Goal: Information Seeking & Learning: Check status

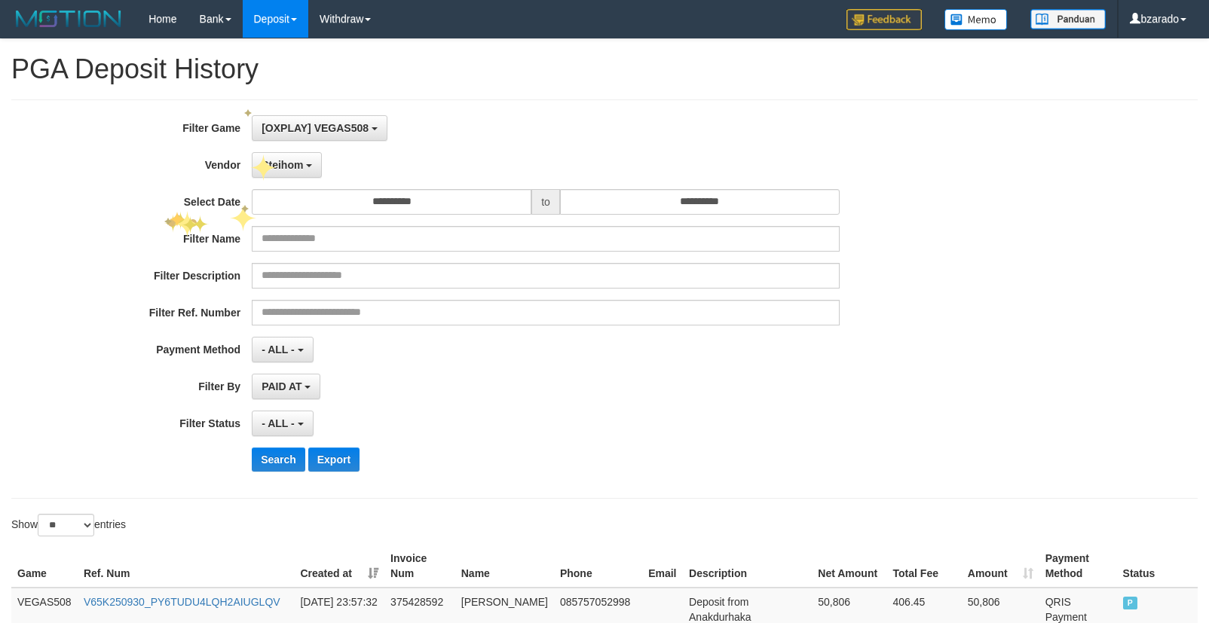
select select "**********"
select select "**"
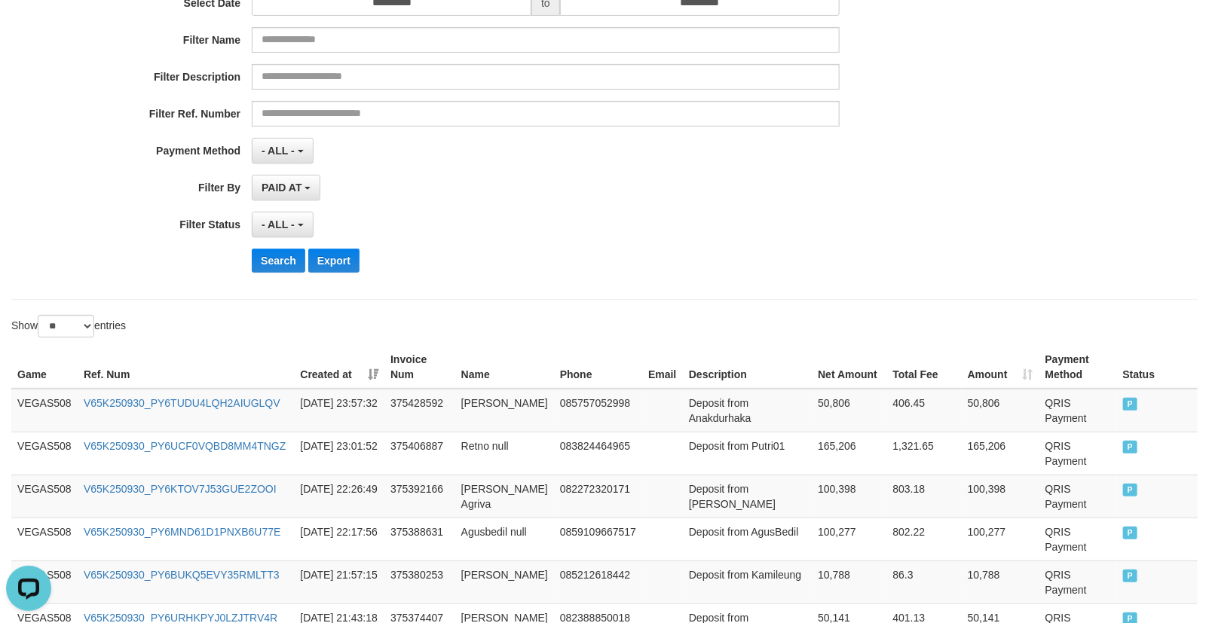
scroll to position [32, 0]
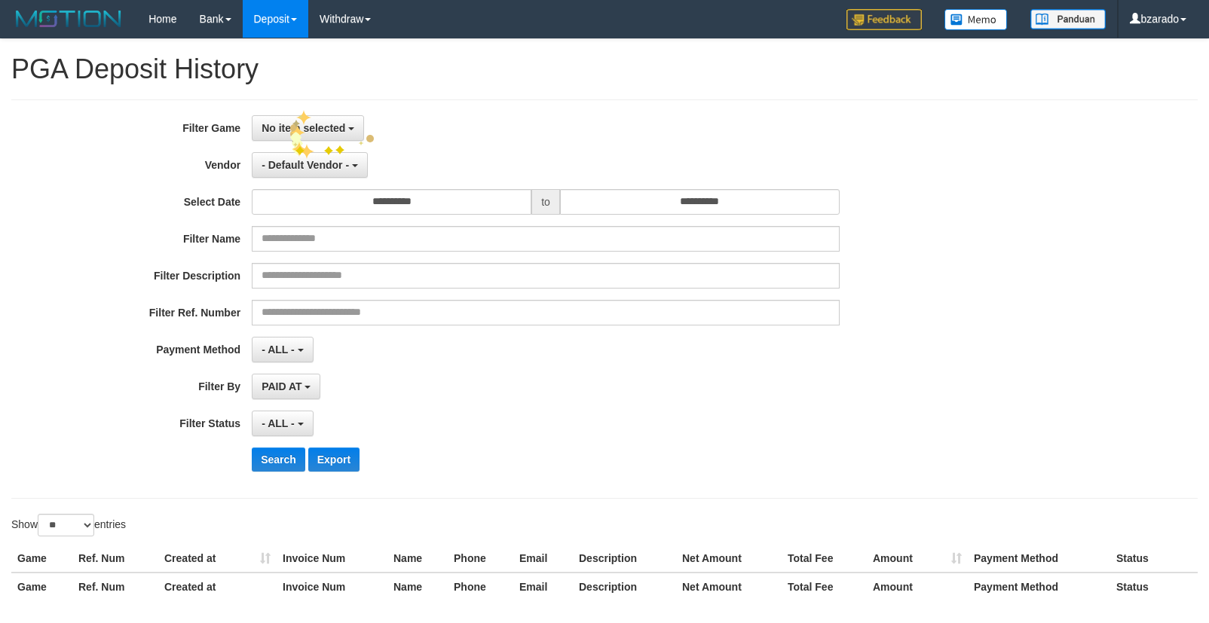
select select
select select "**"
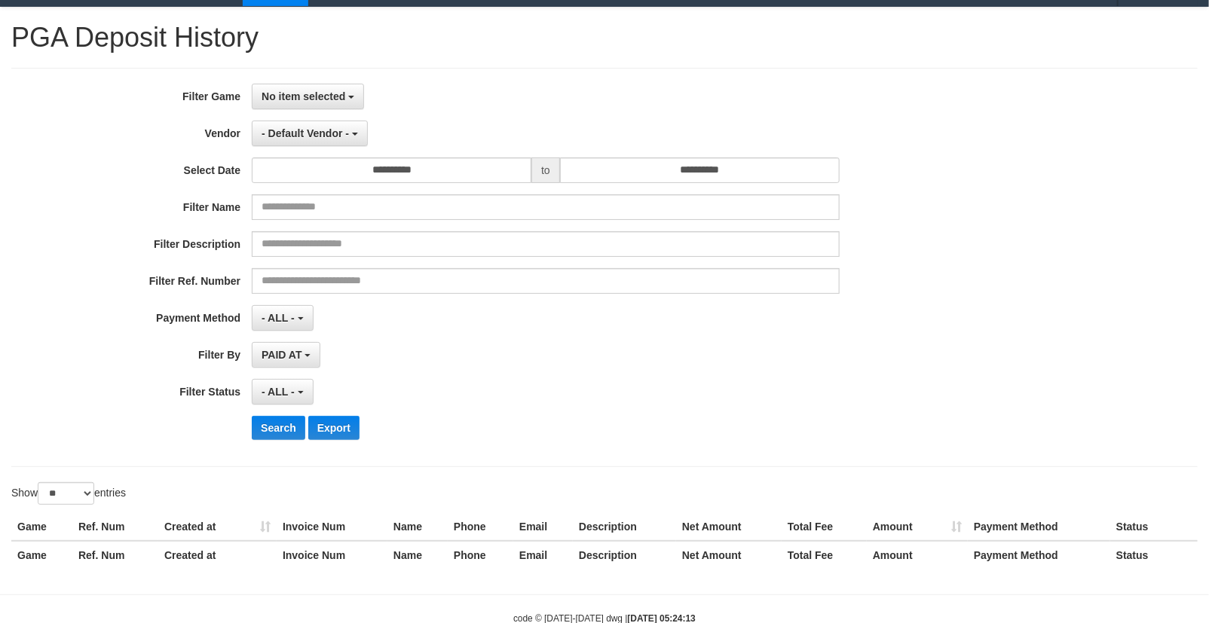
click at [297, 109] on div "**********" at bounding box center [504, 268] width 1008 height 368
click at [335, 100] on span "No item selected" at bounding box center [303, 96] width 84 height 12
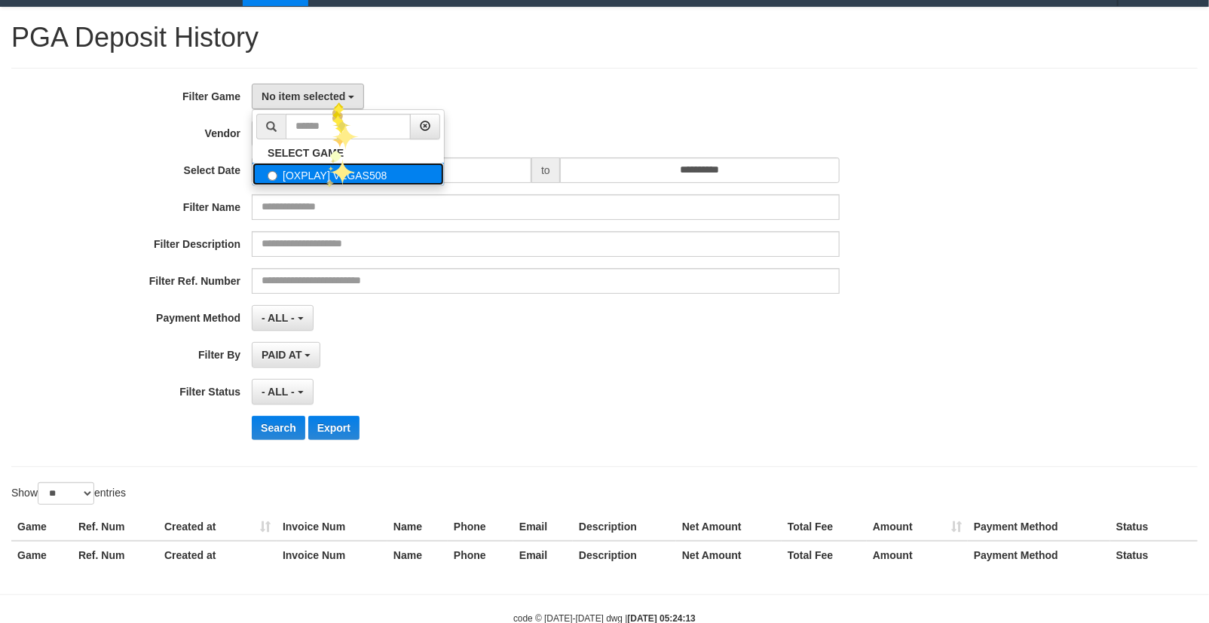
click at [322, 175] on label "[OXPLAY] VEGAS508" at bounding box center [347, 174] width 191 height 23
select select "****"
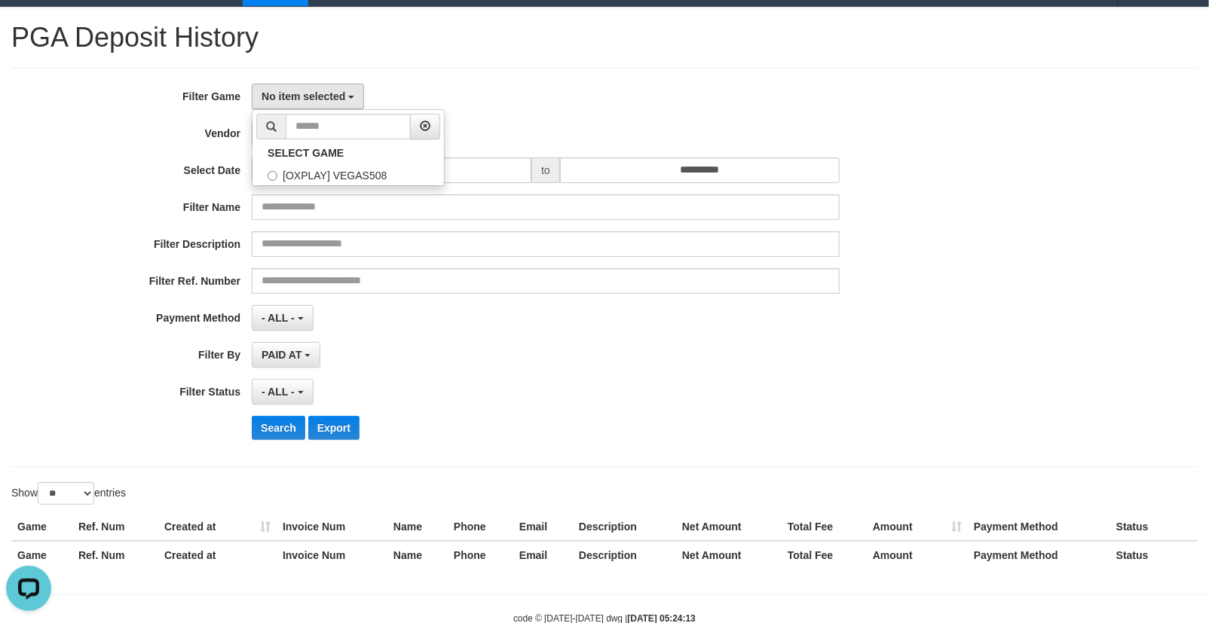
scroll to position [13, 0]
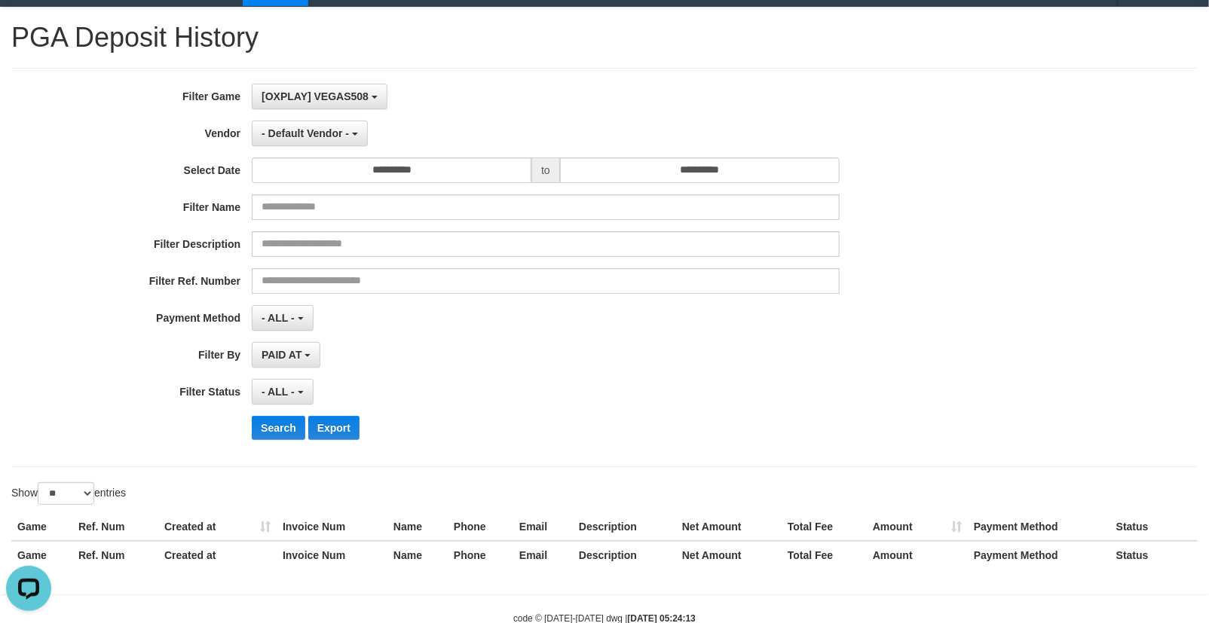
click at [312, 118] on div "**********" at bounding box center [504, 268] width 1008 height 368
click at [310, 125] on button "- Default Vendor -" at bounding box center [310, 134] width 116 height 26
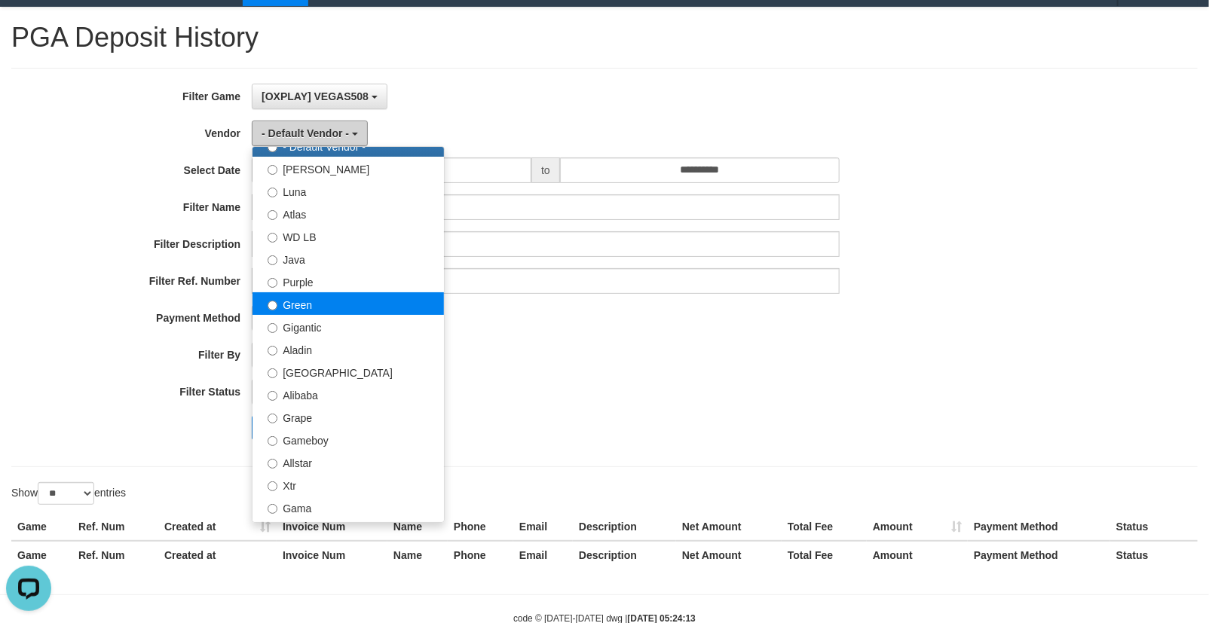
scroll to position [84, 0]
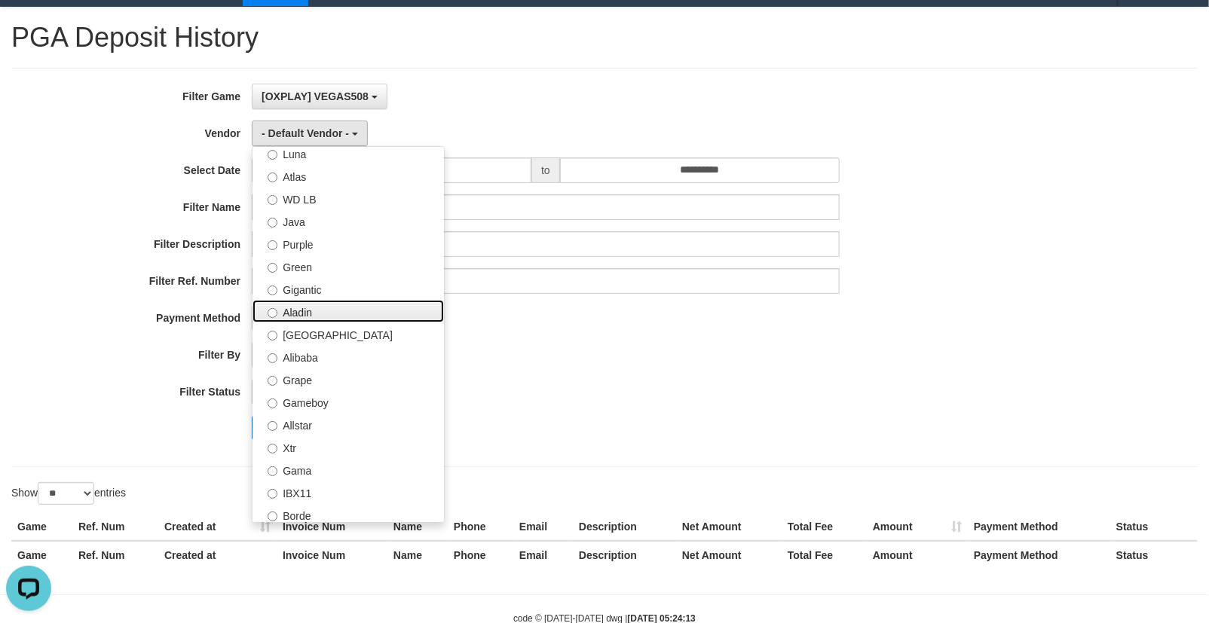
drag, startPoint x: 310, startPoint y: 309, endPoint x: 325, endPoint y: 275, distance: 36.8
click at [310, 310] on label "Aladin" at bounding box center [347, 311] width 191 height 23
select select "**********"
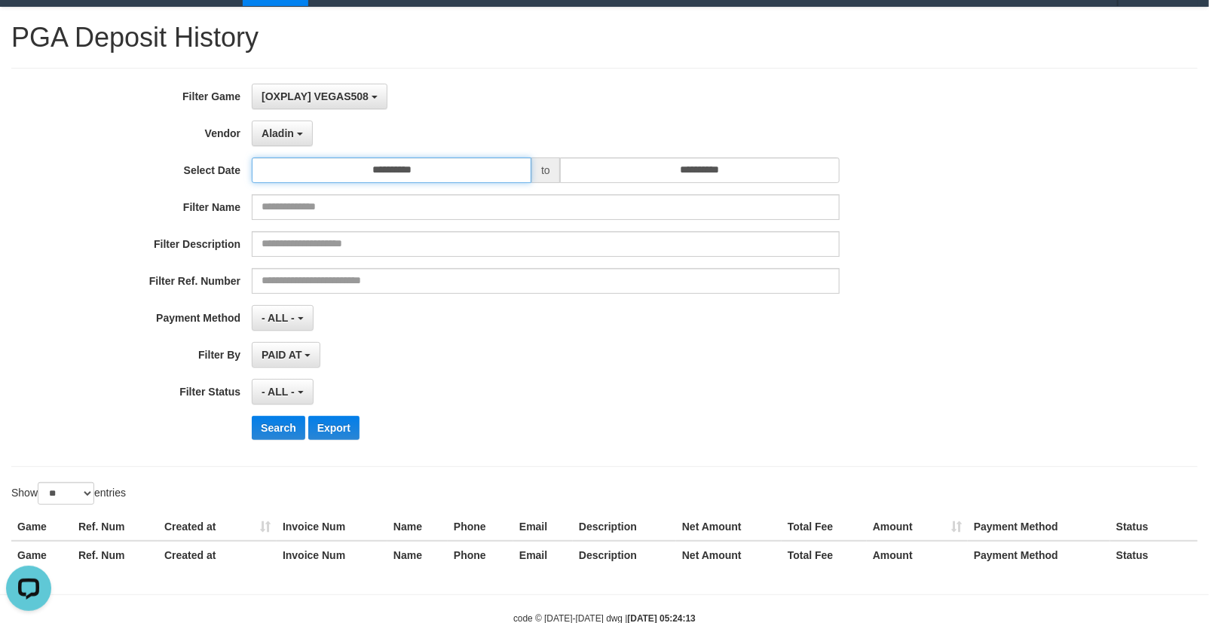
click at [423, 160] on input "**********" at bounding box center [392, 170] width 280 height 26
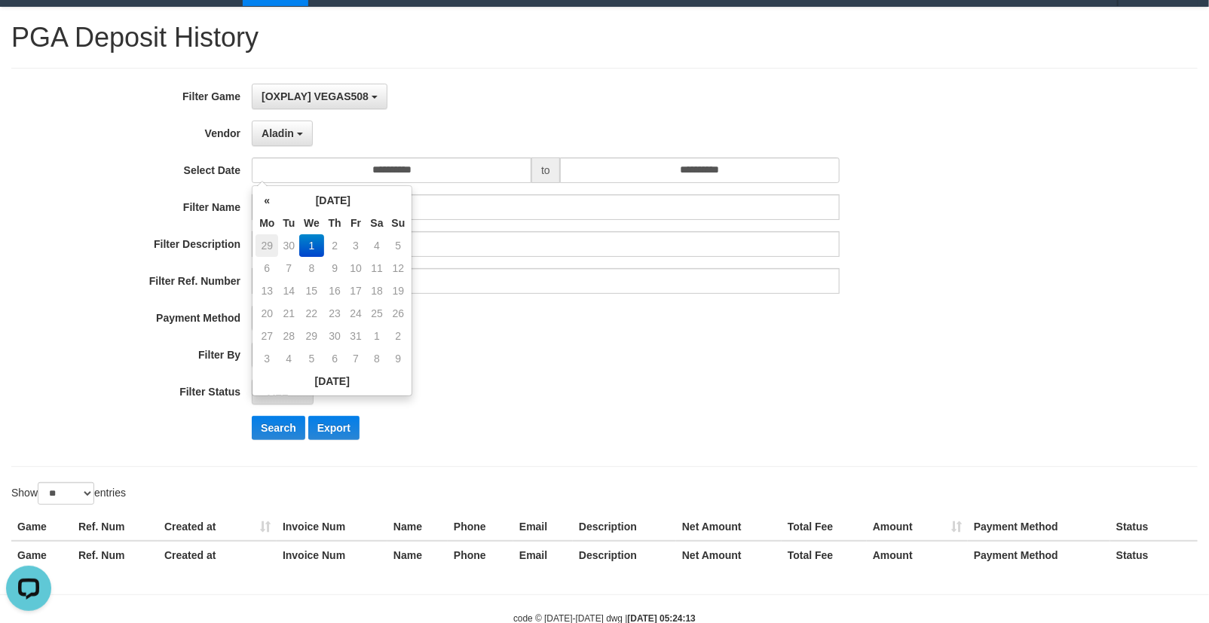
click at [265, 239] on td "29" at bounding box center [266, 245] width 23 height 23
type input "**********"
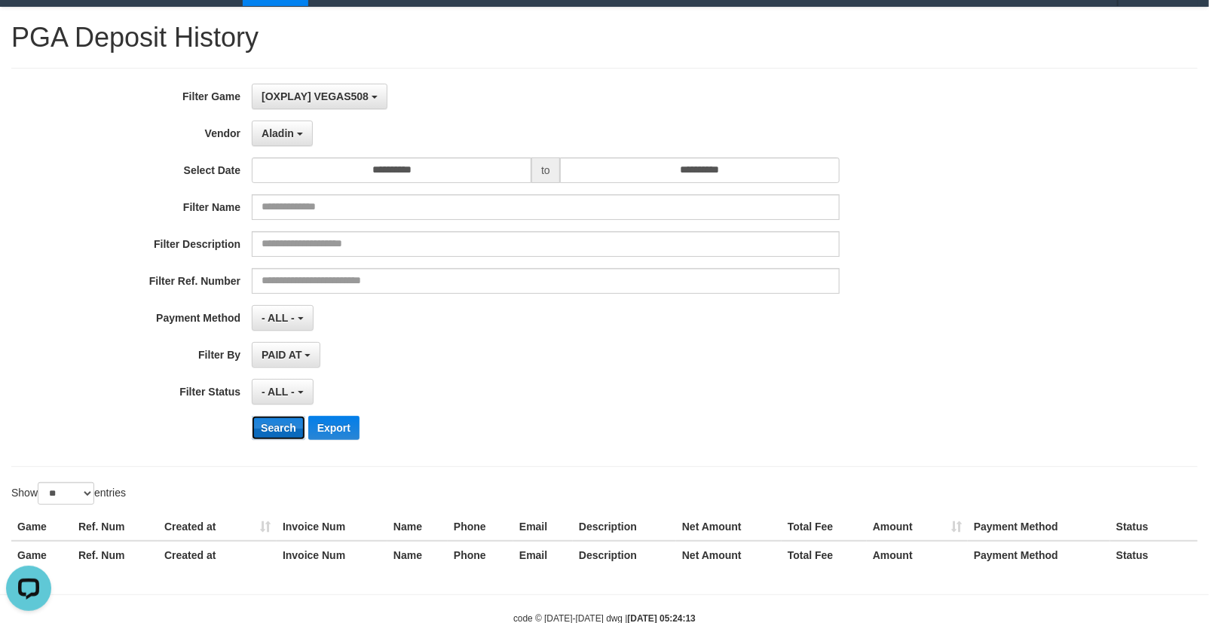
click at [269, 423] on button "Search" at bounding box center [279, 428] width 54 height 24
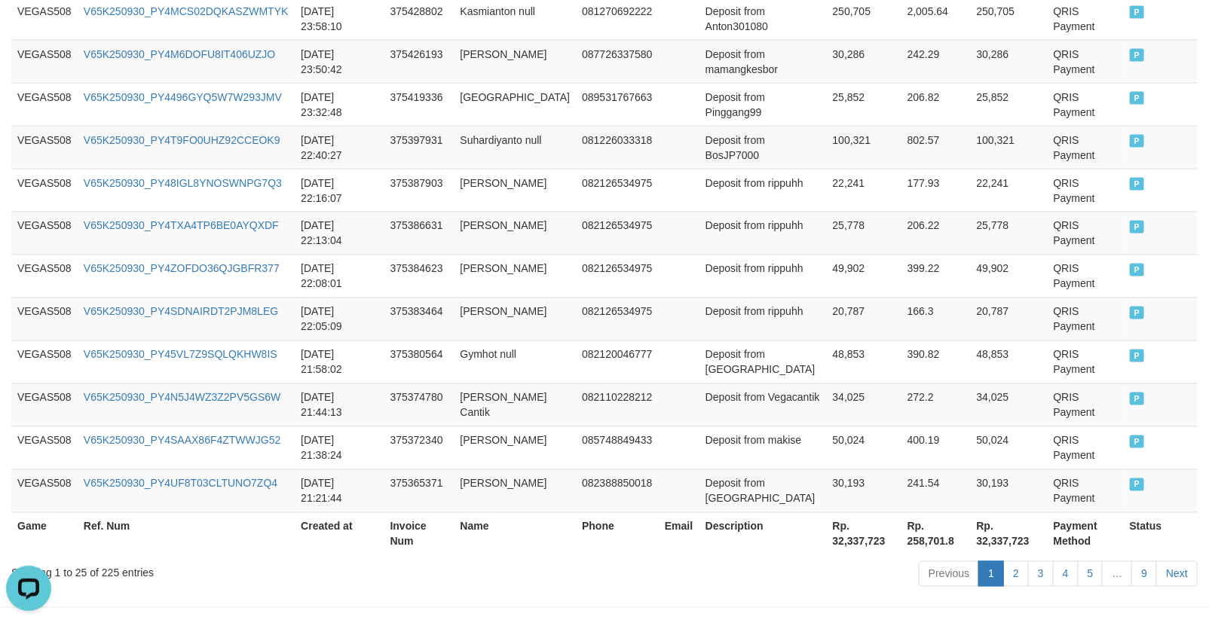
scroll to position [1203, 0]
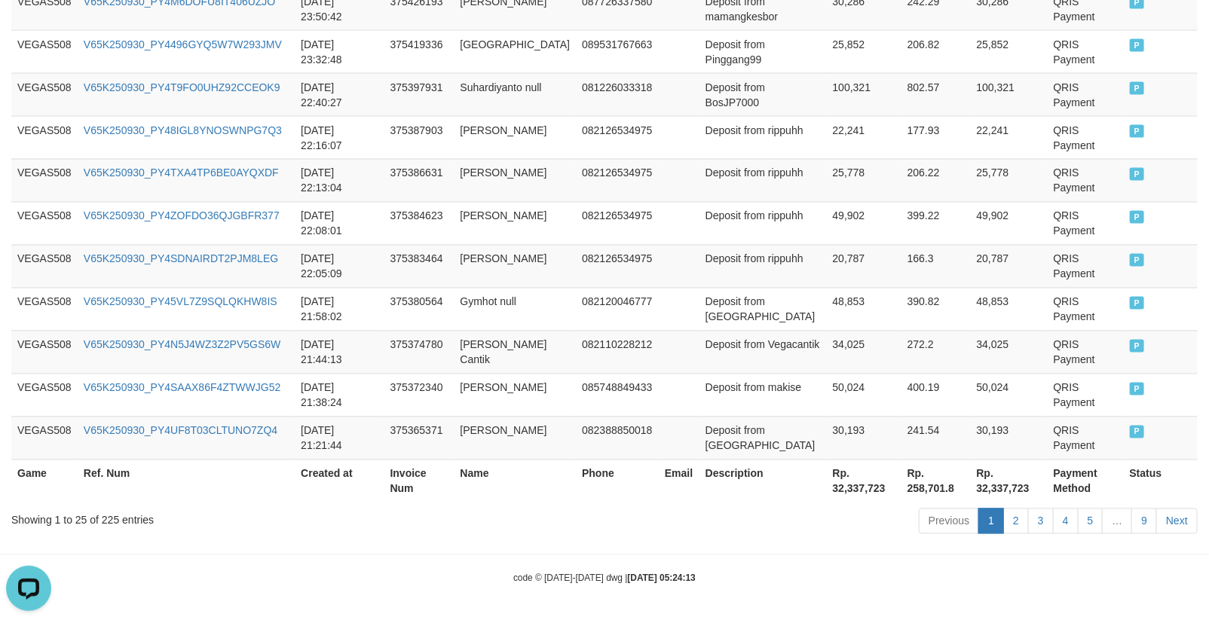
click at [830, 490] on th "Rp. 32,337,723" at bounding box center [864, 481] width 75 height 43
copy th "32,337,723"
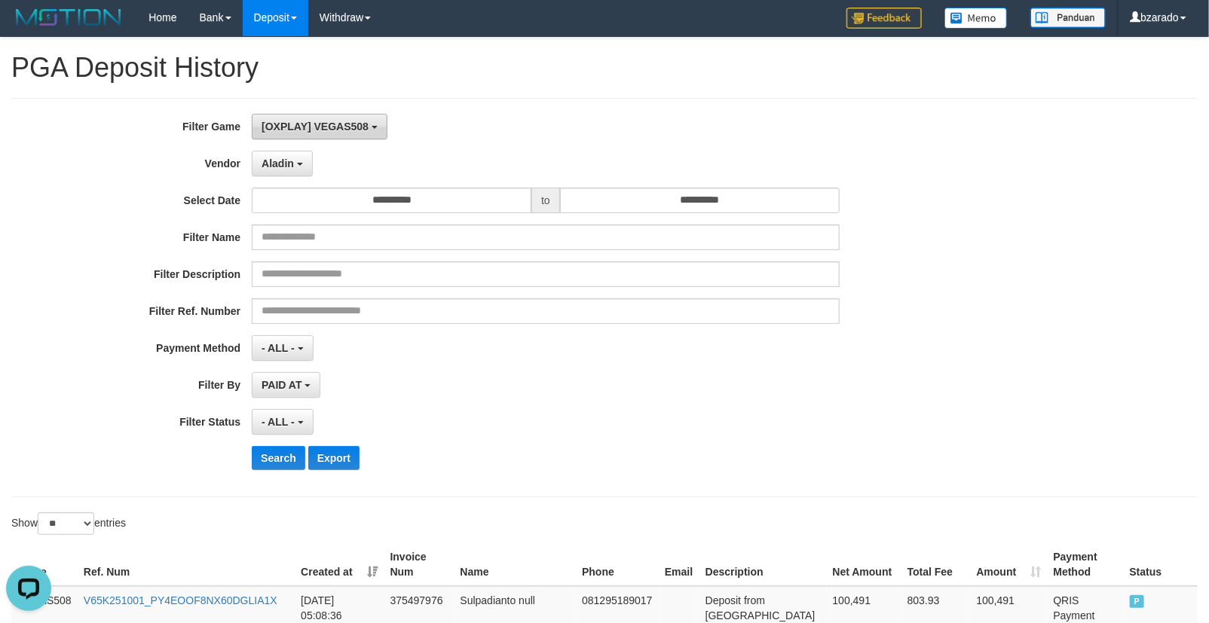
scroll to position [0, 0]
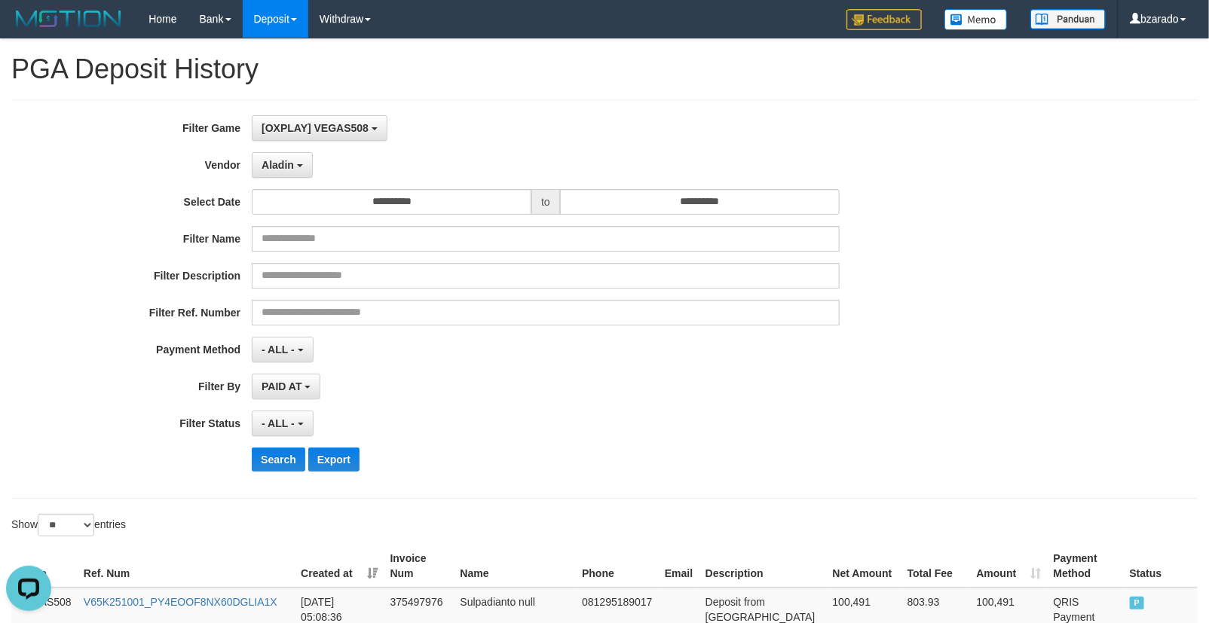
click at [271, 148] on div "**********" at bounding box center [504, 299] width 1008 height 368
click at [271, 154] on button "Aladin" at bounding box center [282, 165] width 61 height 26
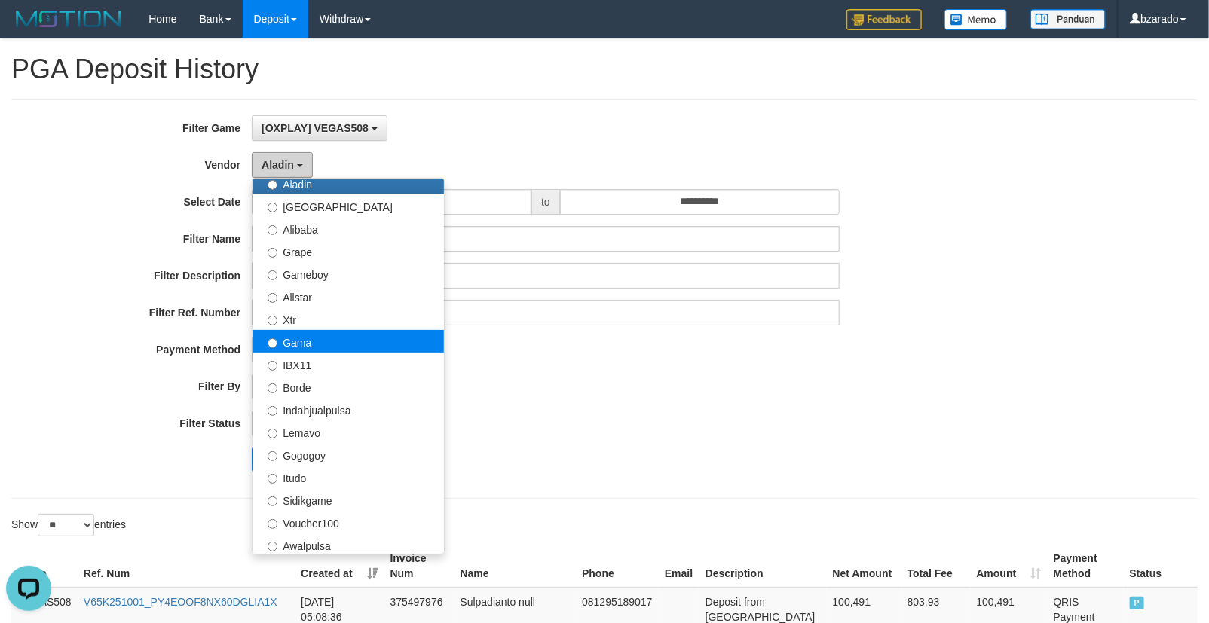
scroll to position [251, 0]
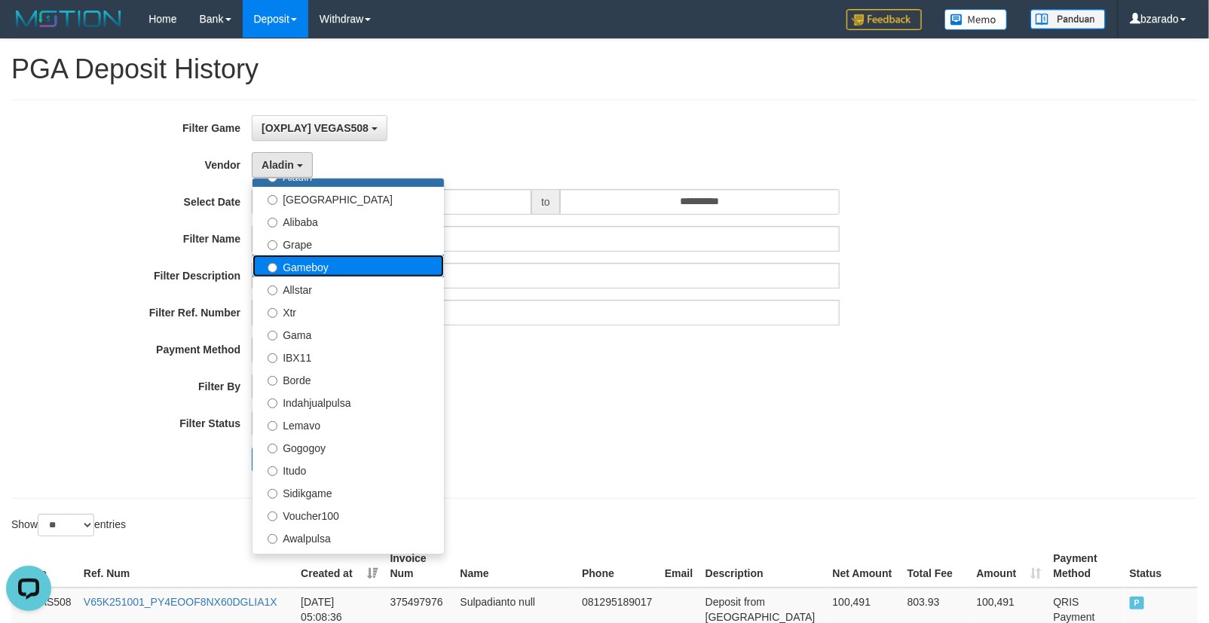
click at [321, 260] on label "Gameboy" at bounding box center [347, 266] width 191 height 23
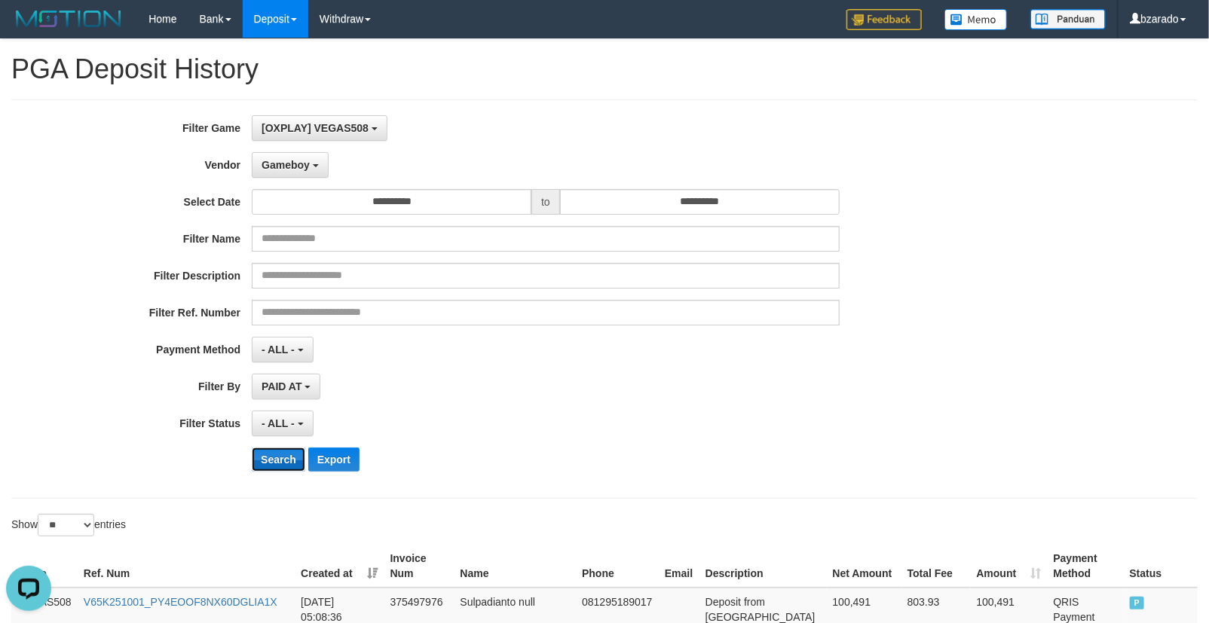
click at [261, 471] on button "Search" at bounding box center [279, 460] width 54 height 24
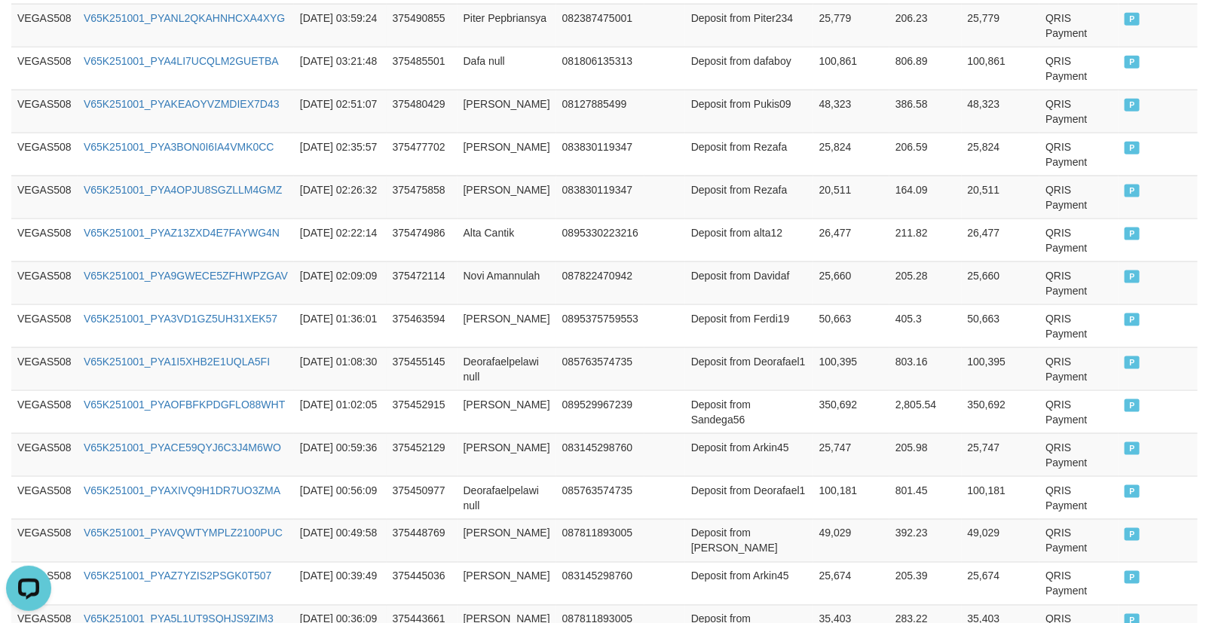
scroll to position [1172, 0]
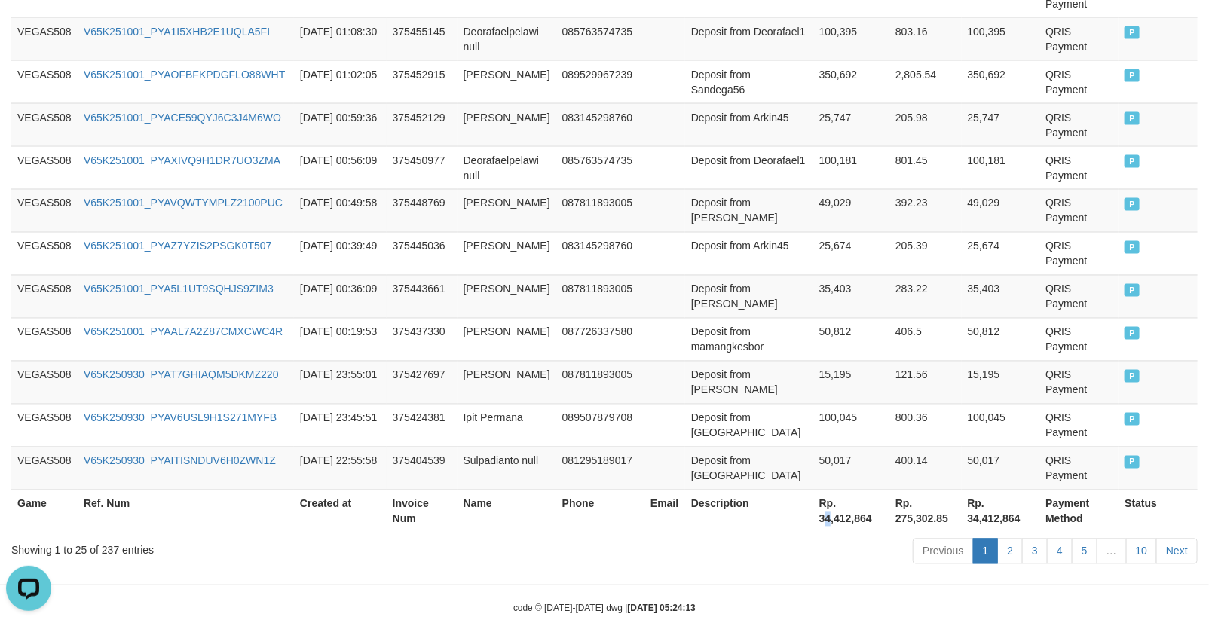
click at [818, 530] on th "Rp. 34,412,864" at bounding box center [851, 511] width 76 height 43
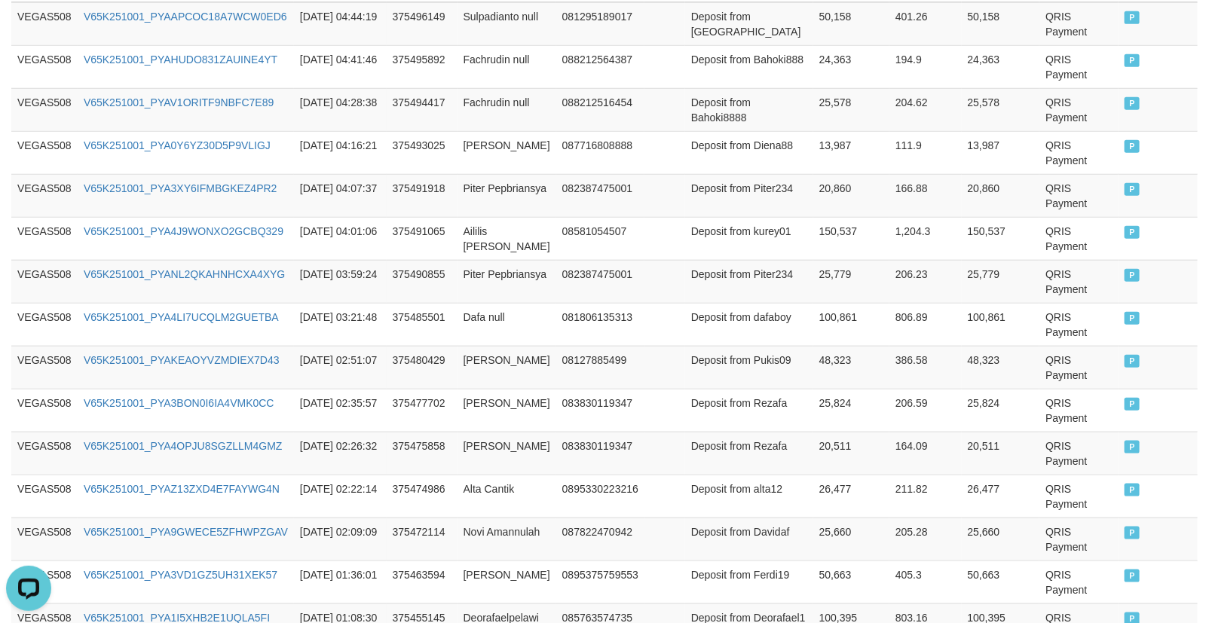
scroll to position [84, 0]
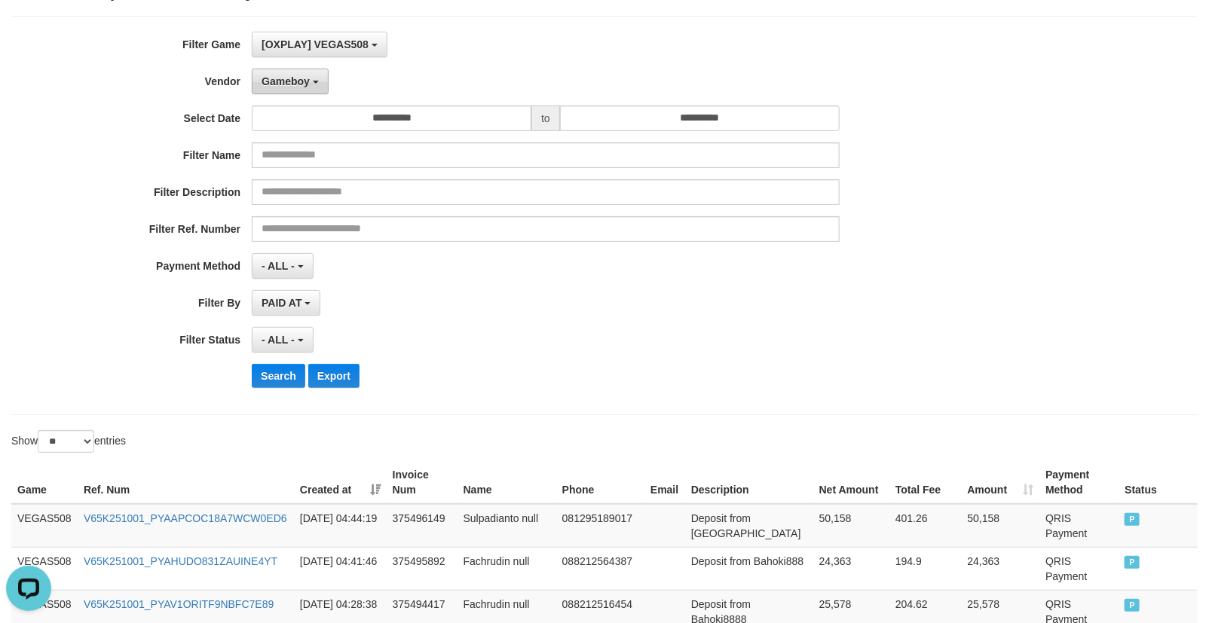
click at [282, 86] on span "Gameboy" at bounding box center [285, 81] width 48 height 12
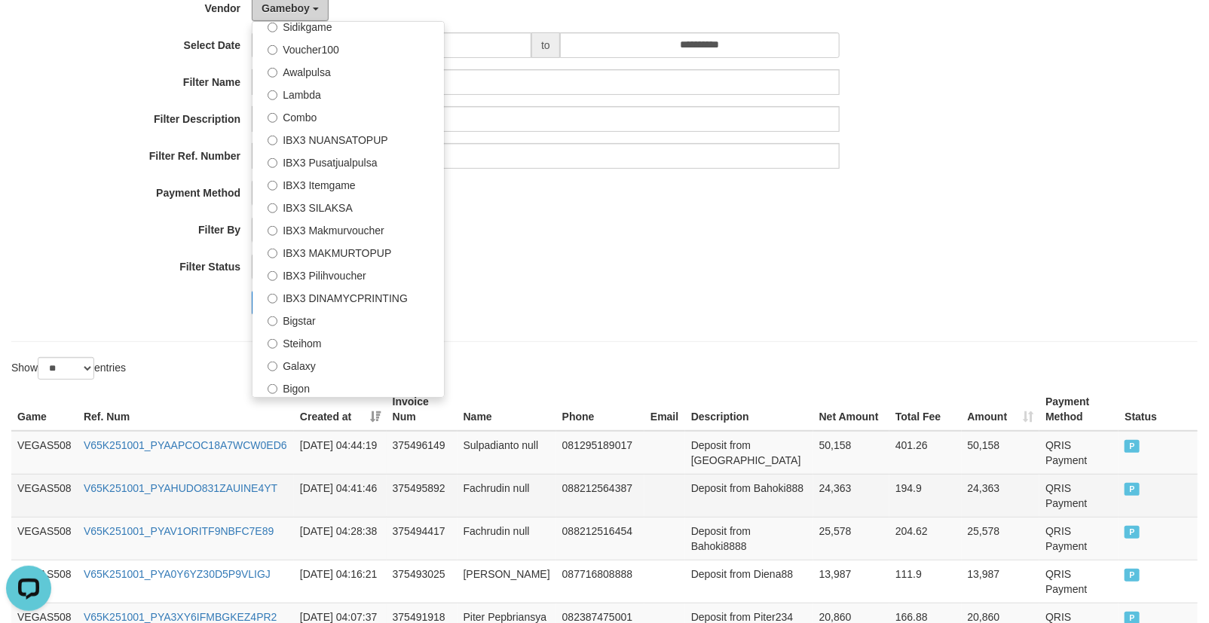
scroll to position [251, 0]
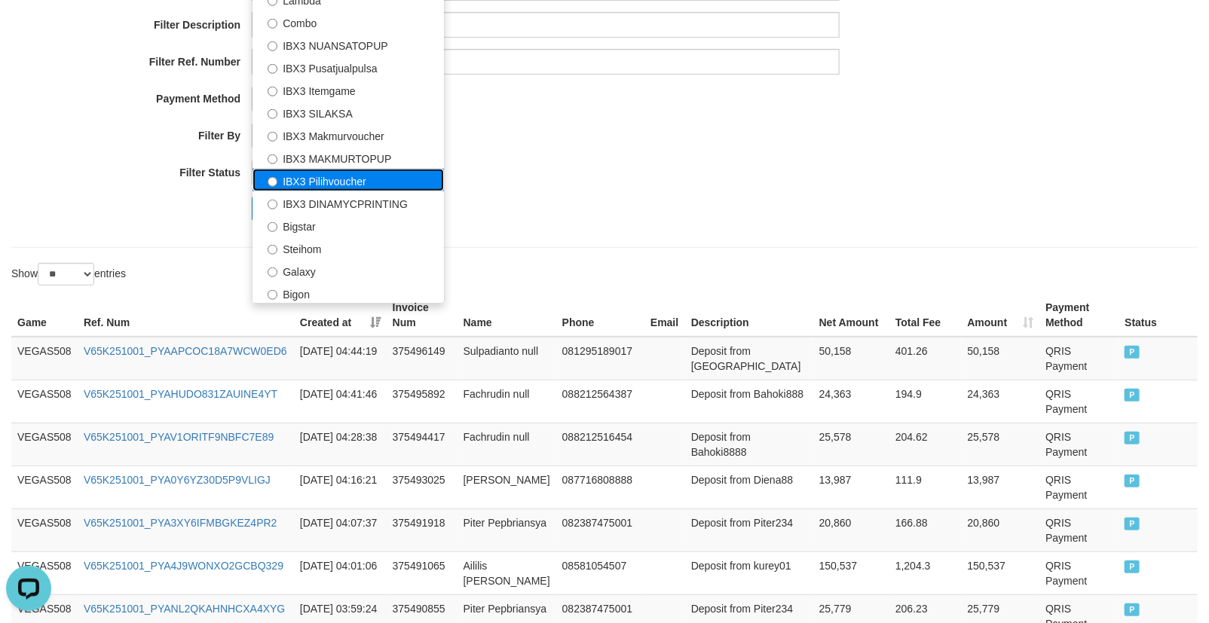
click at [350, 176] on label "IBX3 Pilihvoucher" at bounding box center [347, 180] width 191 height 23
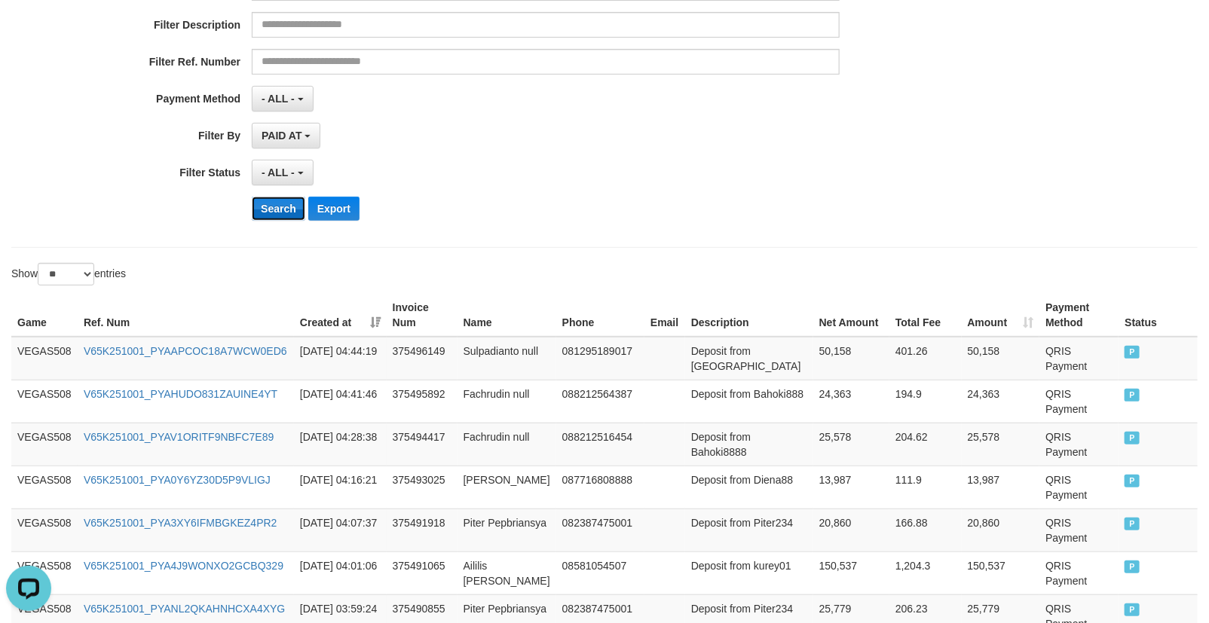
click at [276, 206] on button "Search" at bounding box center [279, 209] width 54 height 24
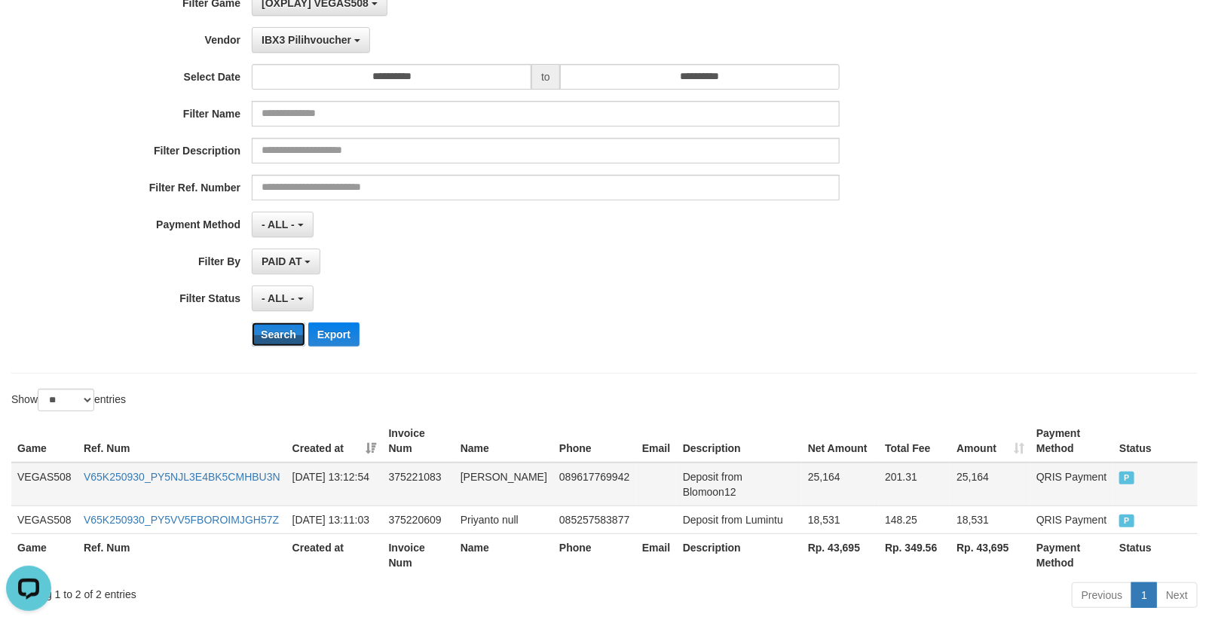
scroll to position [215, 0]
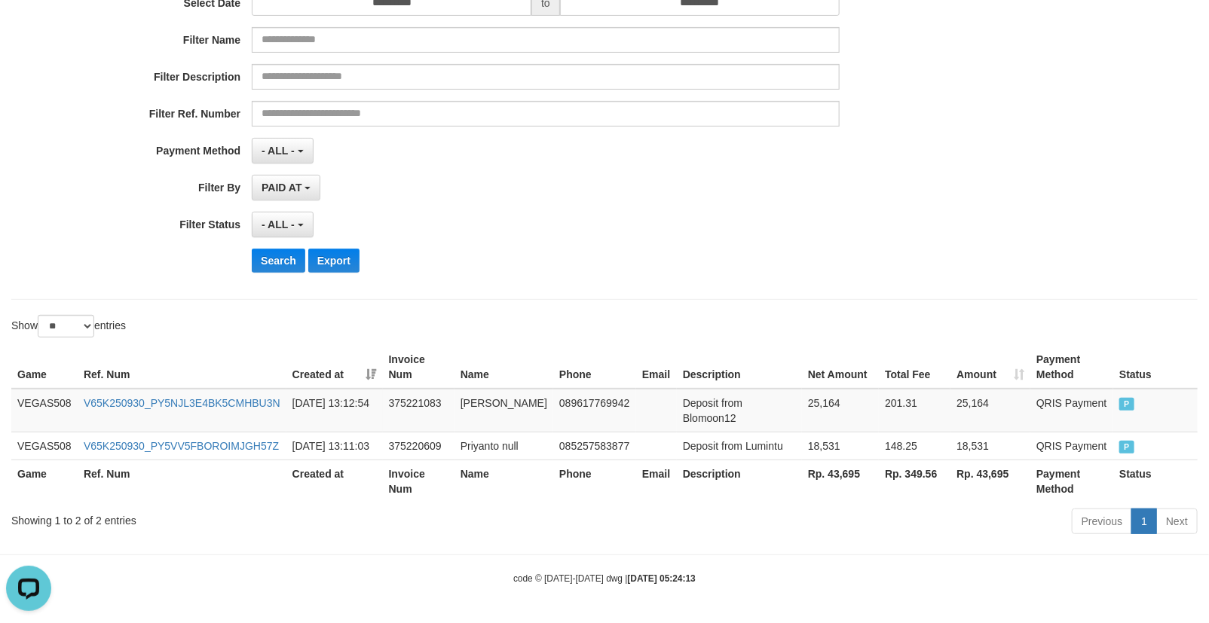
click at [825, 472] on th "Rp. 43,695" at bounding box center [840, 481] width 77 height 43
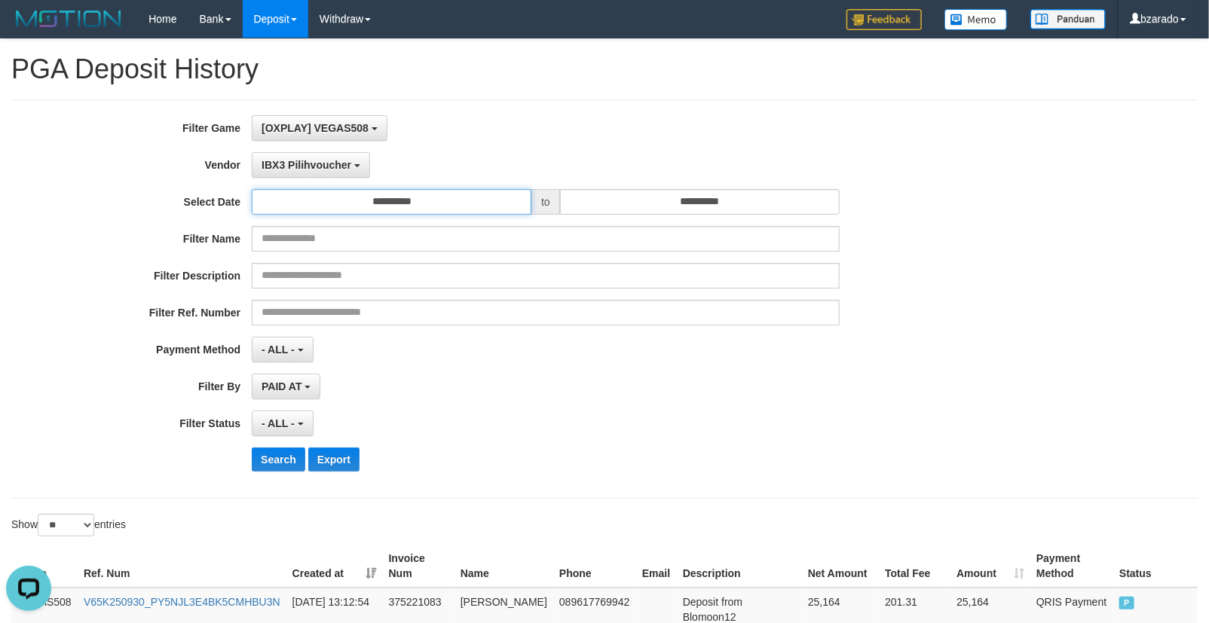
click at [415, 205] on input "**********" at bounding box center [392, 202] width 280 height 26
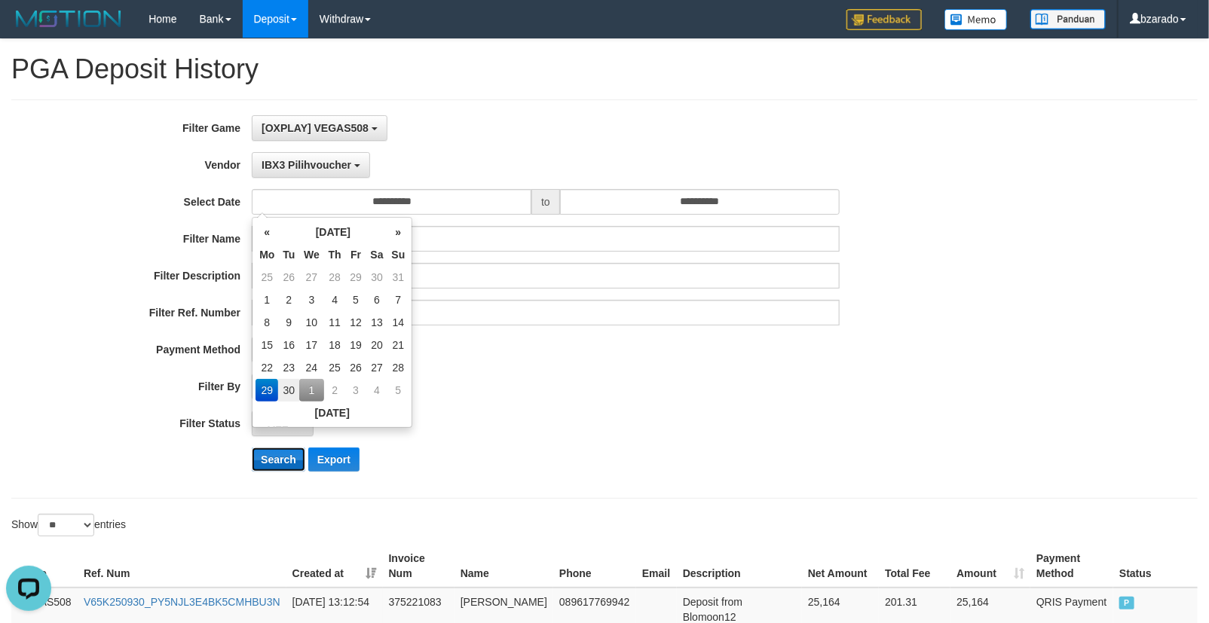
click at [265, 462] on button "Search" at bounding box center [279, 460] width 54 height 24
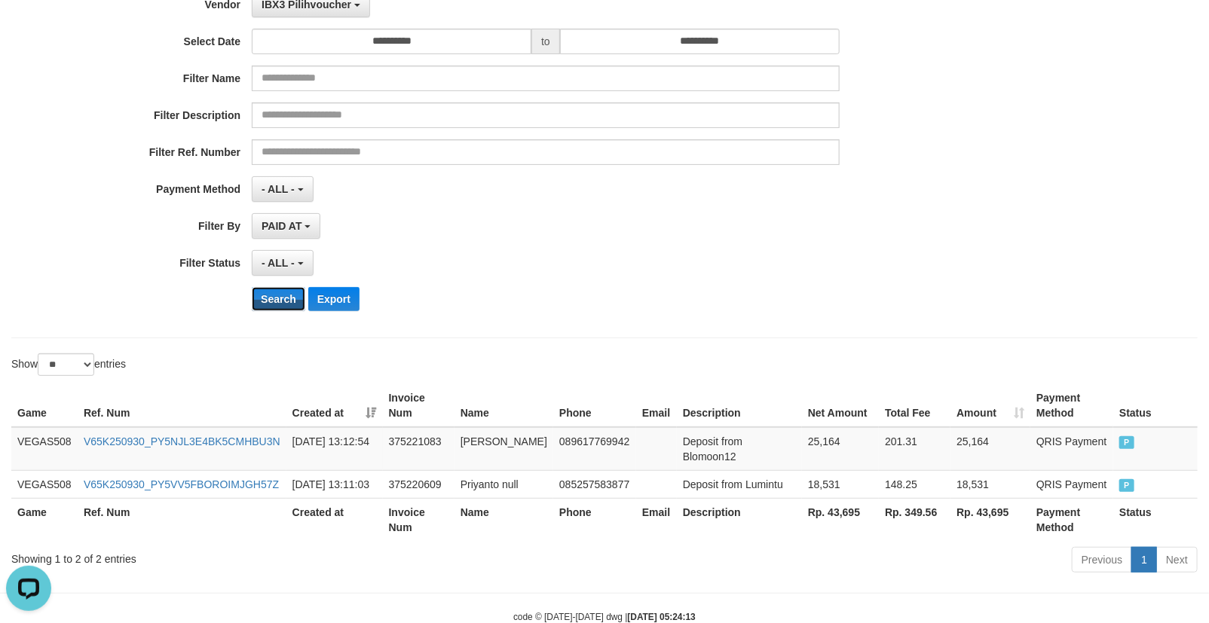
scroll to position [131, 0]
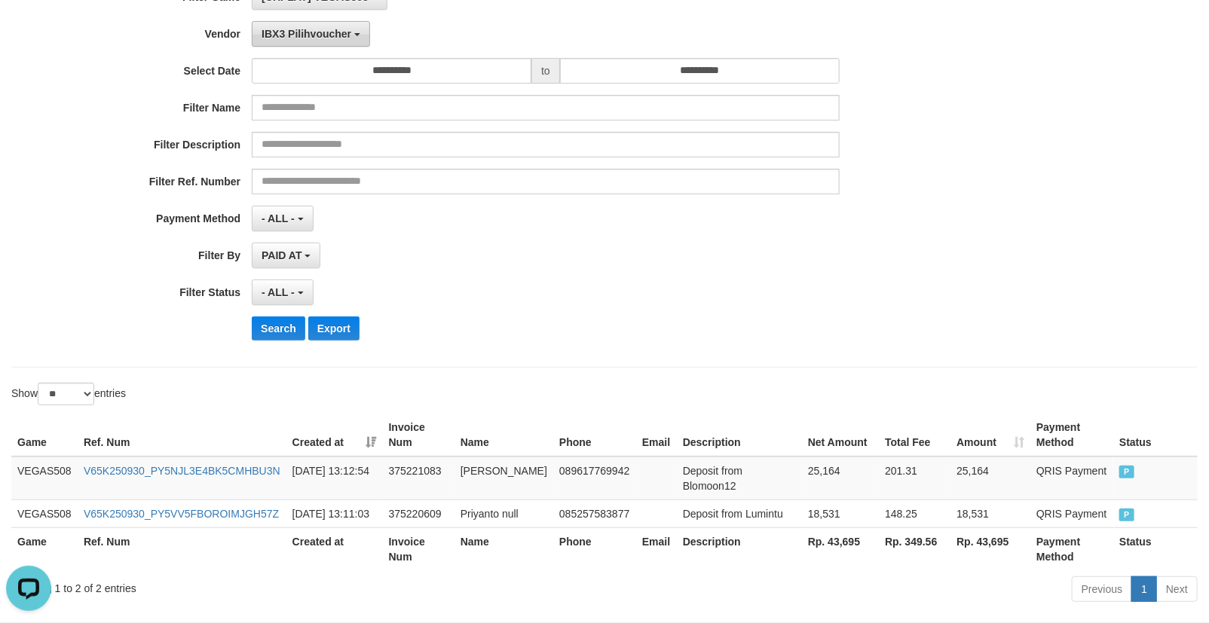
click at [324, 42] on button "IBX3 Pilihvoucher" at bounding box center [311, 34] width 118 height 26
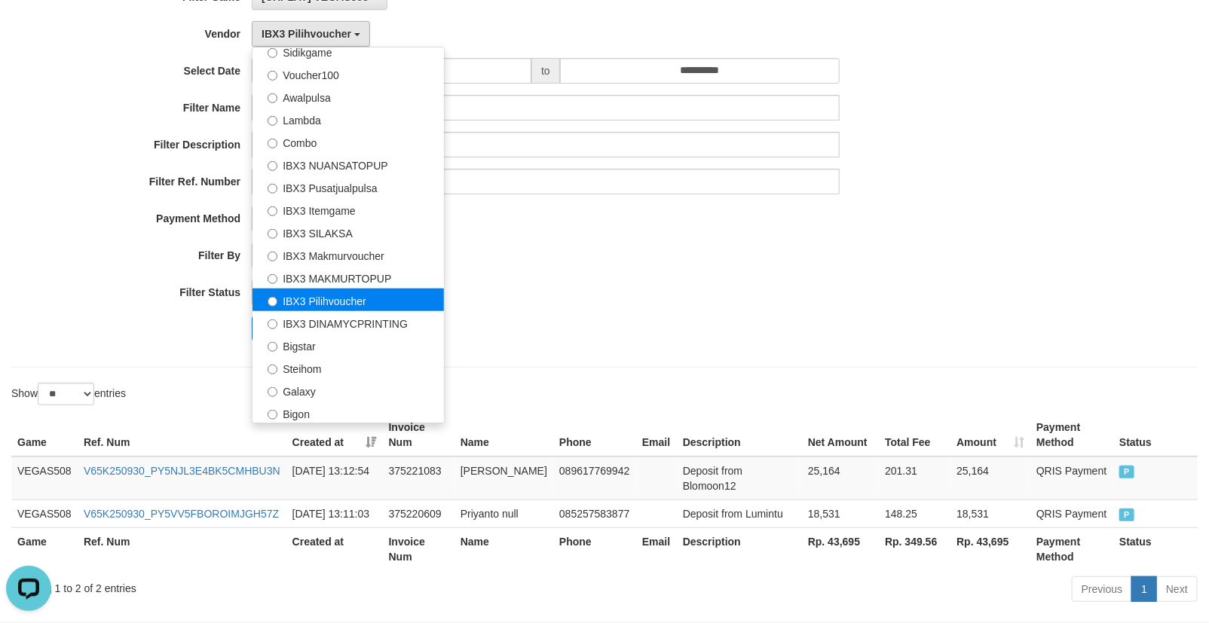
click at [326, 300] on label "IBX3 Pilihvoucher" at bounding box center [347, 300] width 191 height 23
click at [136, 410] on div "Game Ref. Num Created at Invoice Num Name Phone Email Description Net Amount To…" at bounding box center [604, 492] width 1209 height 166
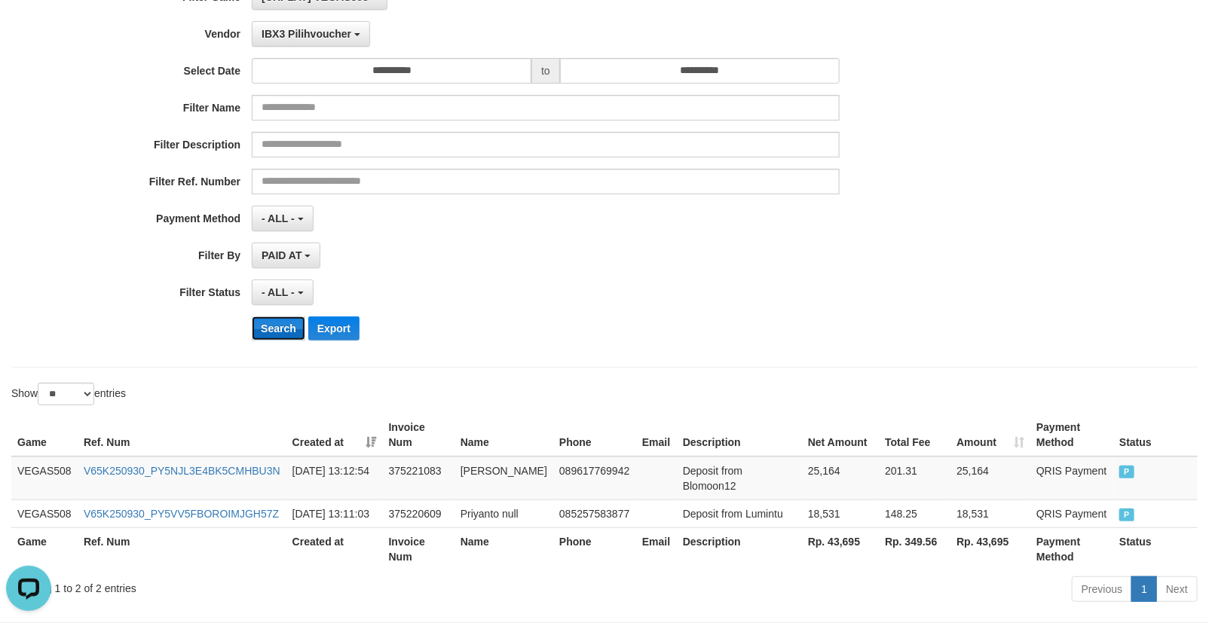
click at [277, 324] on button "Search" at bounding box center [279, 329] width 54 height 24
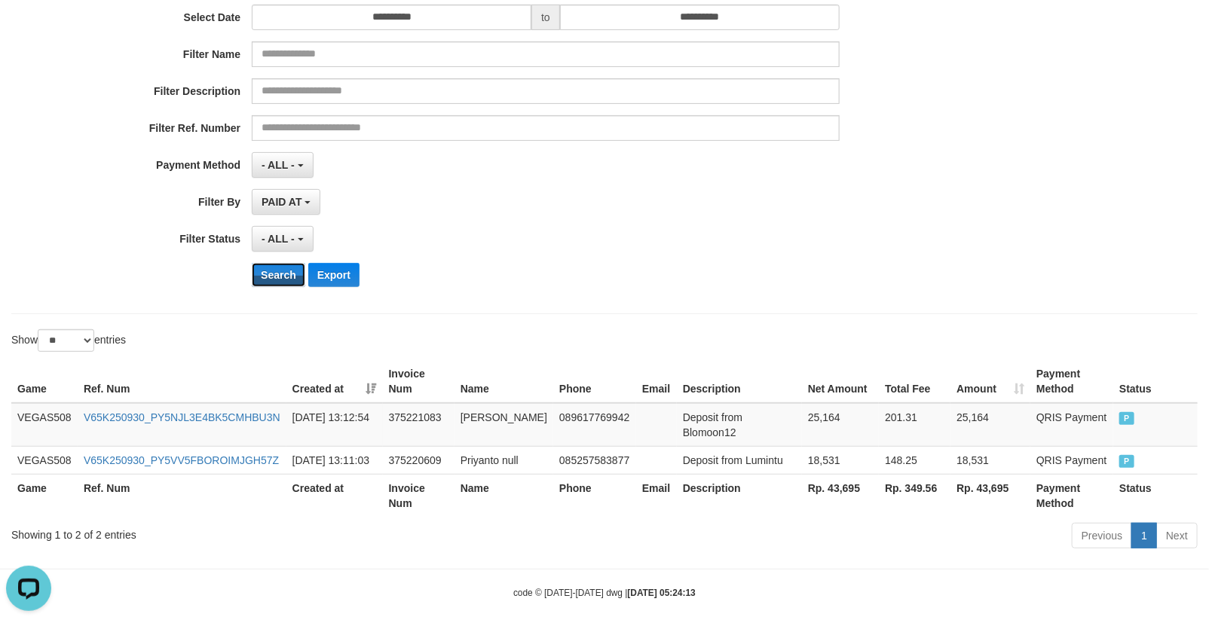
scroll to position [215, 0]
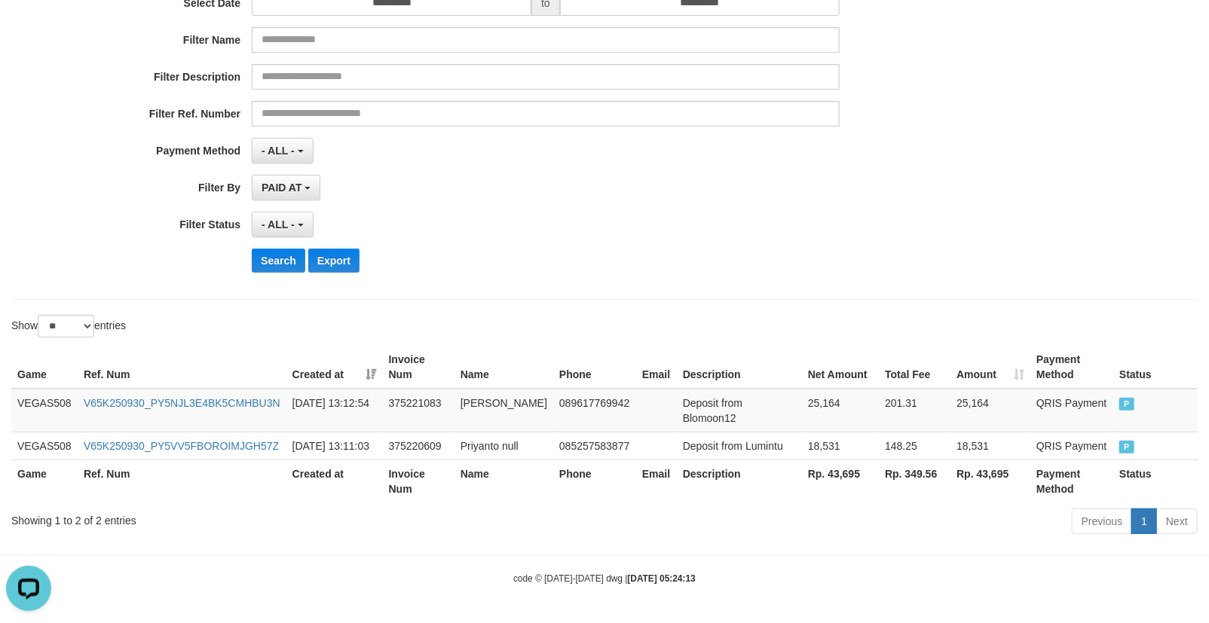
click at [833, 493] on th "Rp. 43,695" at bounding box center [840, 481] width 77 height 43
copy th "43,695"
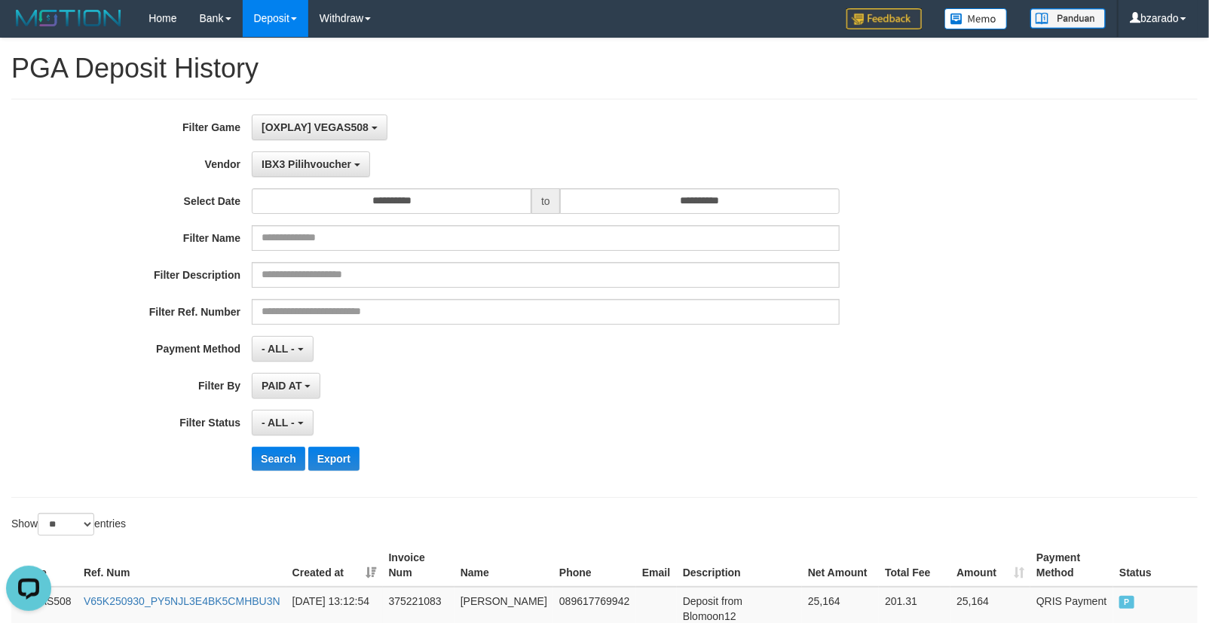
scroll to position [0, 0]
click at [292, 156] on button "IBX3 Pilihvoucher" at bounding box center [311, 165] width 118 height 26
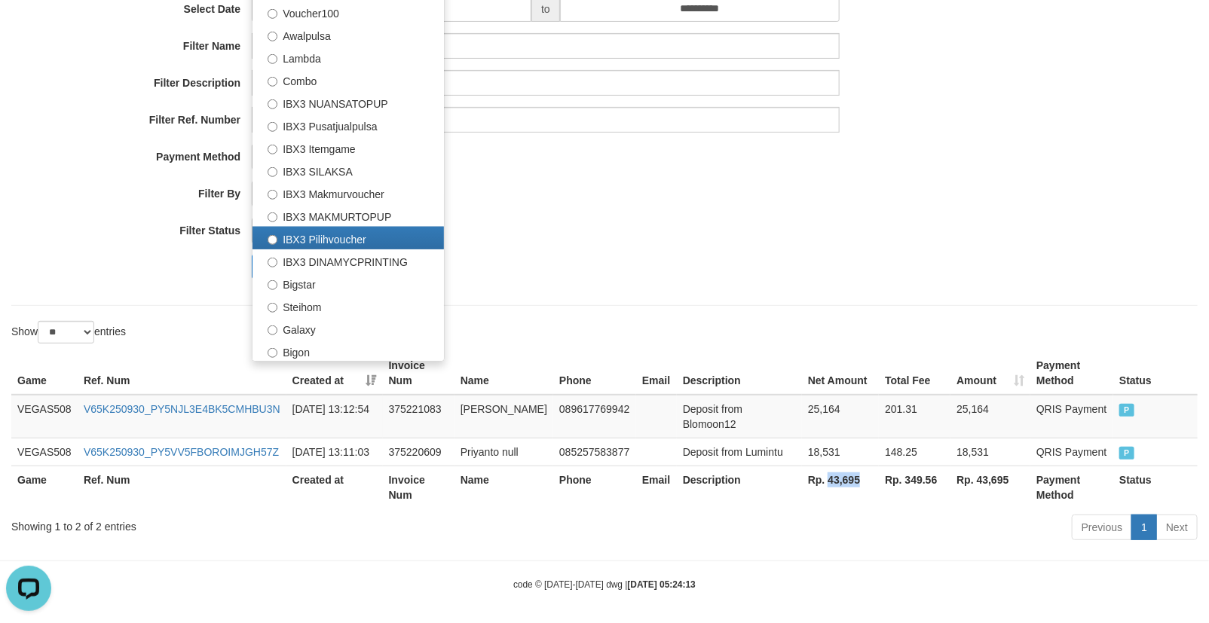
scroll to position [215, 0]
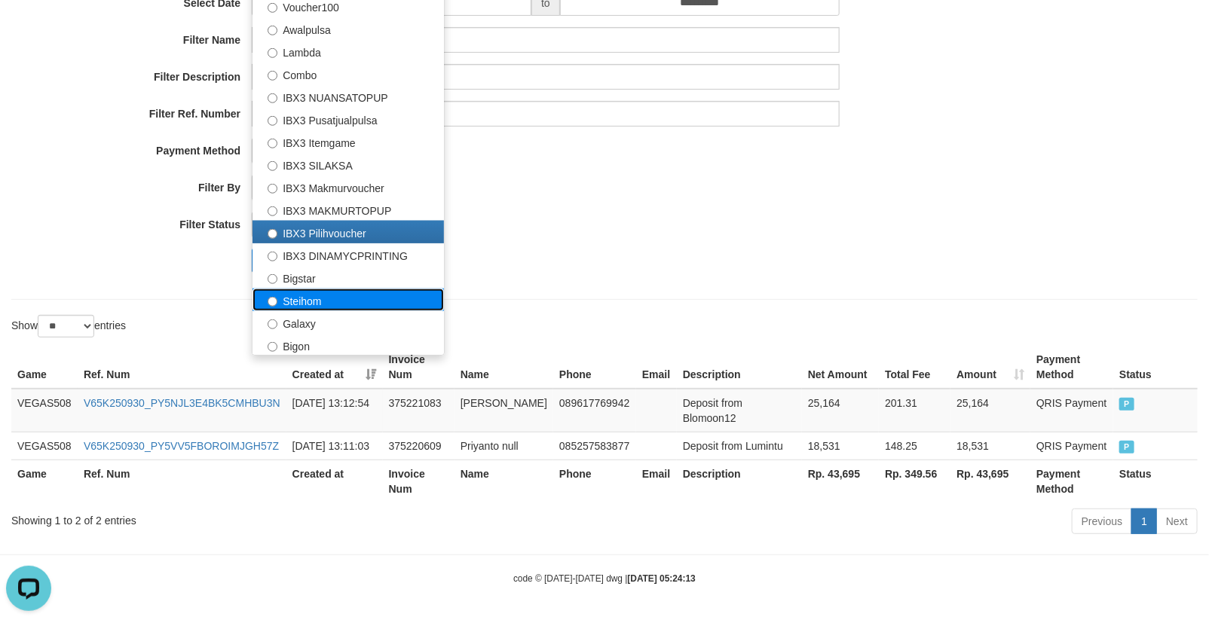
click at [319, 289] on label "Steihom" at bounding box center [347, 300] width 191 height 23
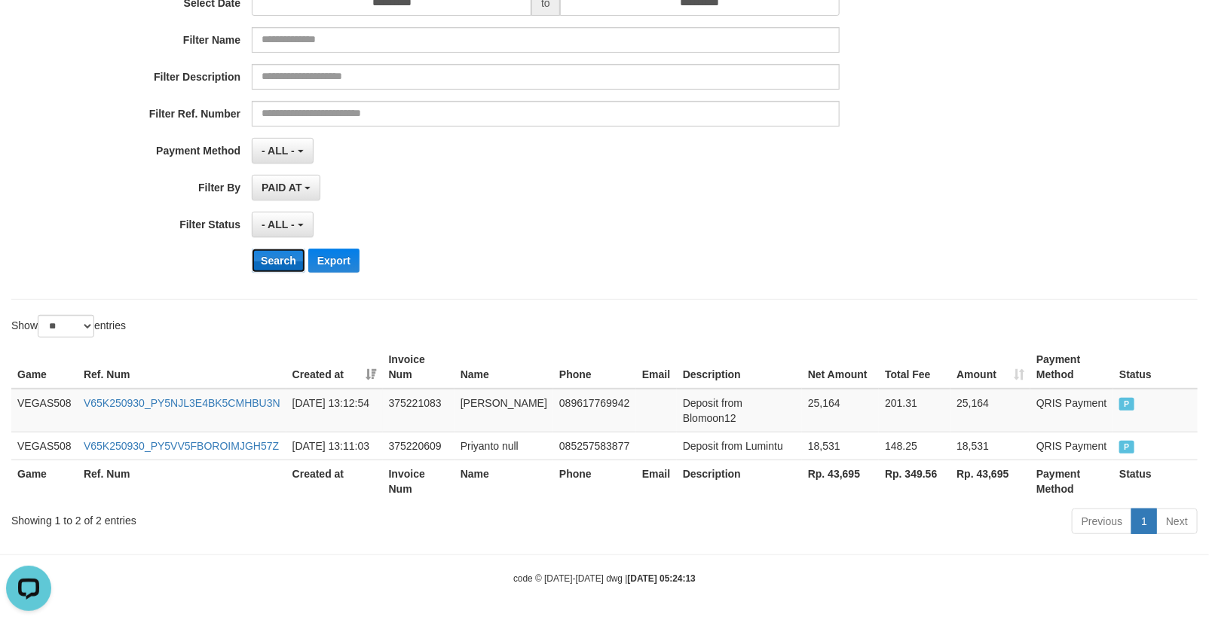
click at [261, 252] on button "Search" at bounding box center [279, 261] width 54 height 24
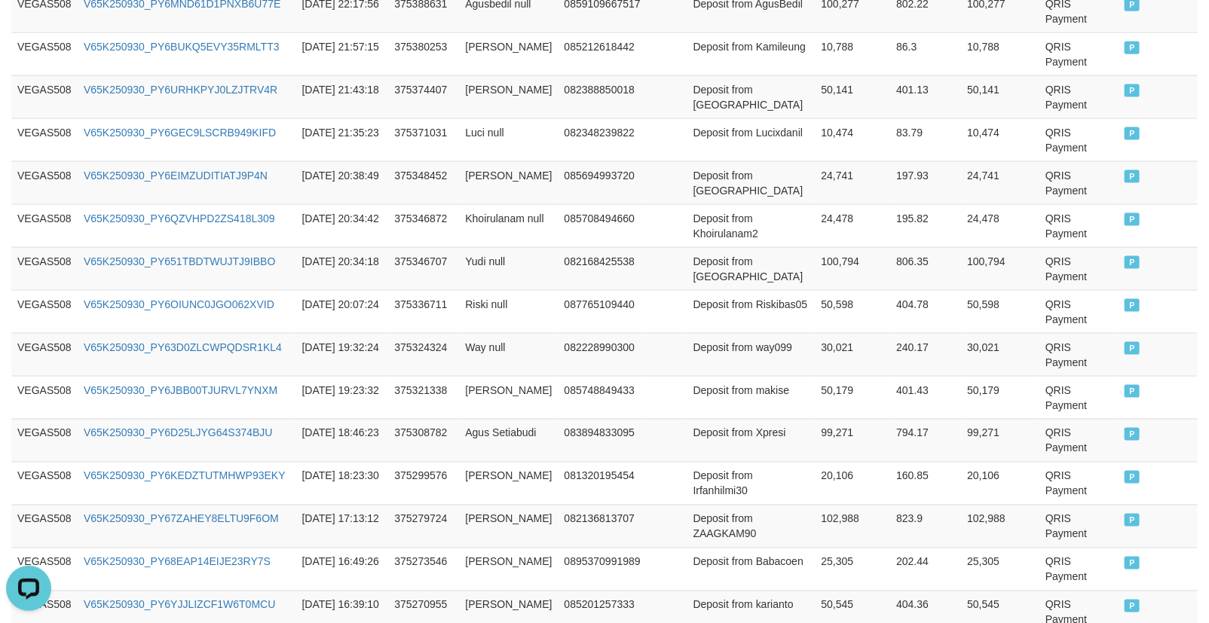
scroll to position [1203, 0]
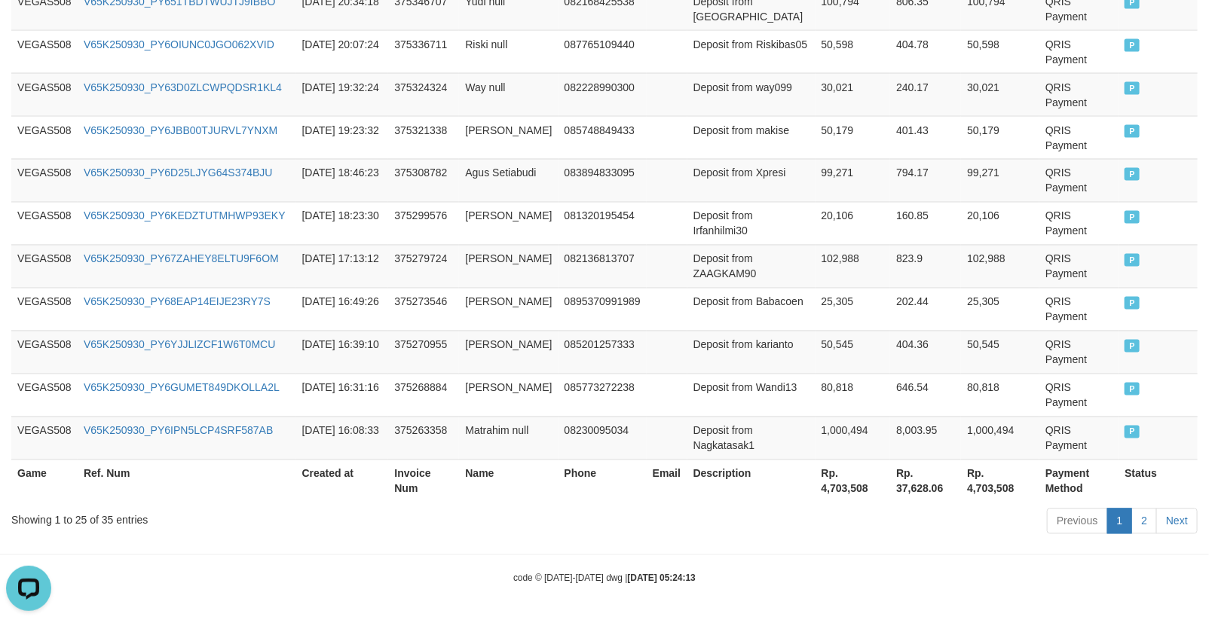
click at [830, 494] on th "Rp. 4,703,508" at bounding box center [852, 481] width 75 height 43
copy th "4,703,508"
drag, startPoint x: 784, startPoint y: 607, endPoint x: 786, endPoint y: 598, distance: 10.1
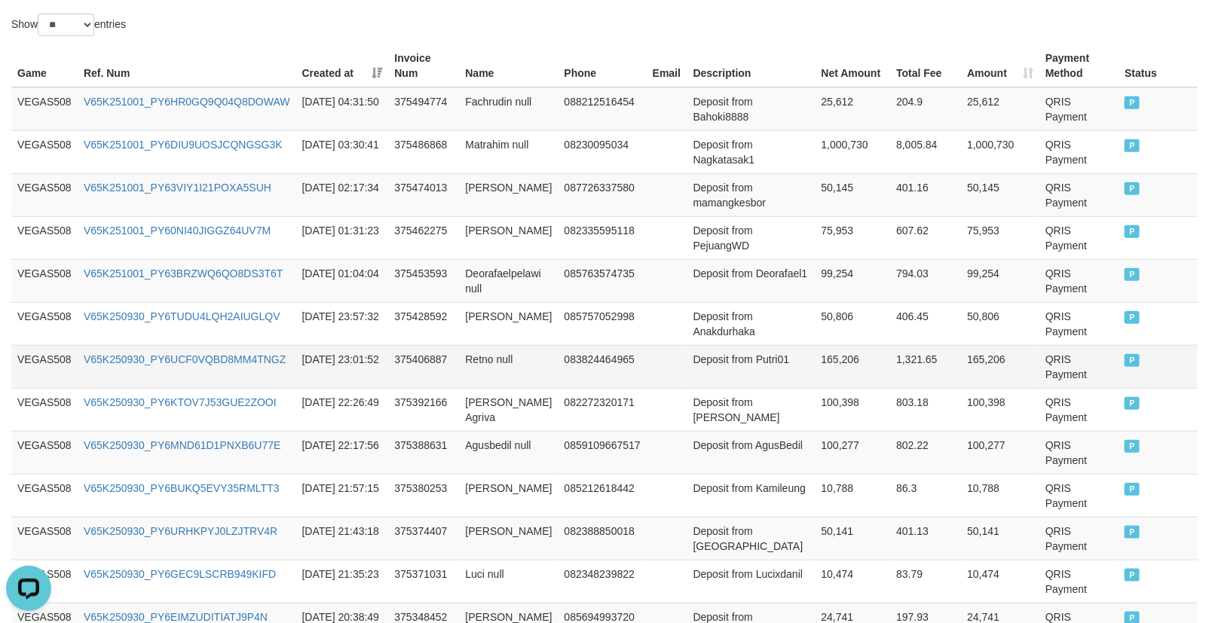
scroll to position [450, 0]
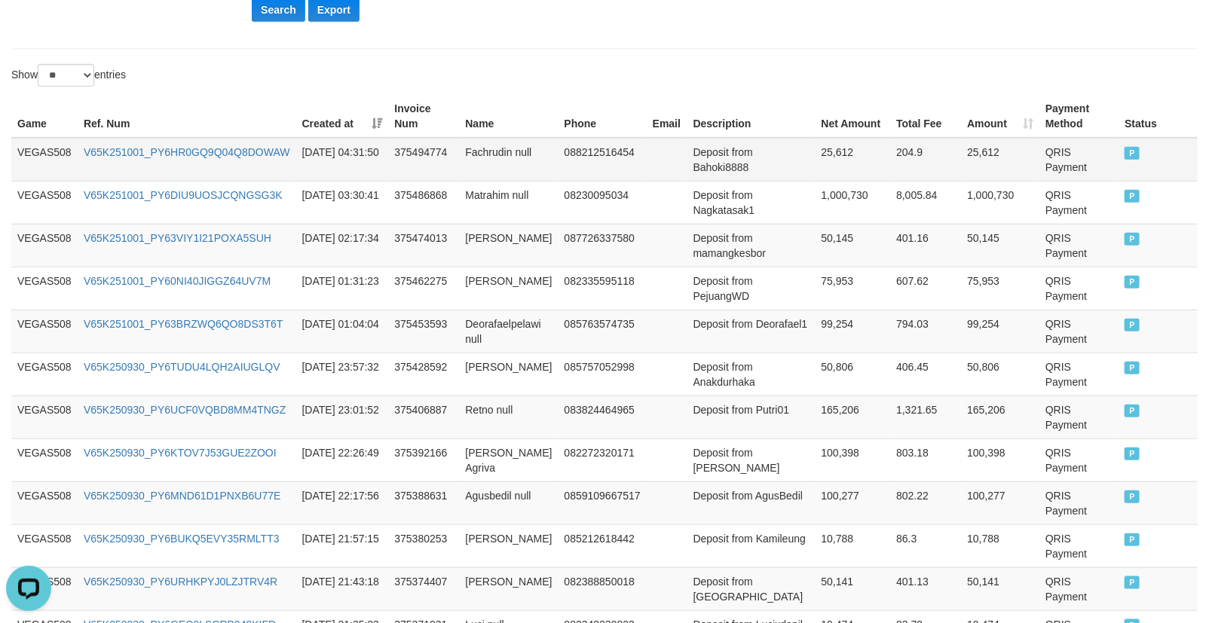
drag, startPoint x: 826, startPoint y: 129, endPoint x: 818, endPoint y: 144, distance: 17.2
click at [826, 130] on th "Net Amount" at bounding box center [852, 116] width 75 height 43
click at [818, 144] on td "25,612" at bounding box center [852, 160] width 75 height 44
copy td "25,612"
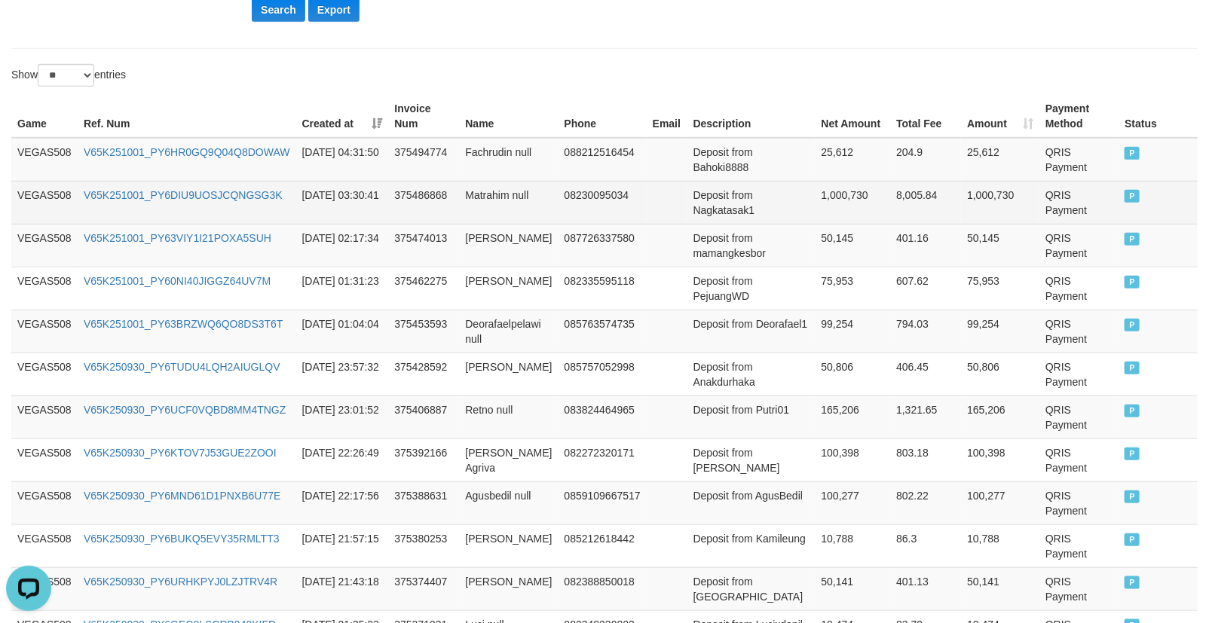
click at [815, 205] on td "1,000,730" at bounding box center [852, 202] width 75 height 43
copy td "1,000,730"
click at [815, 205] on td "1,000,730" at bounding box center [852, 202] width 75 height 43
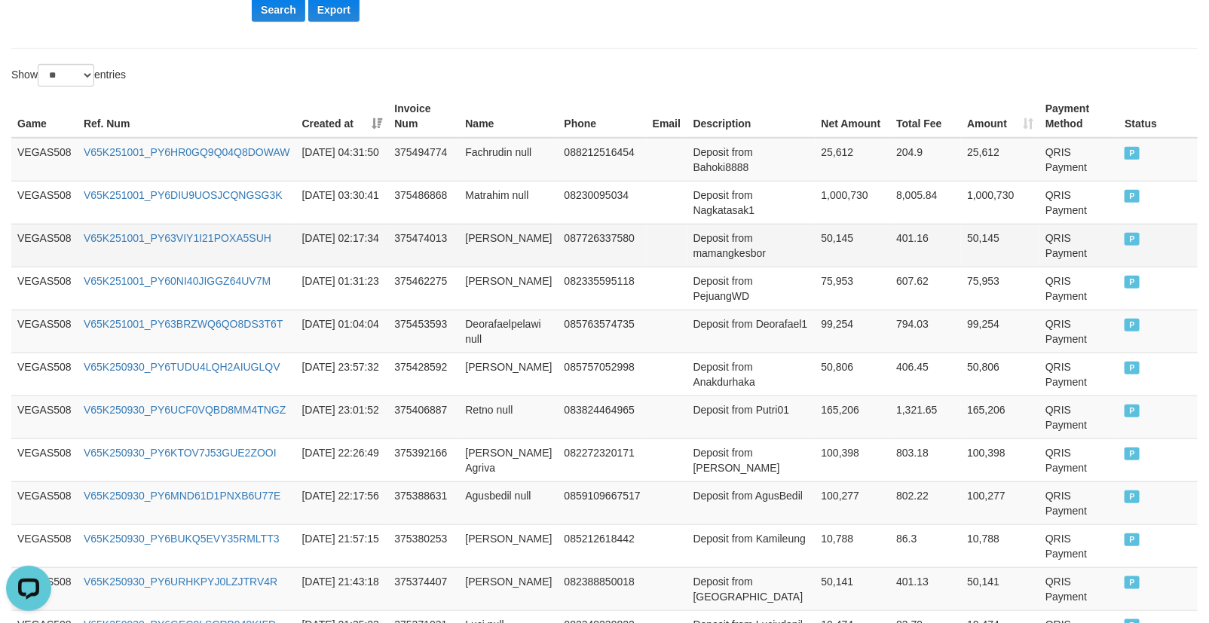
click at [836, 238] on td "50,145" at bounding box center [852, 245] width 75 height 43
copy td "50,145"
click at [836, 238] on td "50,145" at bounding box center [852, 245] width 75 height 43
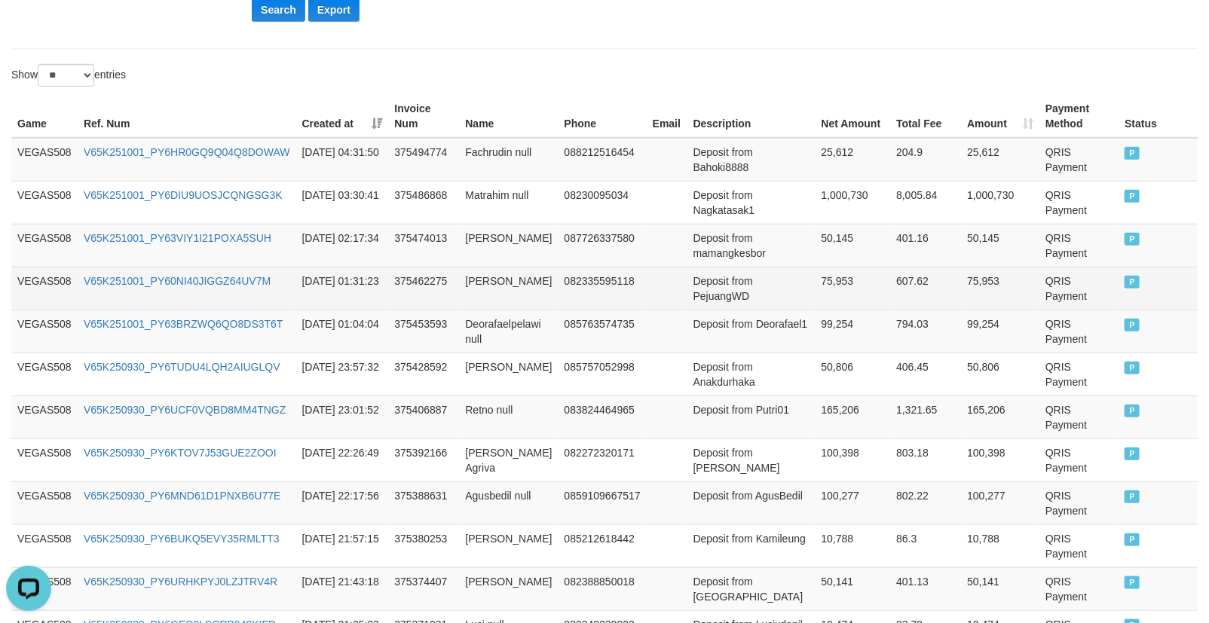
click at [815, 284] on td "75,953" at bounding box center [852, 288] width 75 height 43
copy td "75,953"
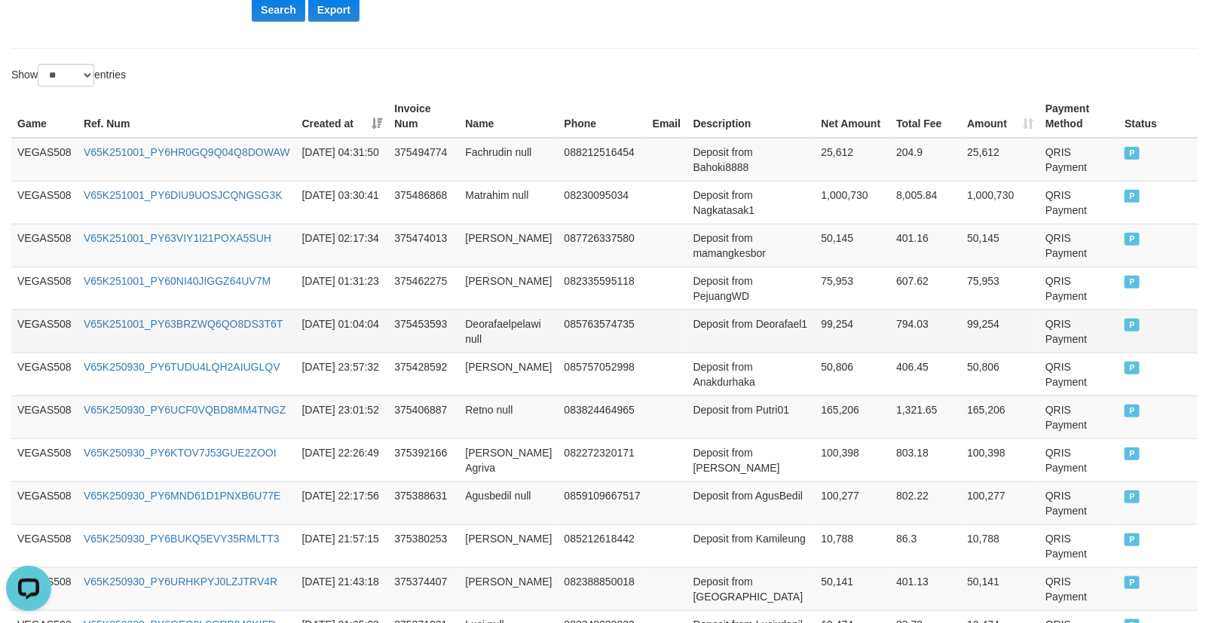
click at [818, 318] on td "99,254" at bounding box center [852, 331] width 75 height 43
copy td "99,254"
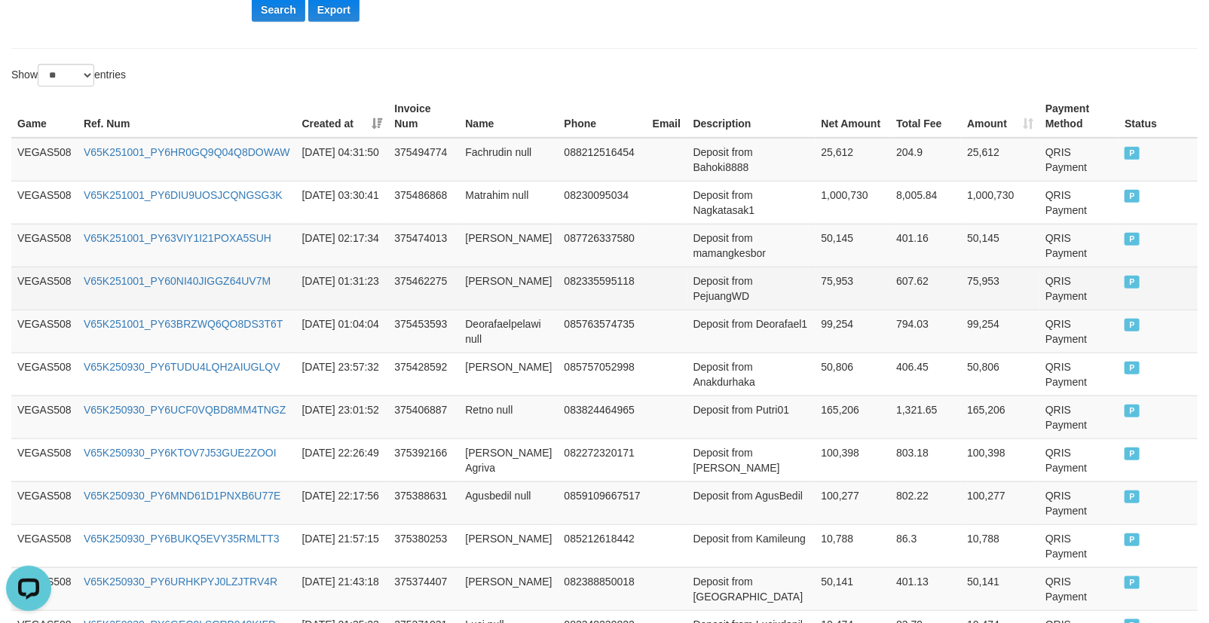
drag, startPoint x: 819, startPoint y: 273, endPoint x: 819, endPoint y: 301, distance: 28.6
click at [819, 274] on td "75,953" at bounding box center [852, 288] width 75 height 43
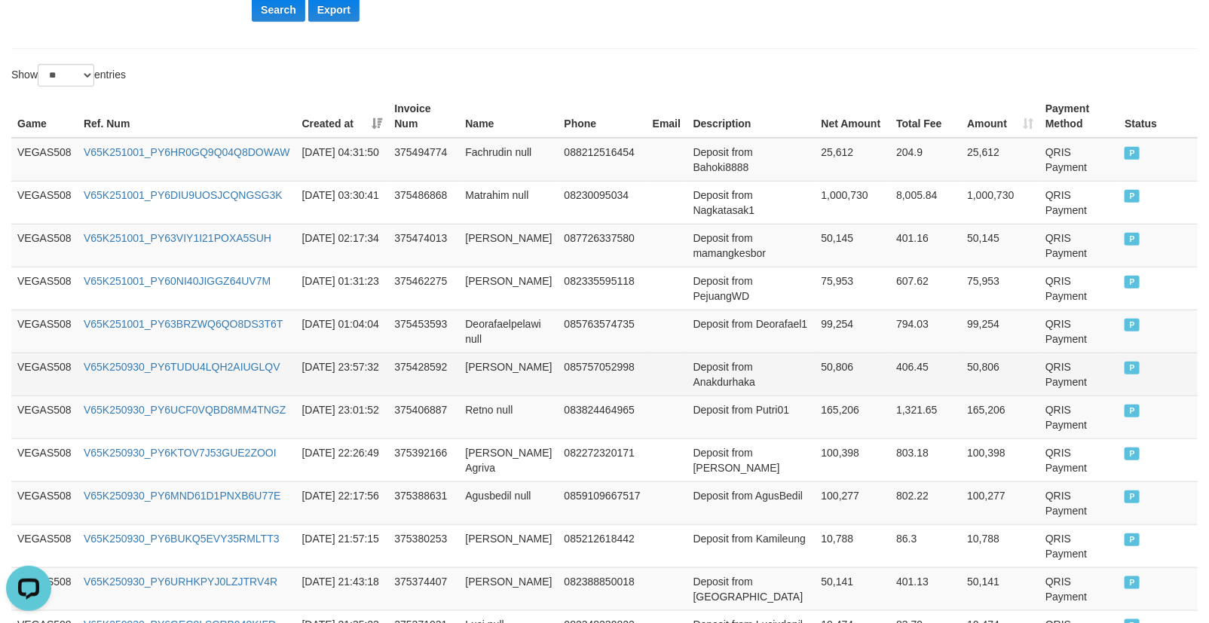
click at [825, 367] on td "50,806" at bounding box center [852, 374] width 75 height 43
copy td "50,806"
click at [816, 353] on td "50,806" at bounding box center [852, 374] width 75 height 43
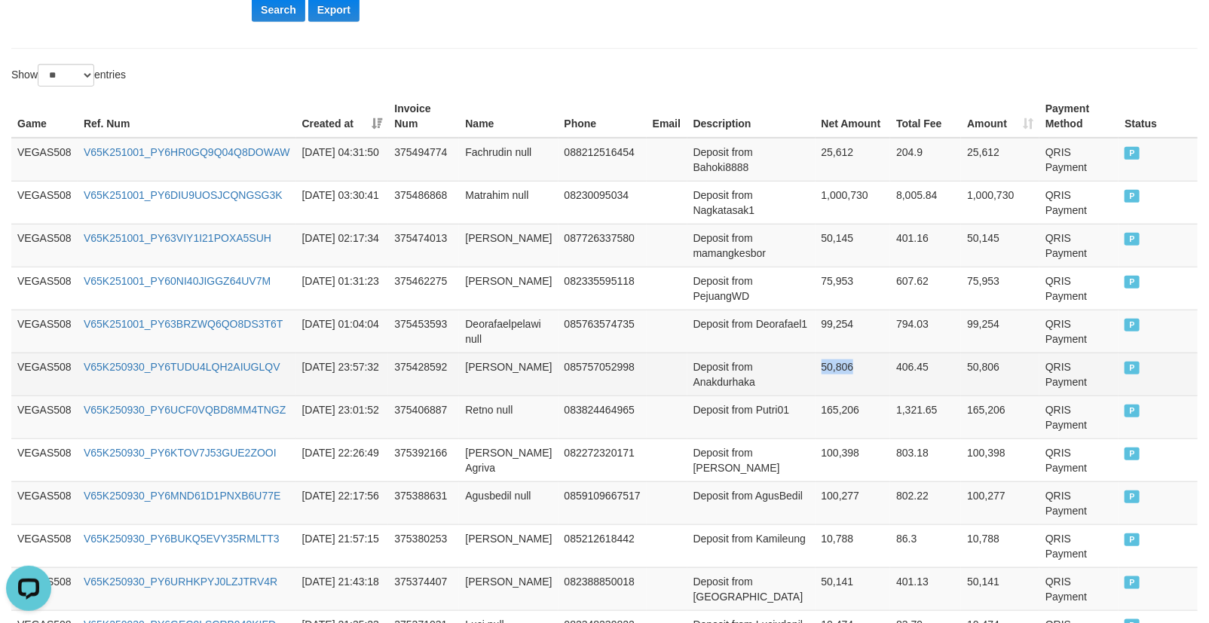
click at [815, 394] on td "50,806" at bounding box center [852, 374] width 75 height 43
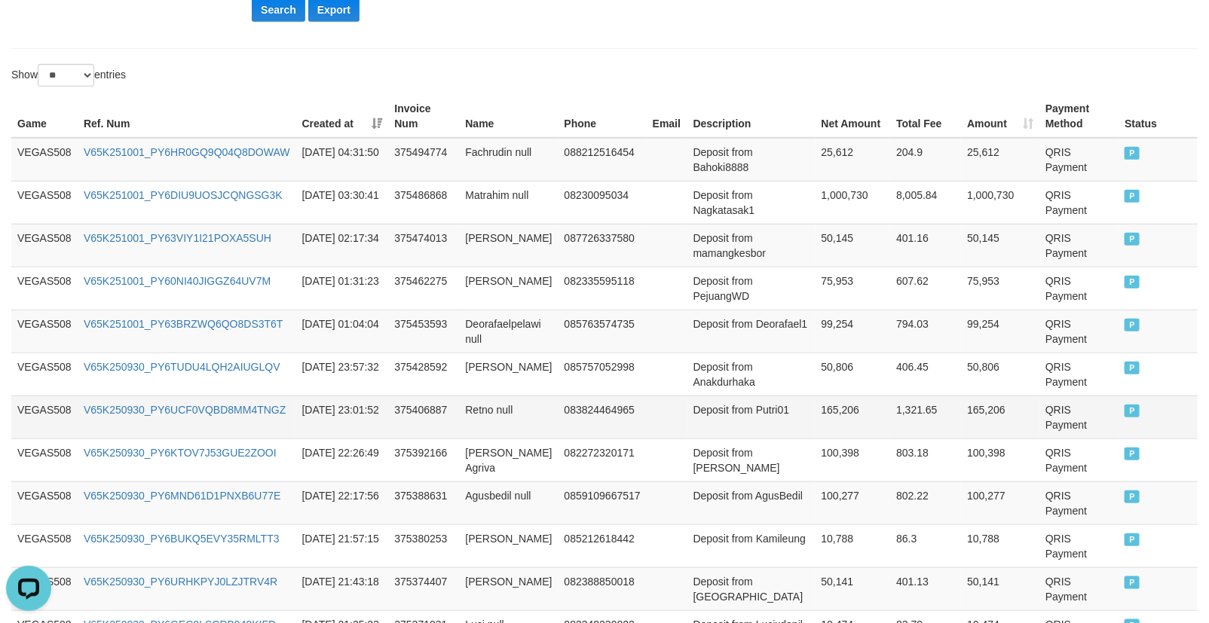
click at [815, 405] on td "165,206" at bounding box center [852, 417] width 75 height 43
copy td "165,206"
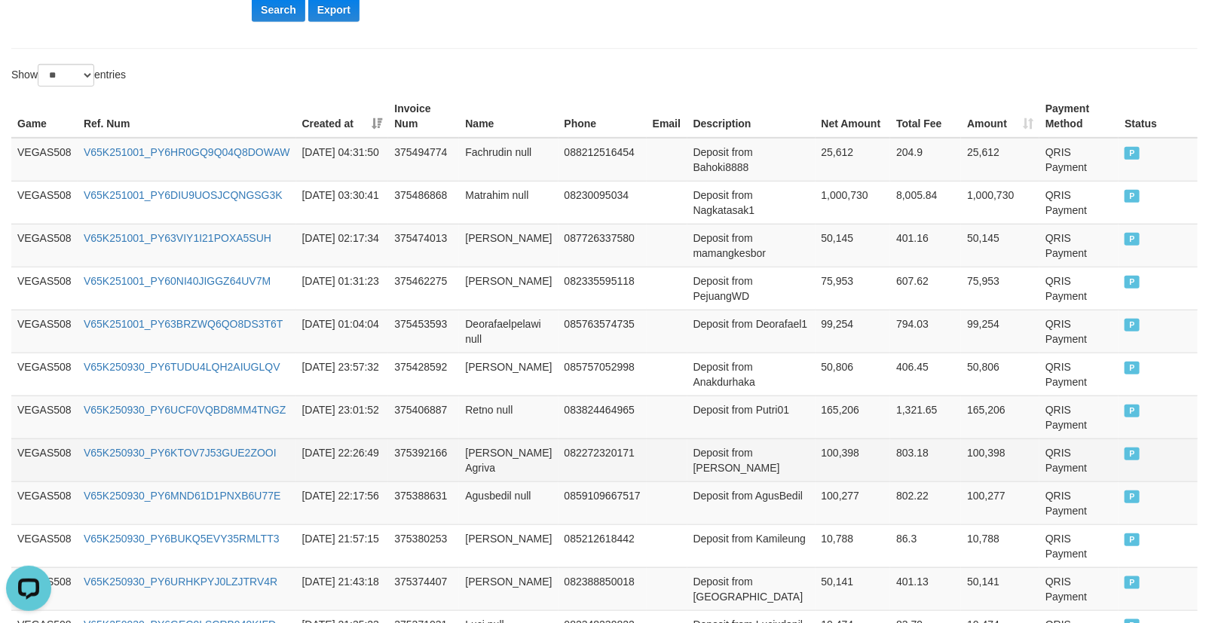
click at [815, 454] on td "100,398" at bounding box center [852, 460] width 75 height 43
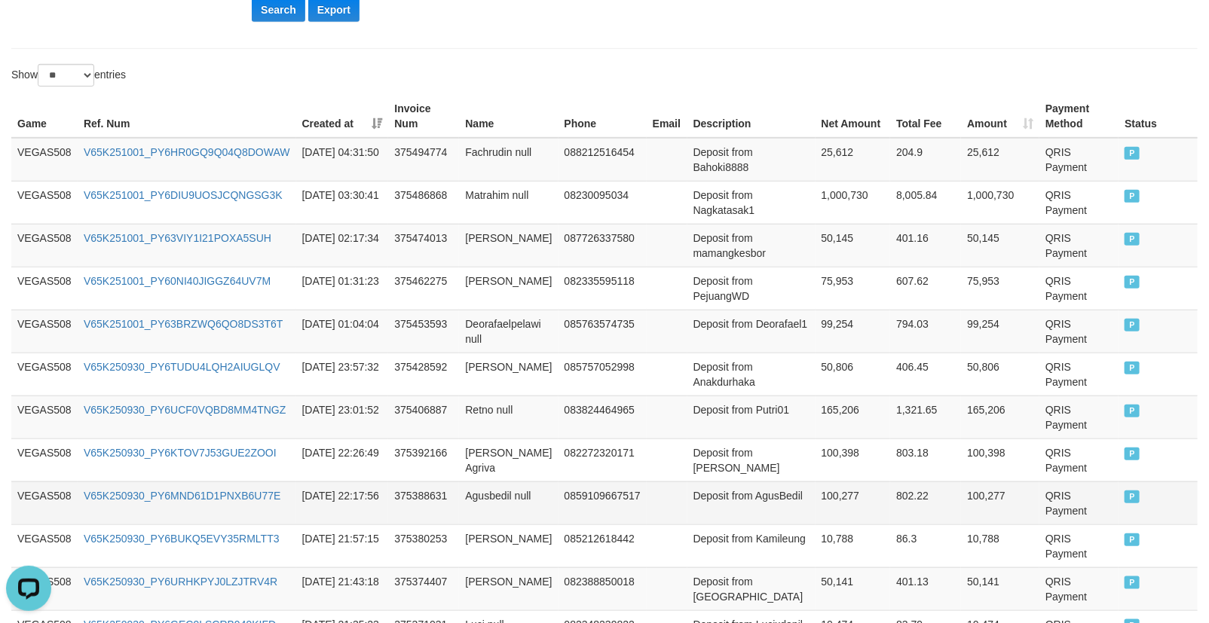
click at [816, 496] on td "100,277" at bounding box center [852, 503] width 75 height 43
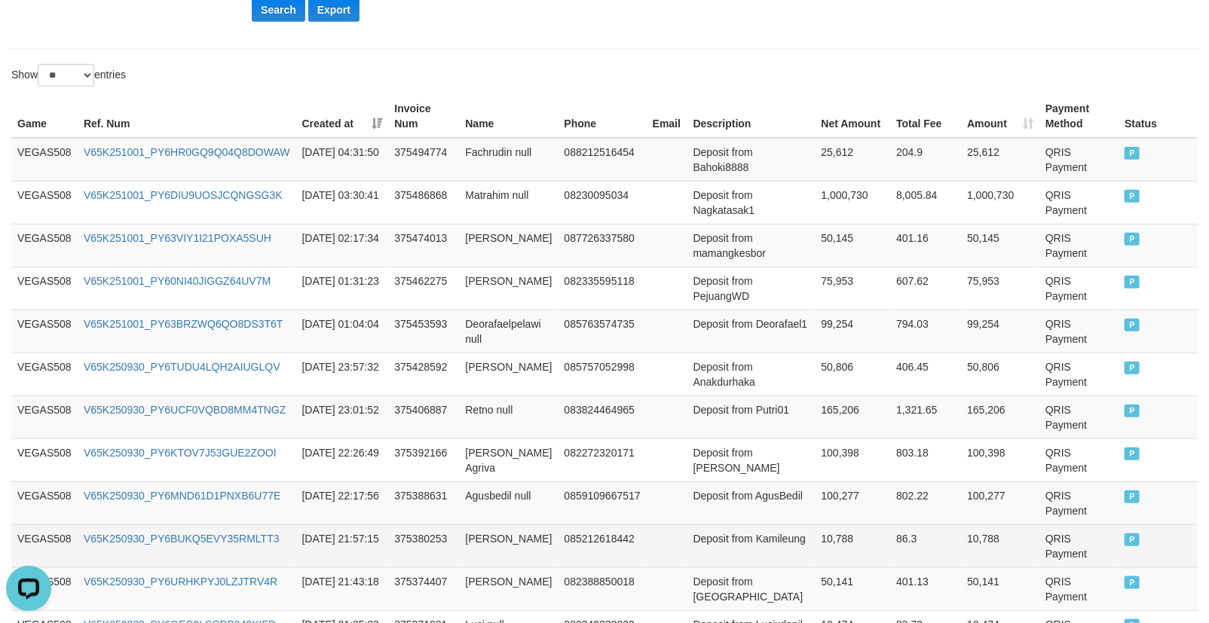
click at [815, 531] on td "10,788" at bounding box center [852, 545] width 75 height 43
click at [825, 561] on td "10,788" at bounding box center [852, 545] width 75 height 43
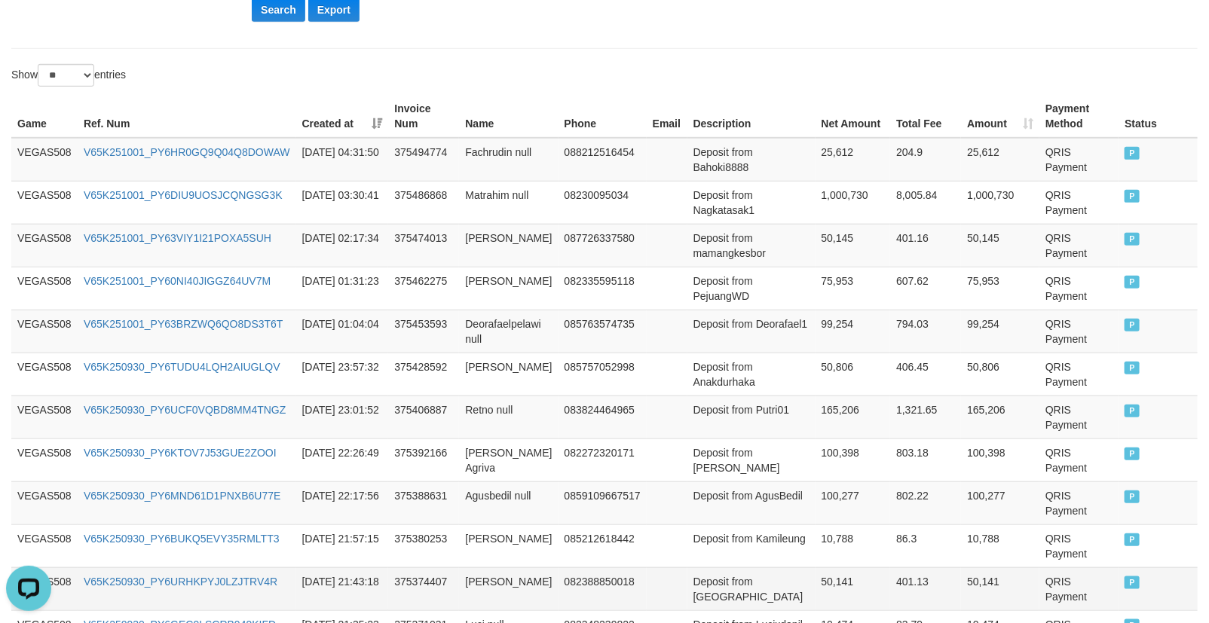
click at [823, 569] on td "50,141" at bounding box center [852, 588] width 75 height 43
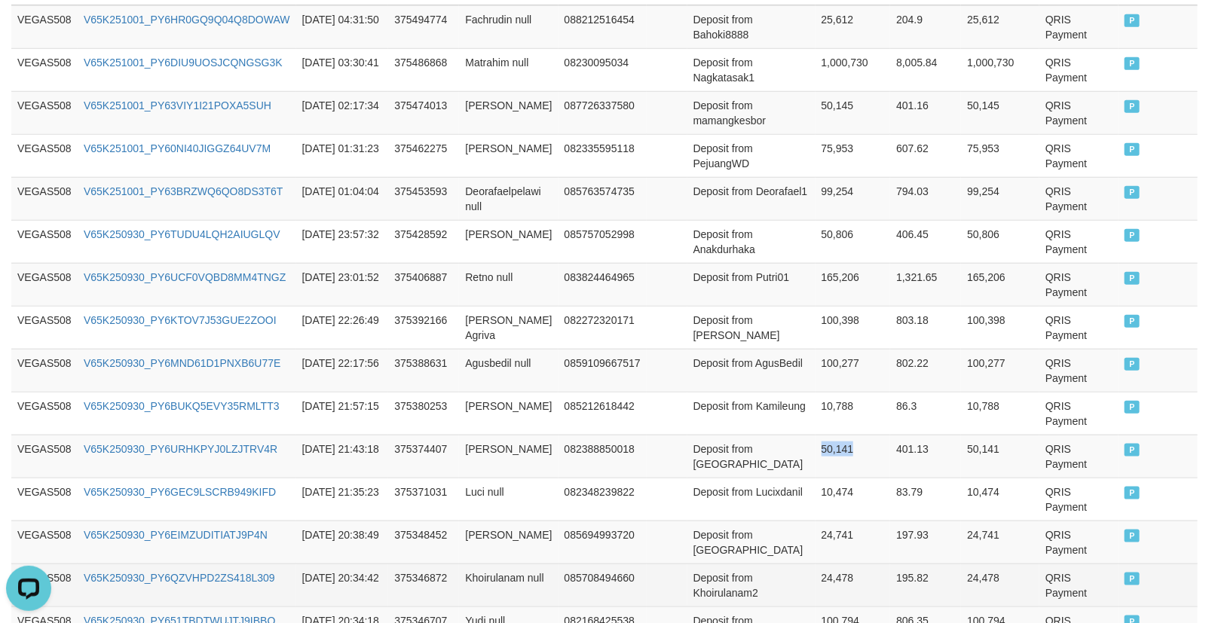
scroll to position [702, 0]
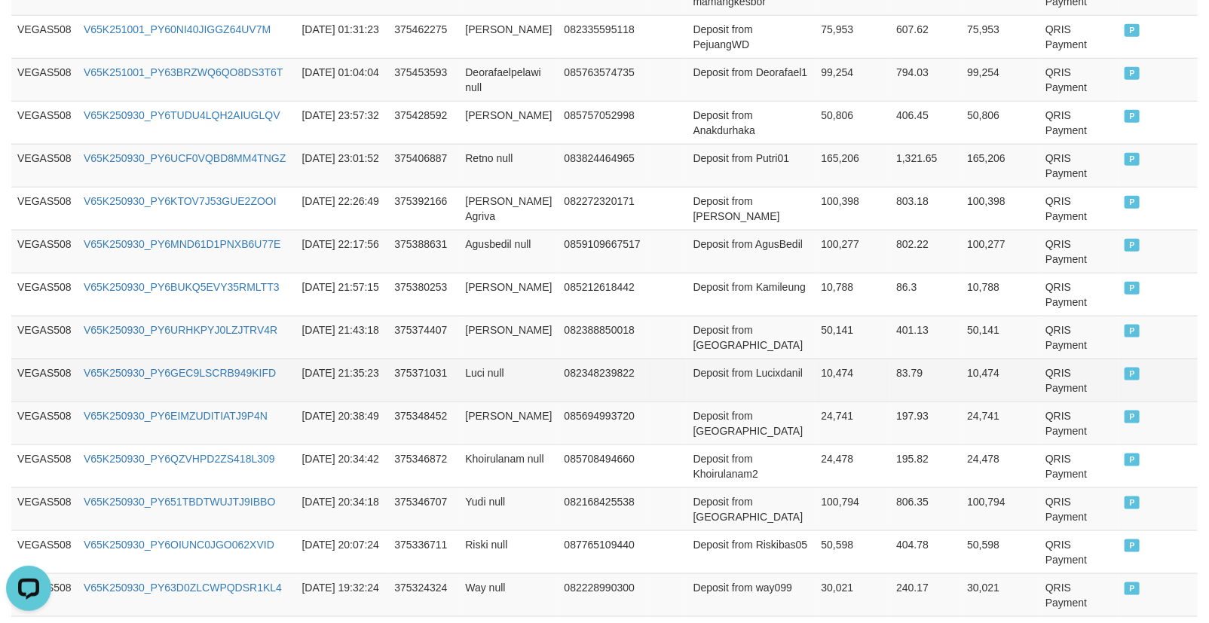
click at [818, 368] on td "10,474" at bounding box center [852, 380] width 75 height 43
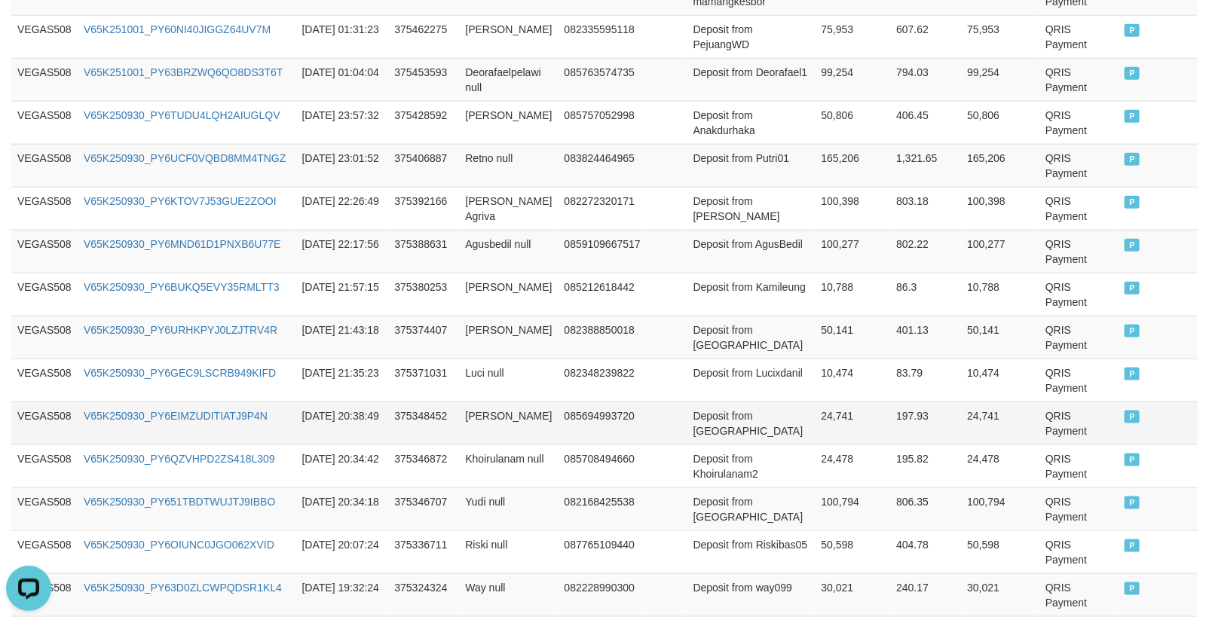
click at [818, 412] on td "24,741" at bounding box center [852, 423] width 75 height 43
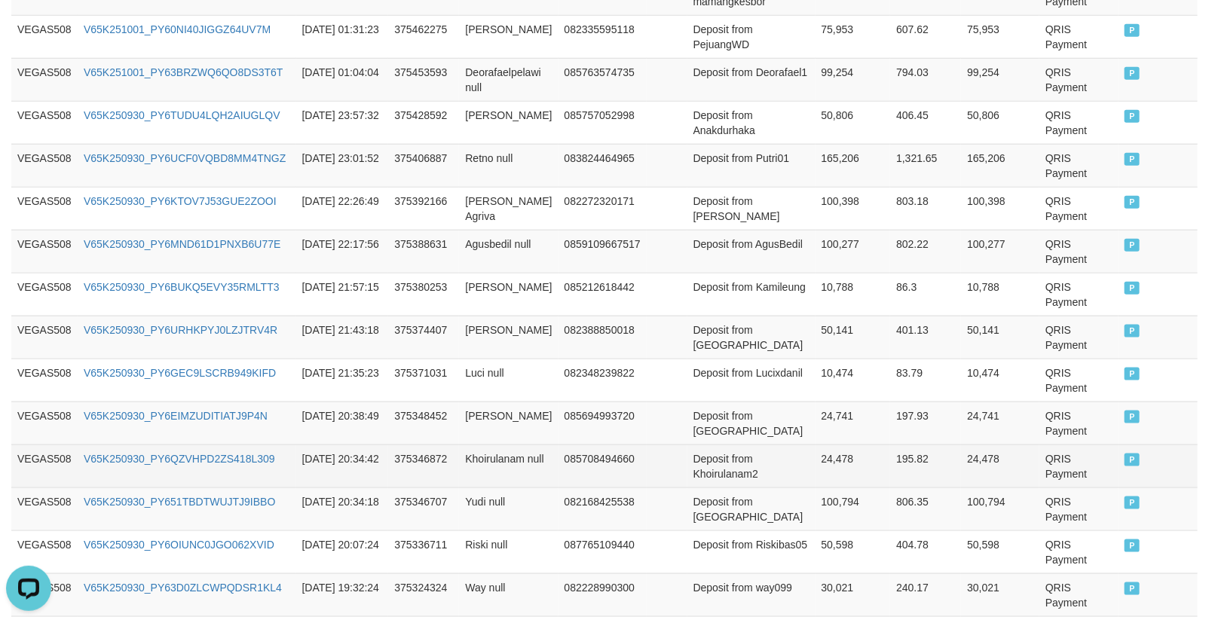
click at [815, 465] on td "24,478" at bounding box center [852, 466] width 75 height 43
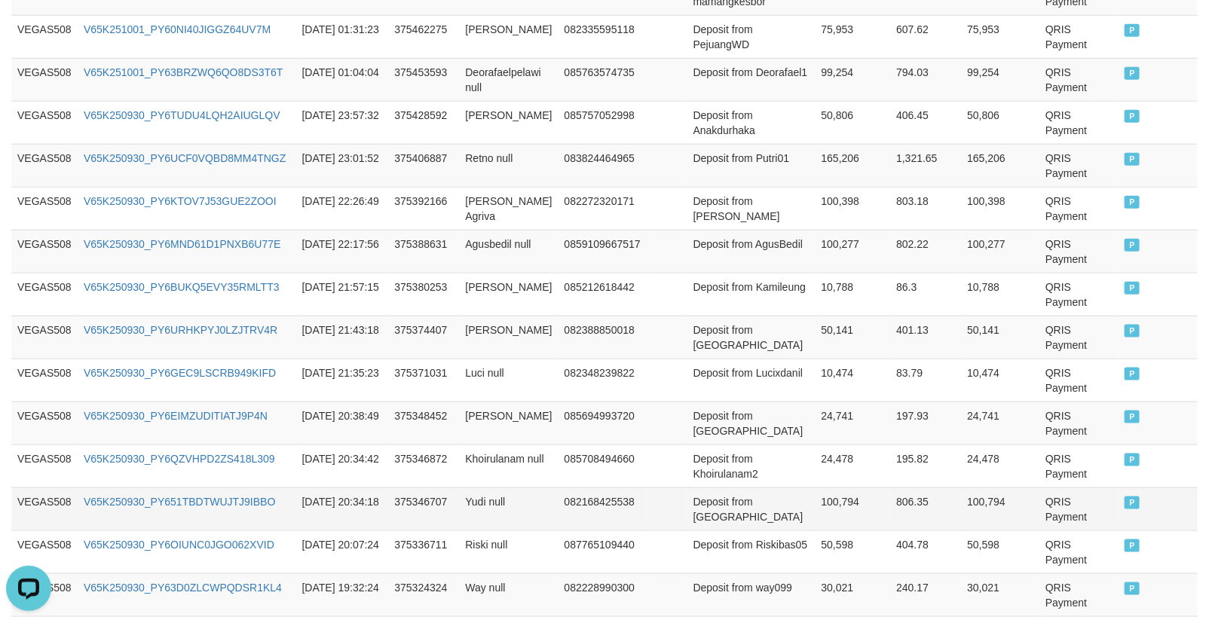
click at [821, 510] on td "100,794" at bounding box center [852, 509] width 75 height 43
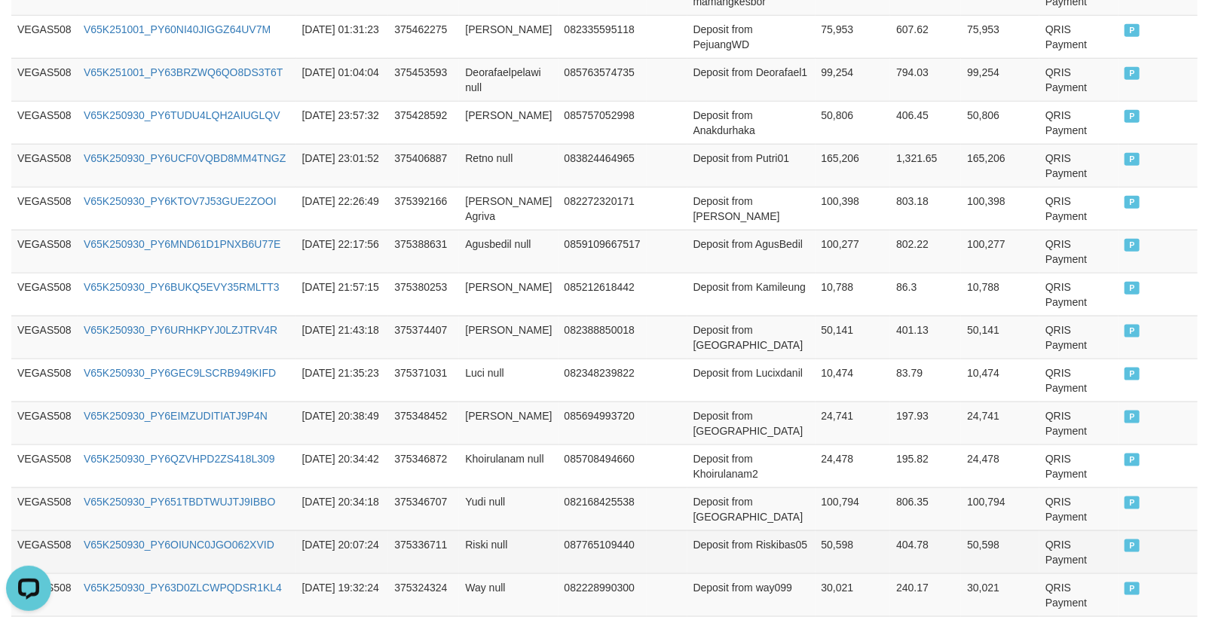
click at [824, 540] on td "50,598" at bounding box center [852, 552] width 75 height 43
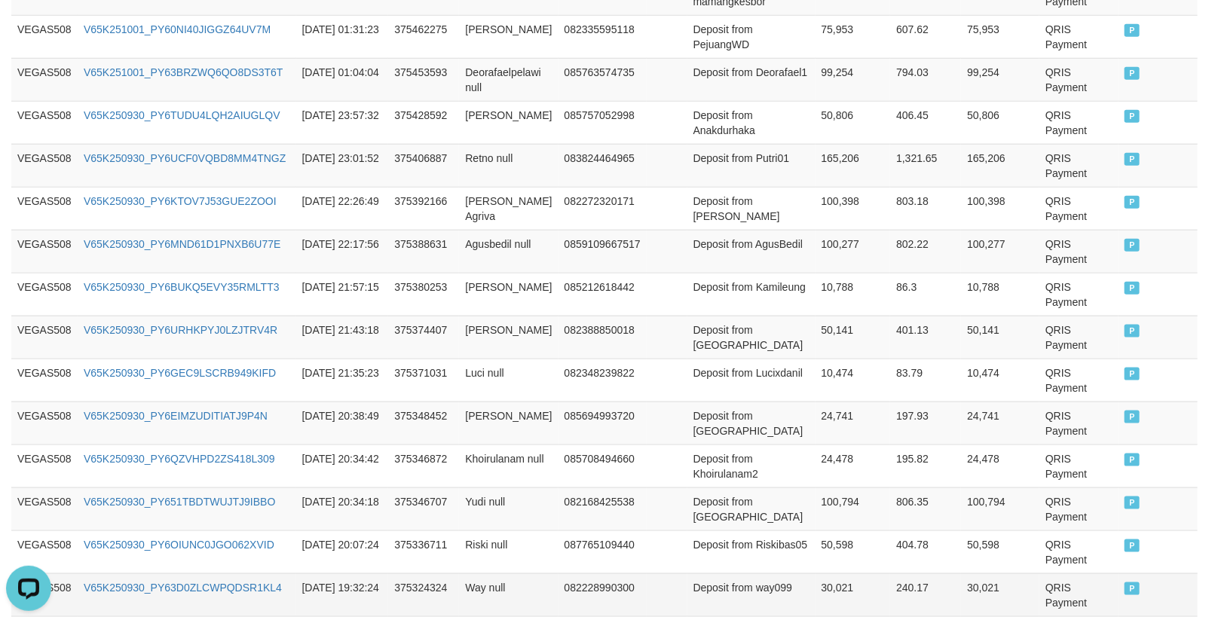
click at [815, 578] on td "30,021" at bounding box center [852, 594] width 75 height 43
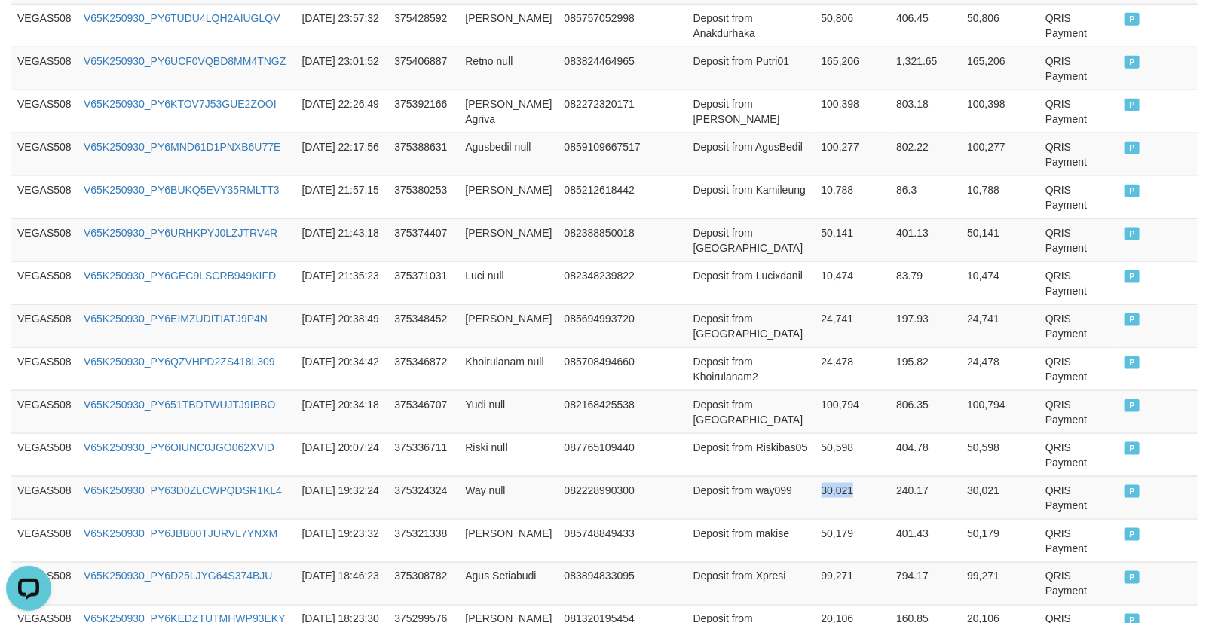
scroll to position [953, 0]
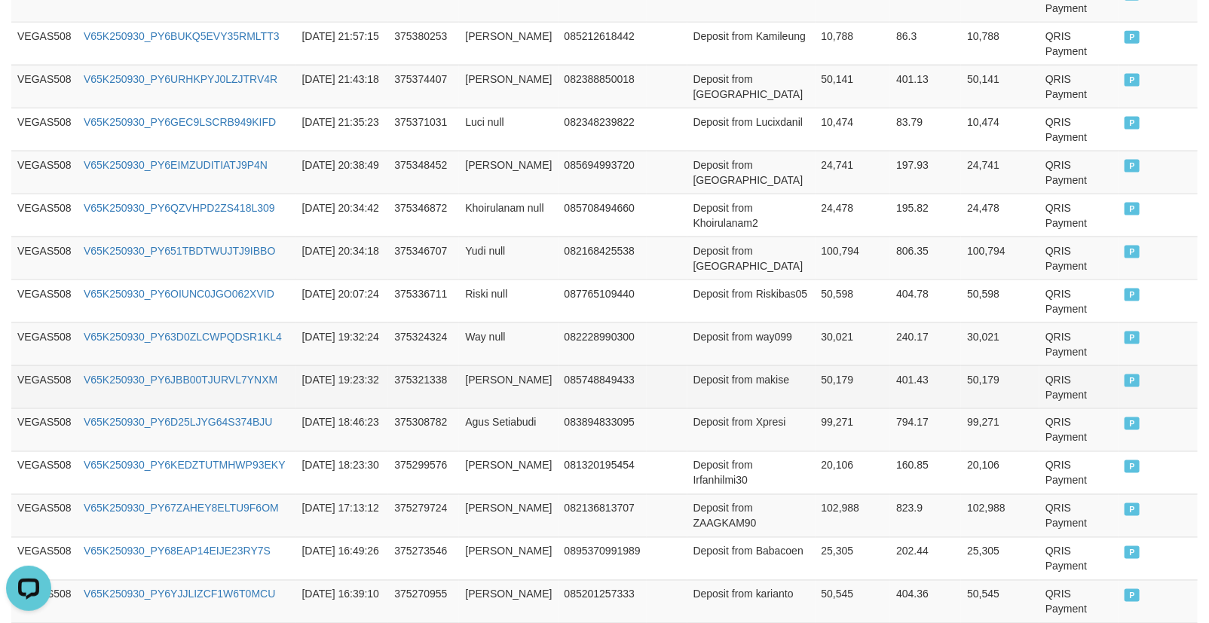
click at [815, 378] on td "50,179" at bounding box center [852, 386] width 75 height 43
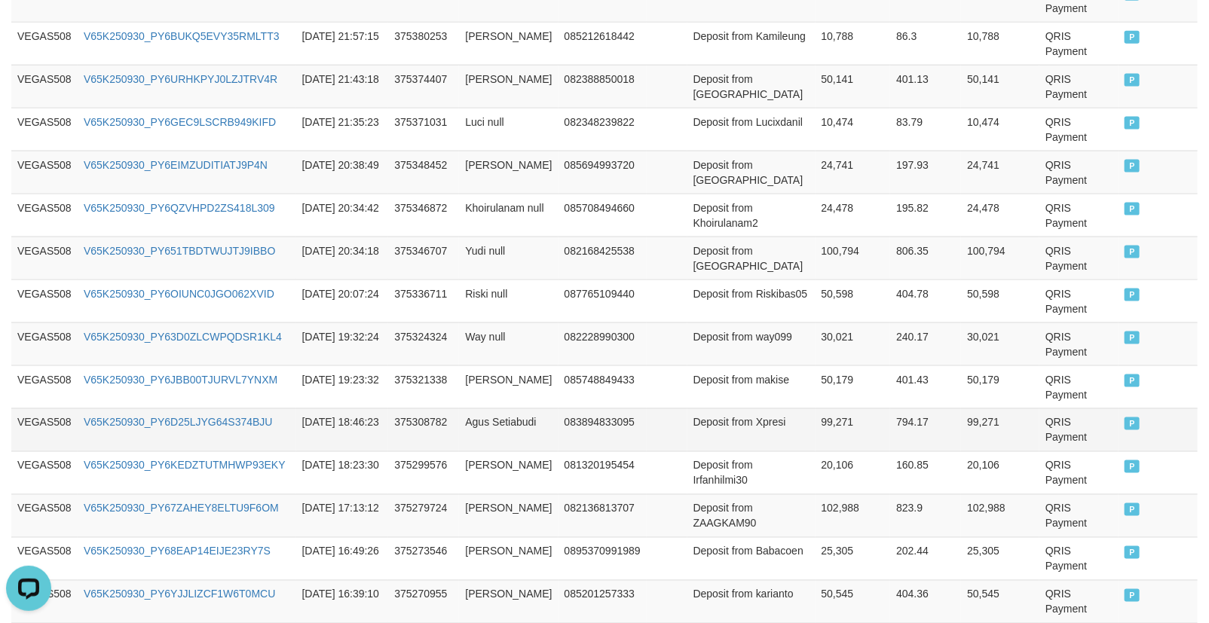
click at [825, 410] on td "99,271" at bounding box center [852, 429] width 75 height 43
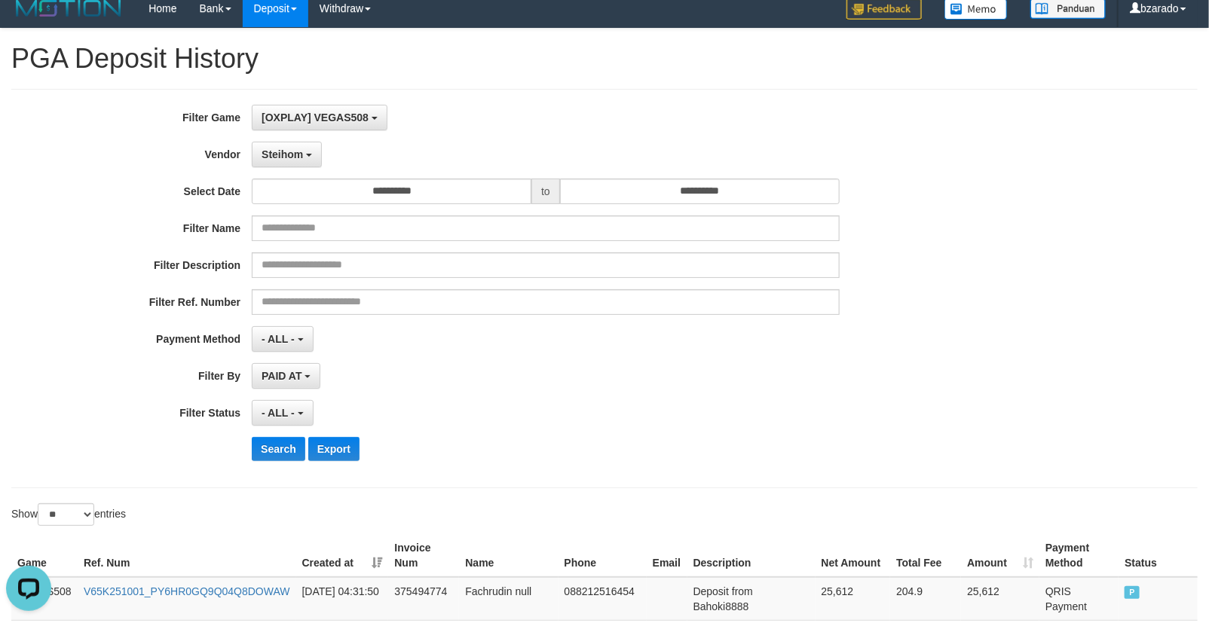
scroll to position [0, 0]
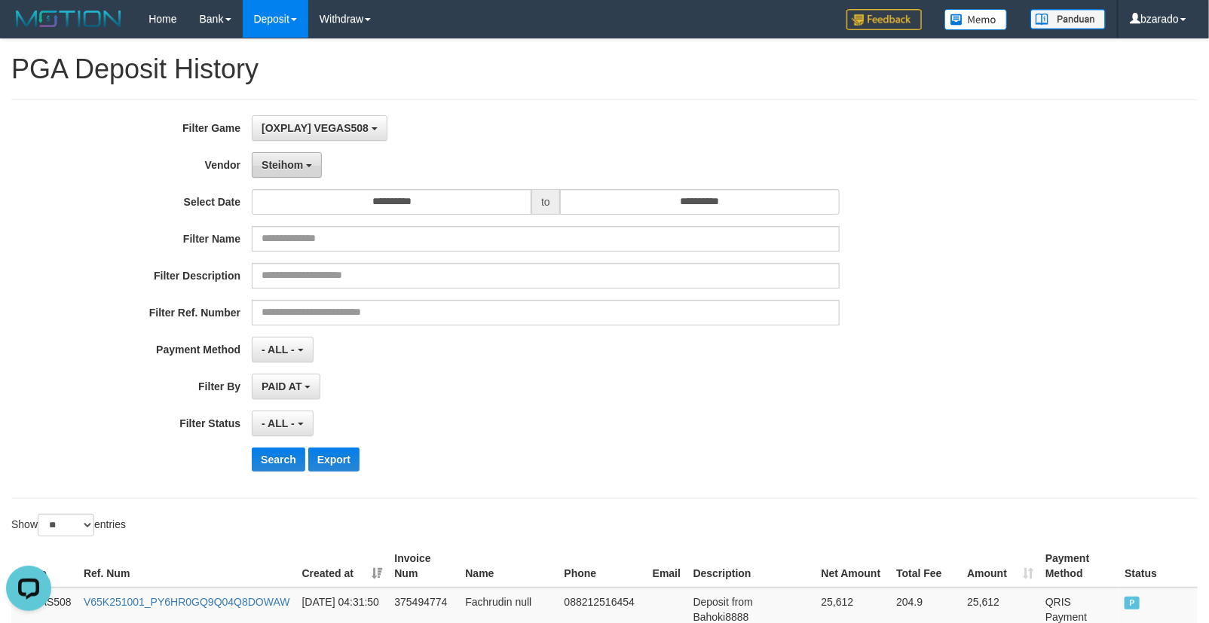
click at [284, 157] on button "Steihom" at bounding box center [287, 165] width 70 height 26
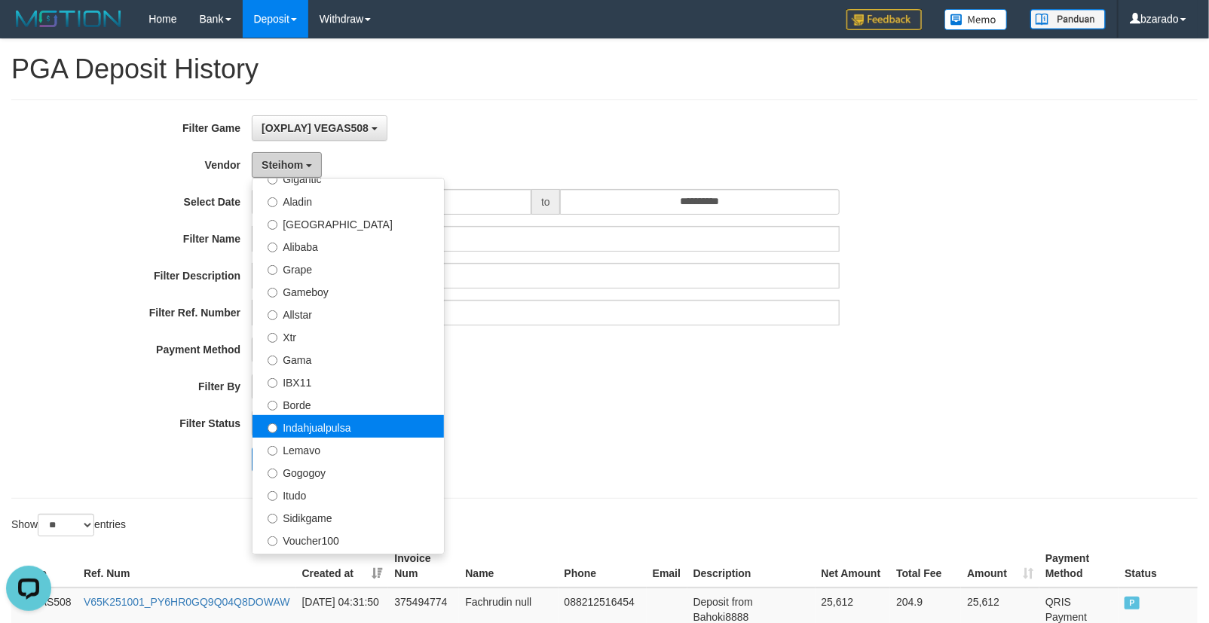
scroll to position [142, 0]
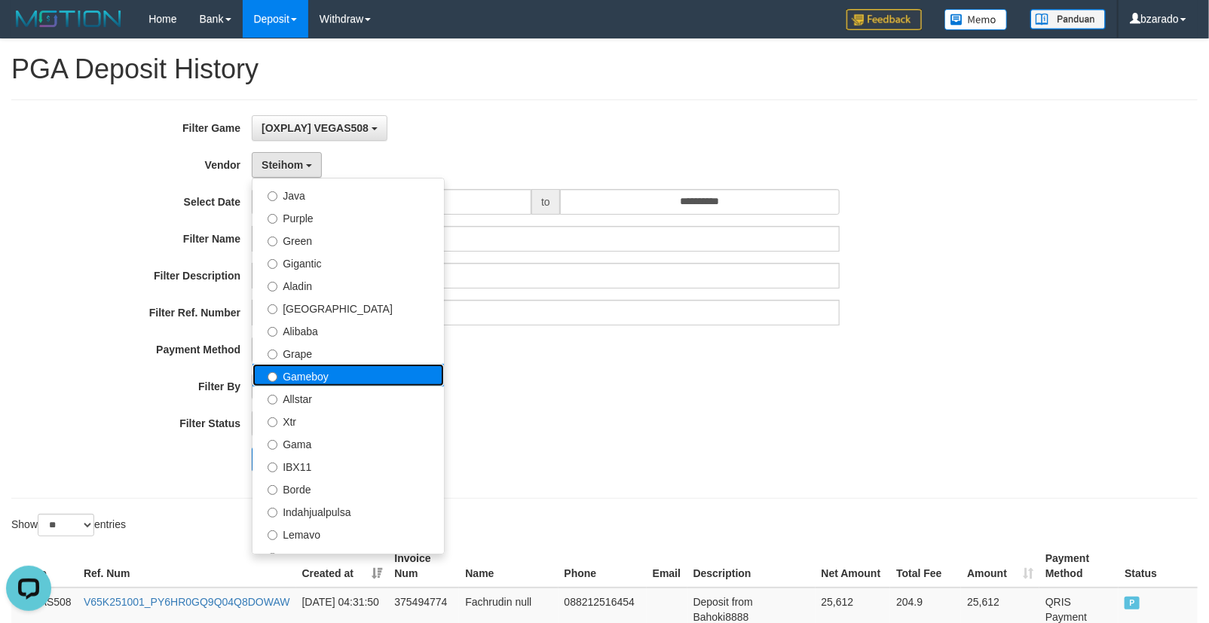
click at [335, 378] on label "Gameboy" at bounding box center [347, 375] width 191 height 23
select select "**********"
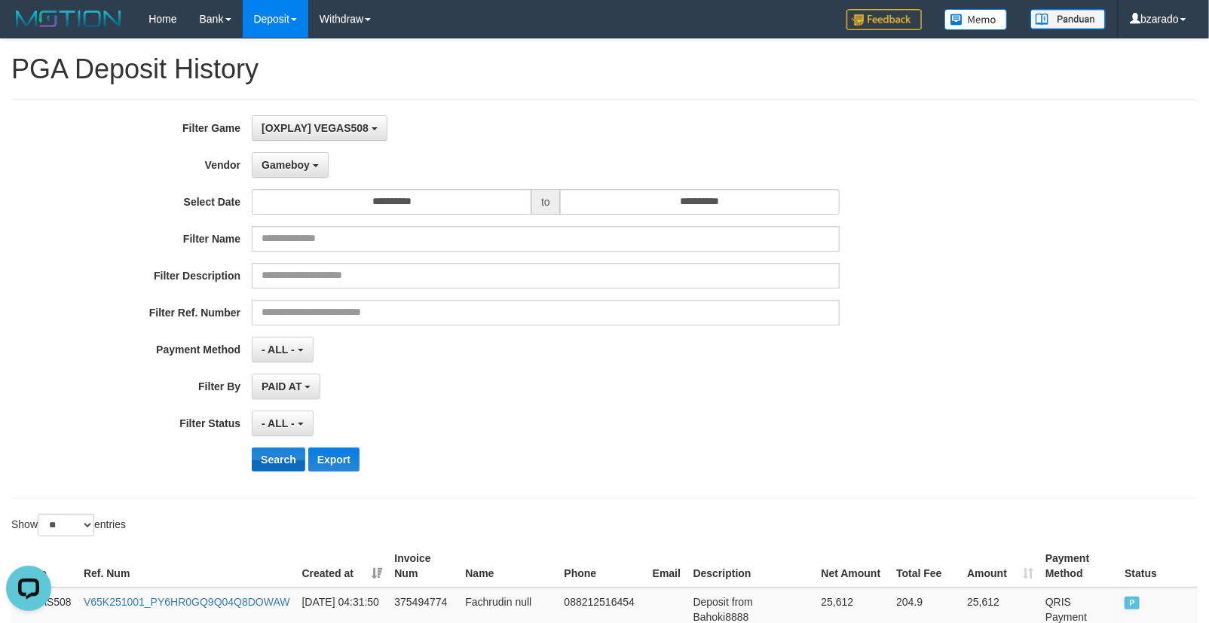
drag, startPoint x: 276, startPoint y: 445, endPoint x: 276, endPoint y: 455, distance: 10.6
click at [276, 447] on div "**********" at bounding box center [504, 299] width 1008 height 368
click at [276, 455] on button "Search" at bounding box center [279, 460] width 54 height 24
click at [78, 518] on select "** ** ** ***" at bounding box center [66, 525] width 57 height 23
select select "**"
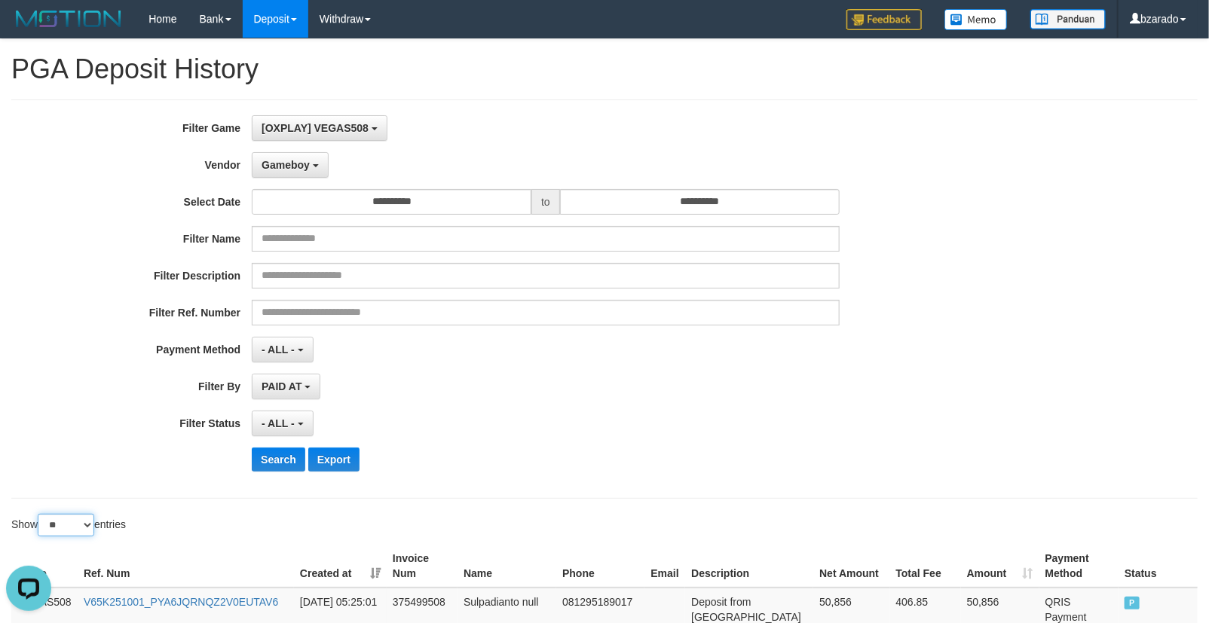
click at [40, 515] on select "** ** ** ***" at bounding box center [66, 525] width 57 height 23
click at [258, 453] on button "Search" at bounding box center [279, 460] width 54 height 24
click at [280, 462] on button "Search" at bounding box center [279, 460] width 54 height 24
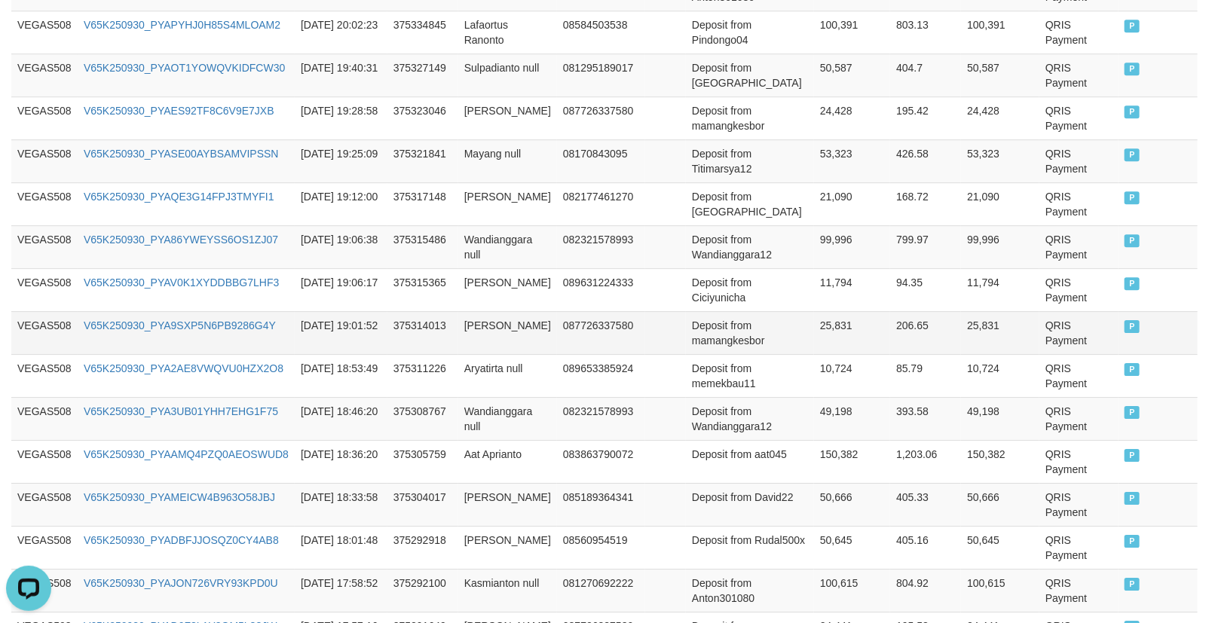
scroll to position [2069, 0]
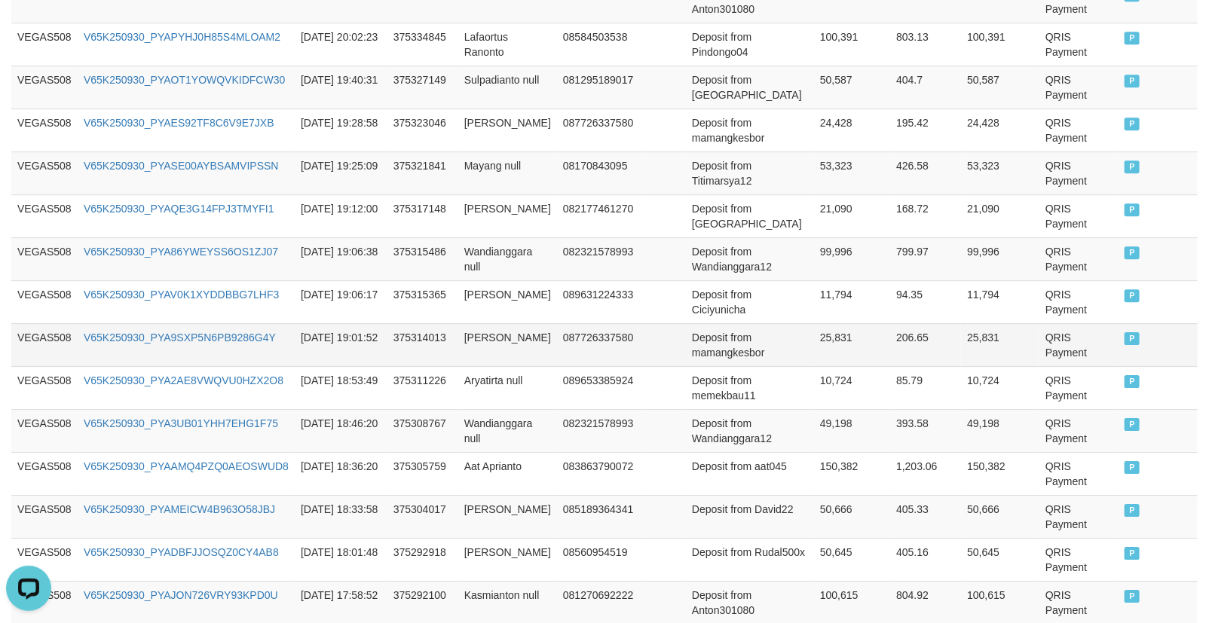
click at [817, 343] on td "25,831" at bounding box center [852, 344] width 76 height 43
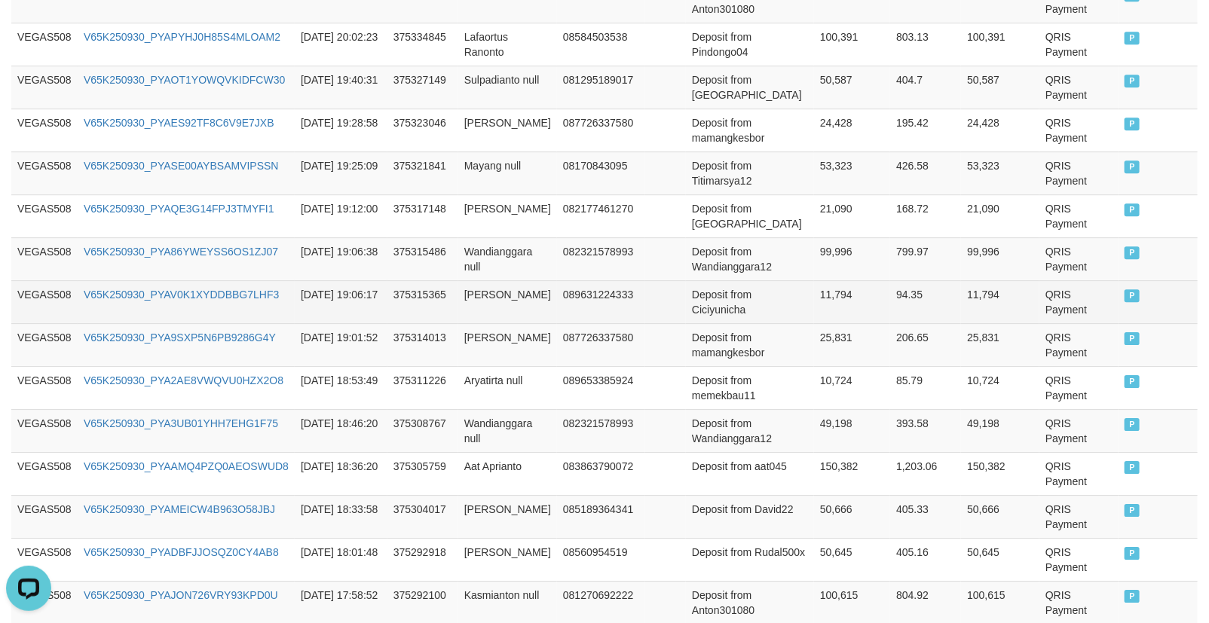
click at [814, 296] on td "11,794" at bounding box center [852, 301] width 76 height 43
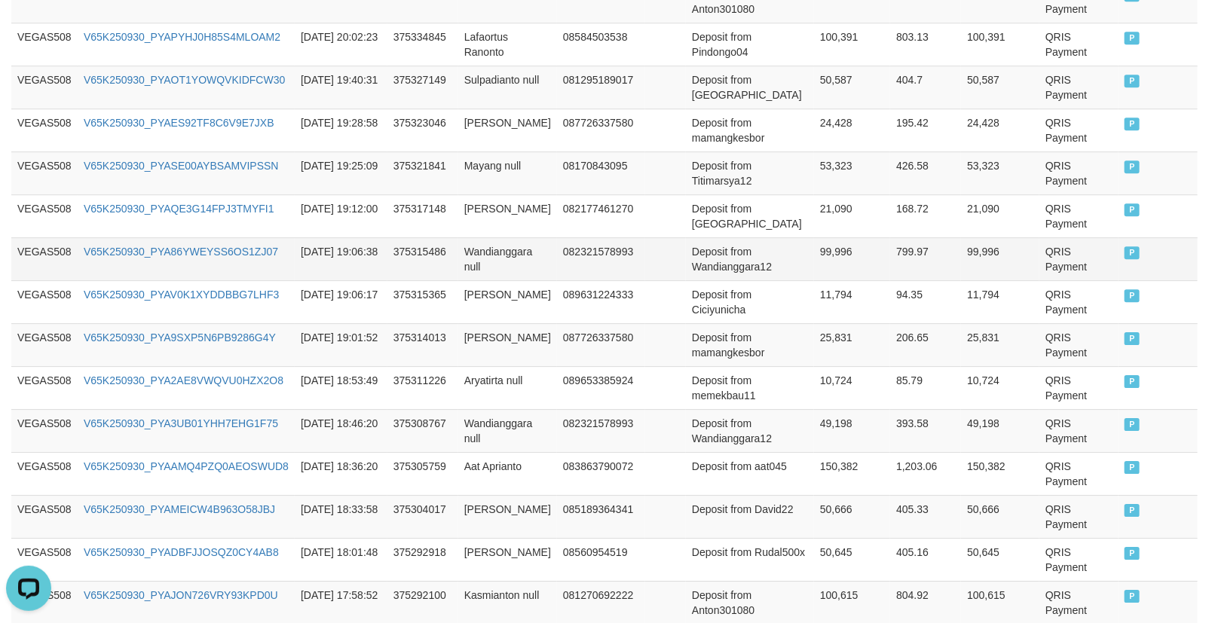
click at [814, 257] on td "99,996" at bounding box center [852, 258] width 76 height 43
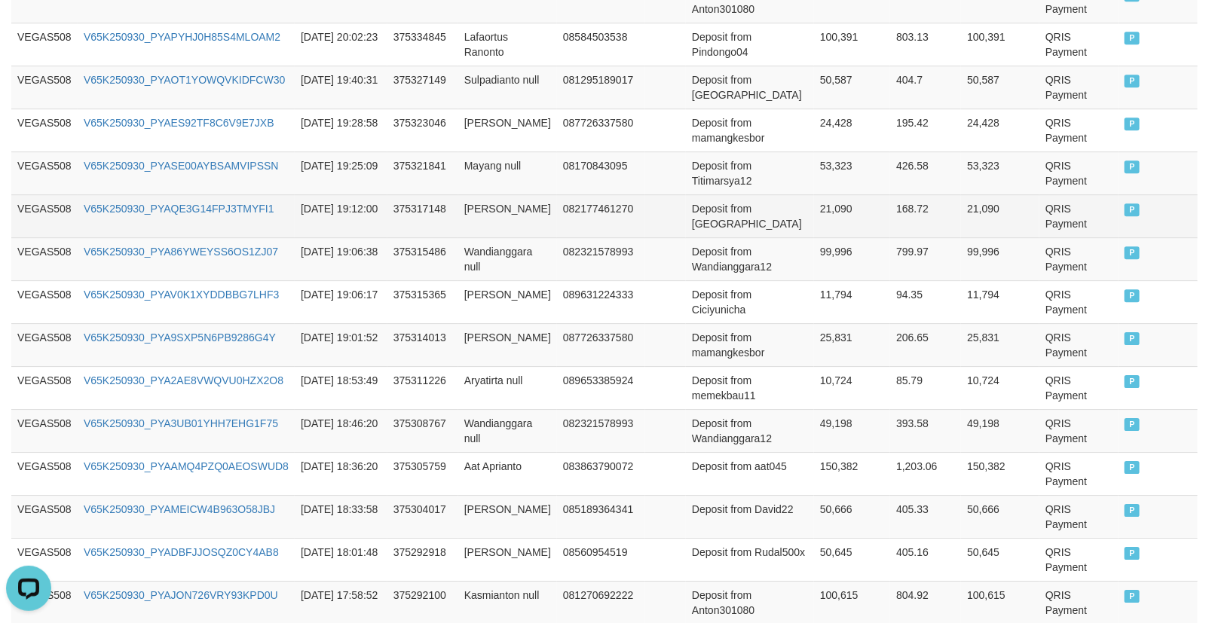
click at [814, 200] on td "21,090" at bounding box center [852, 215] width 76 height 43
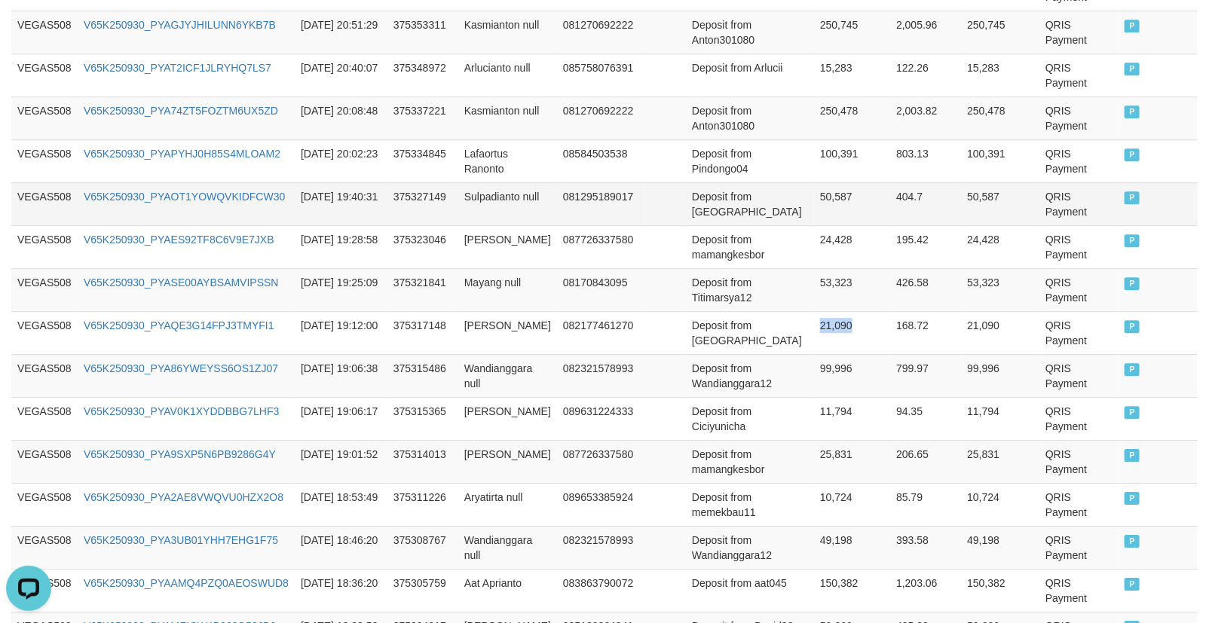
scroll to position [1818, 0]
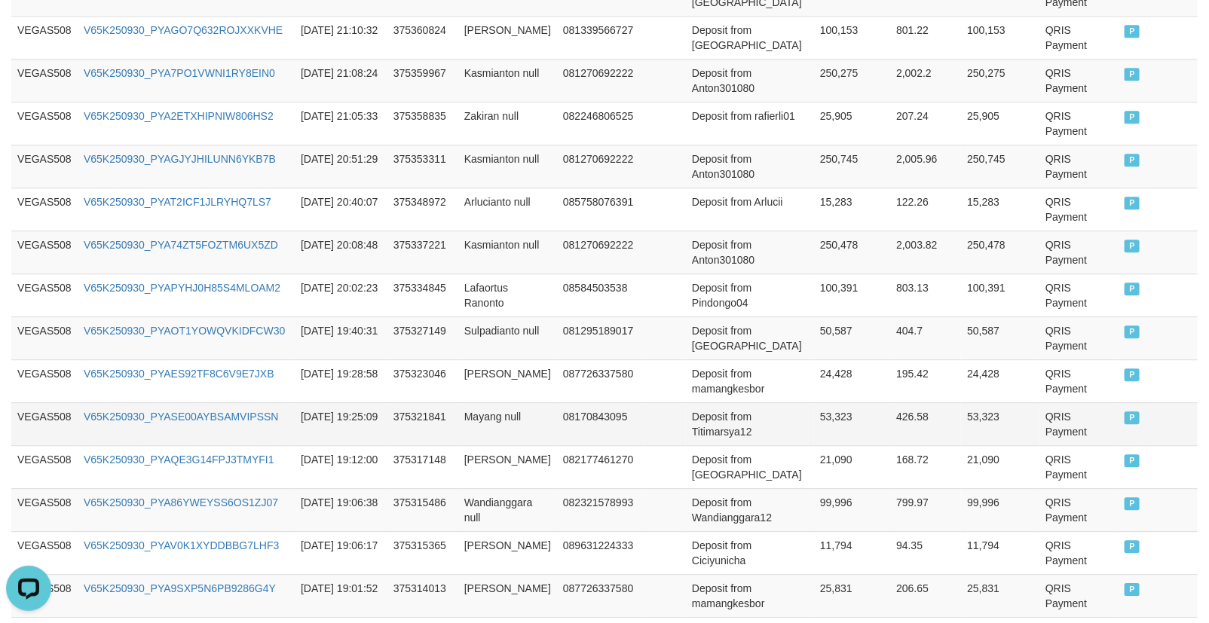
click at [814, 433] on td "53,323" at bounding box center [852, 423] width 76 height 43
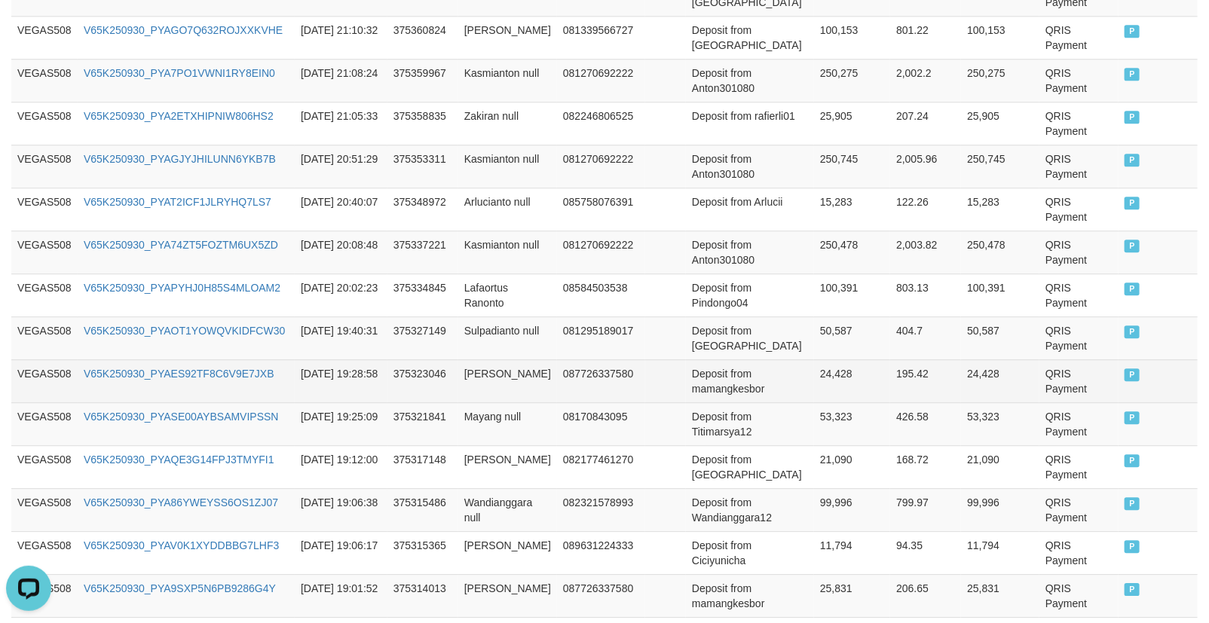
click at [819, 372] on td "24,428" at bounding box center [852, 380] width 76 height 43
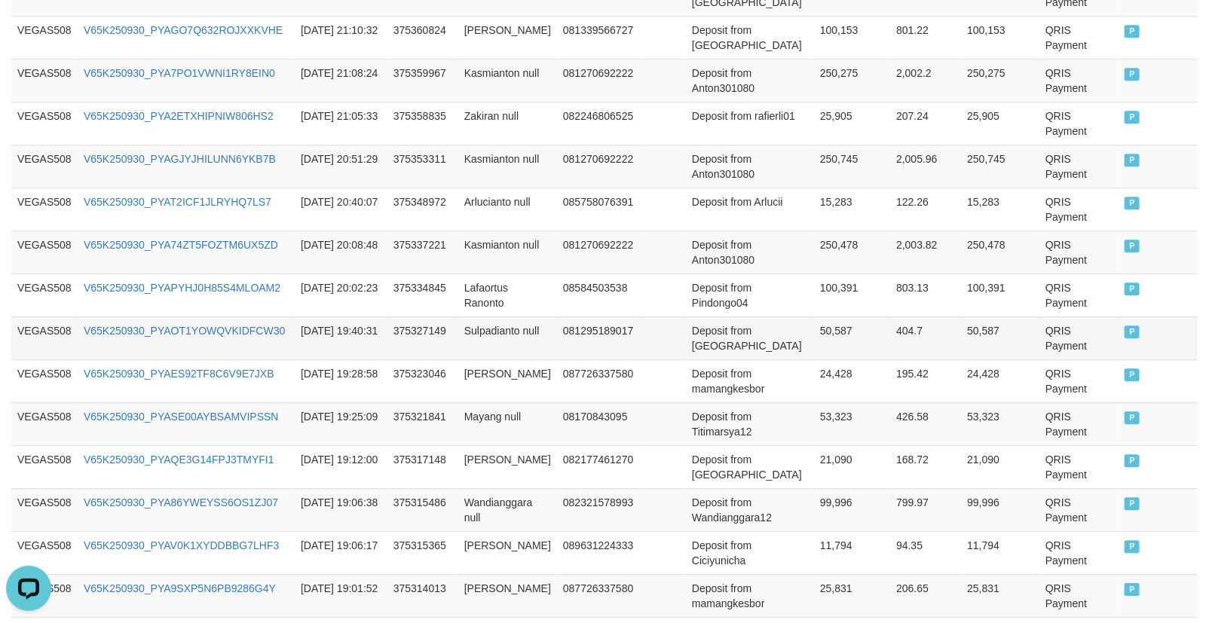
click at [814, 336] on td "50,587" at bounding box center [852, 338] width 76 height 43
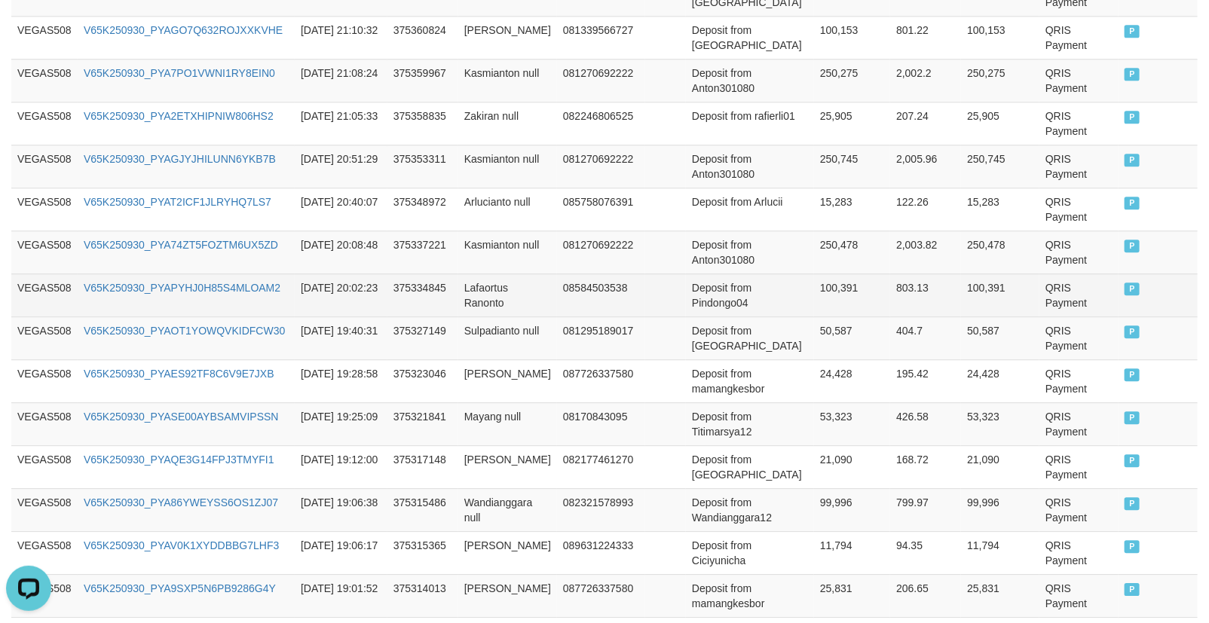
click at [824, 295] on td "100,391" at bounding box center [852, 295] width 76 height 43
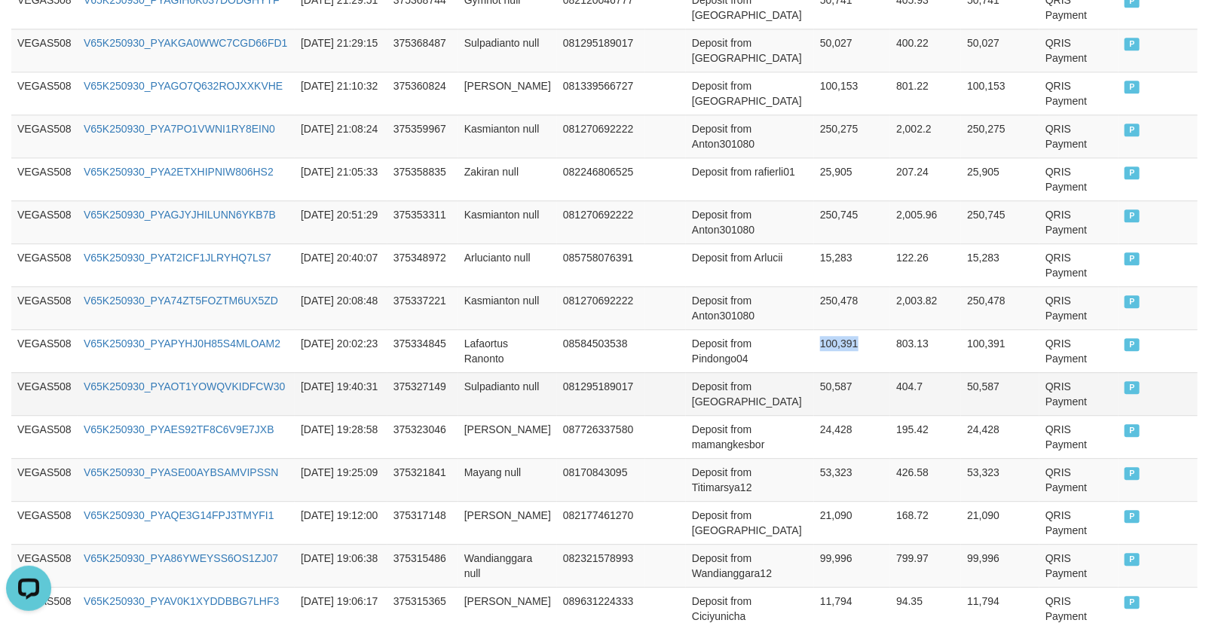
scroll to position [1734, 0]
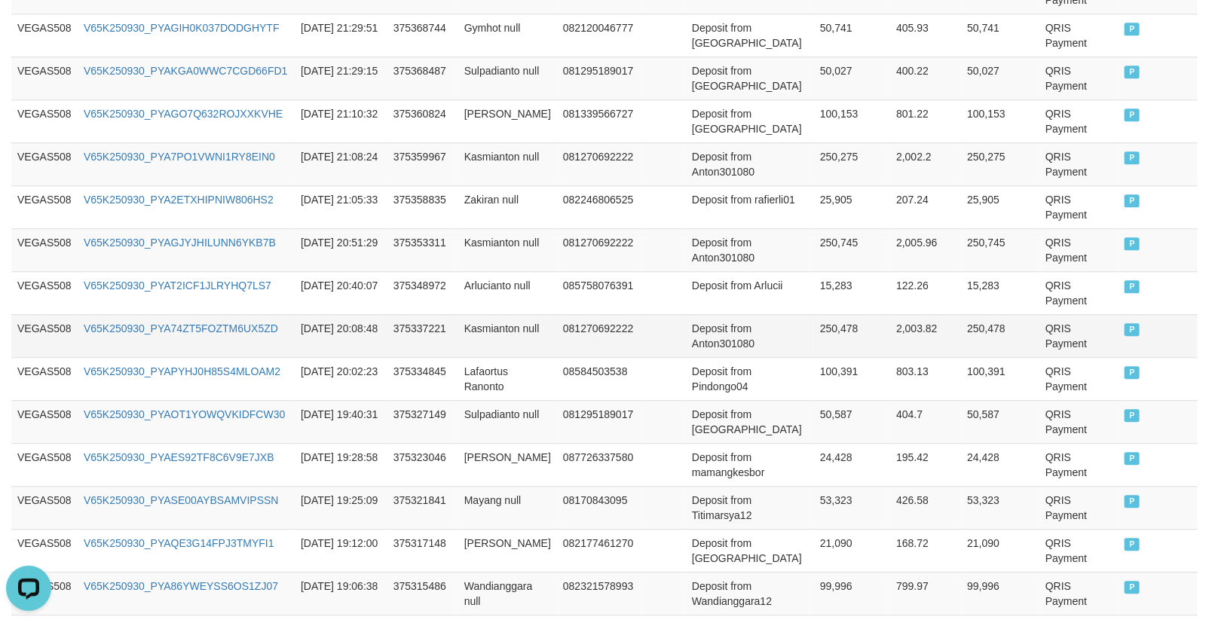
click at [814, 341] on td "250,478" at bounding box center [852, 335] width 76 height 43
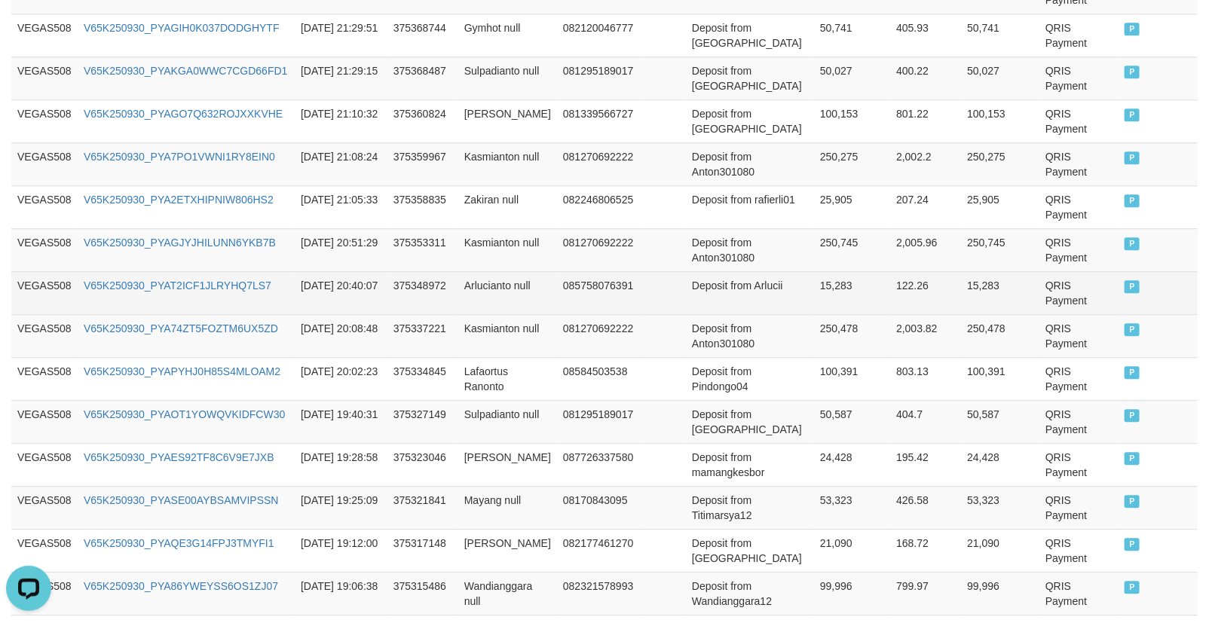
click at [814, 274] on td "15,283" at bounding box center [852, 292] width 76 height 43
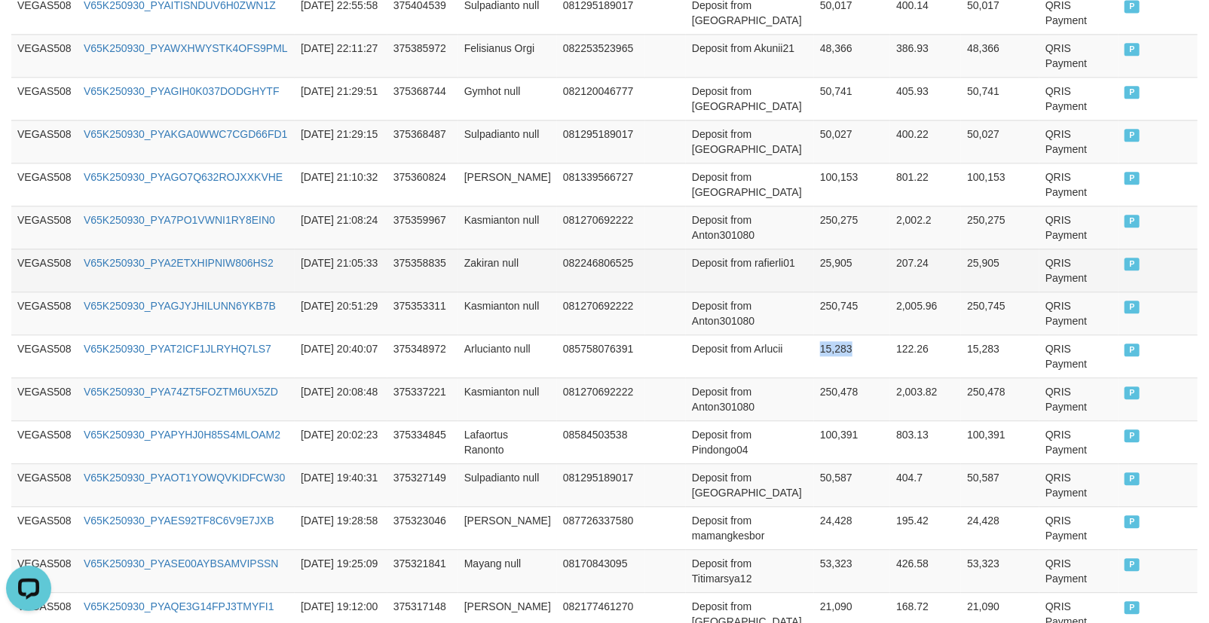
scroll to position [1566, 0]
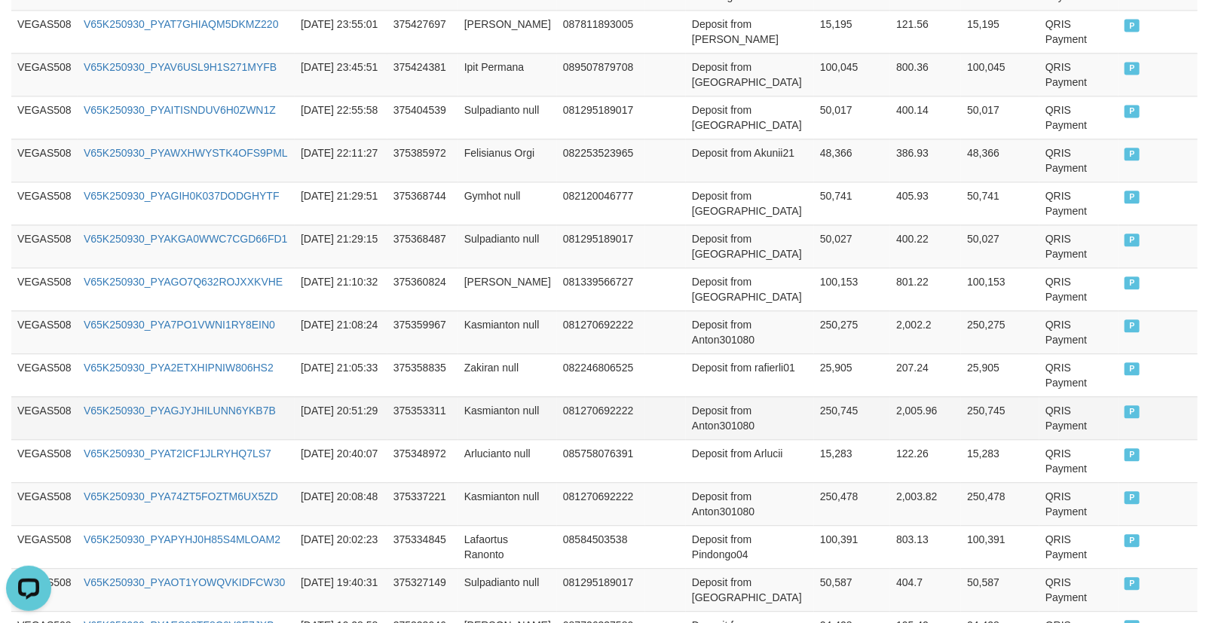
click at [827, 426] on td "250,745" at bounding box center [852, 417] width 76 height 43
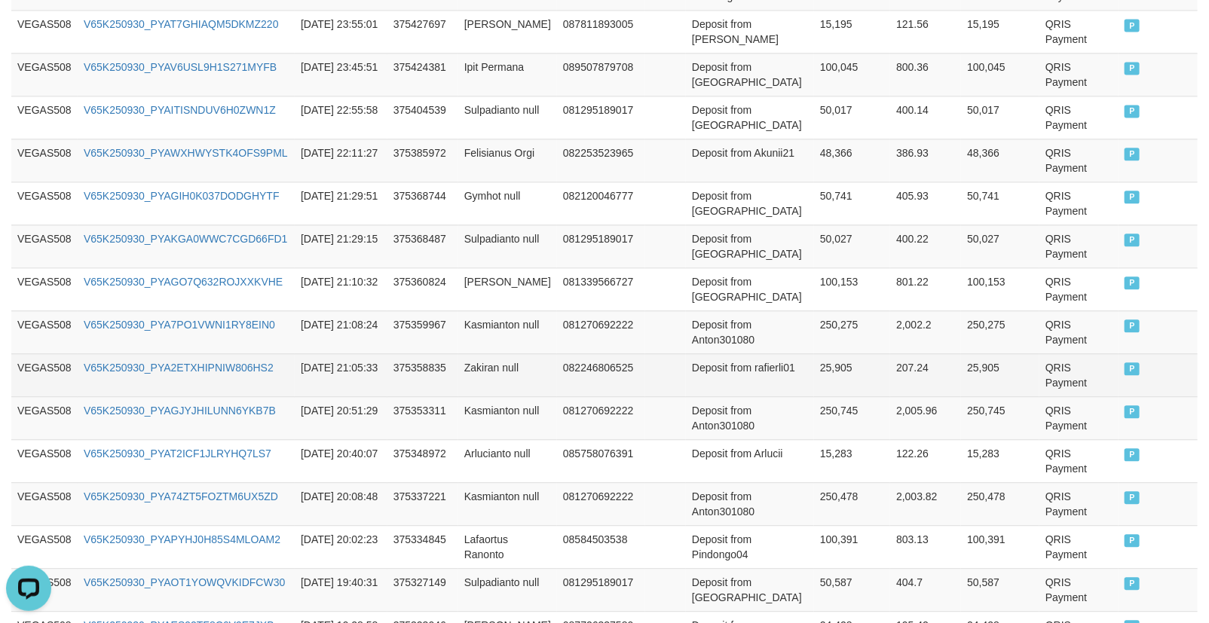
click at [814, 374] on td "25,905" at bounding box center [852, 374] width 76 height 43
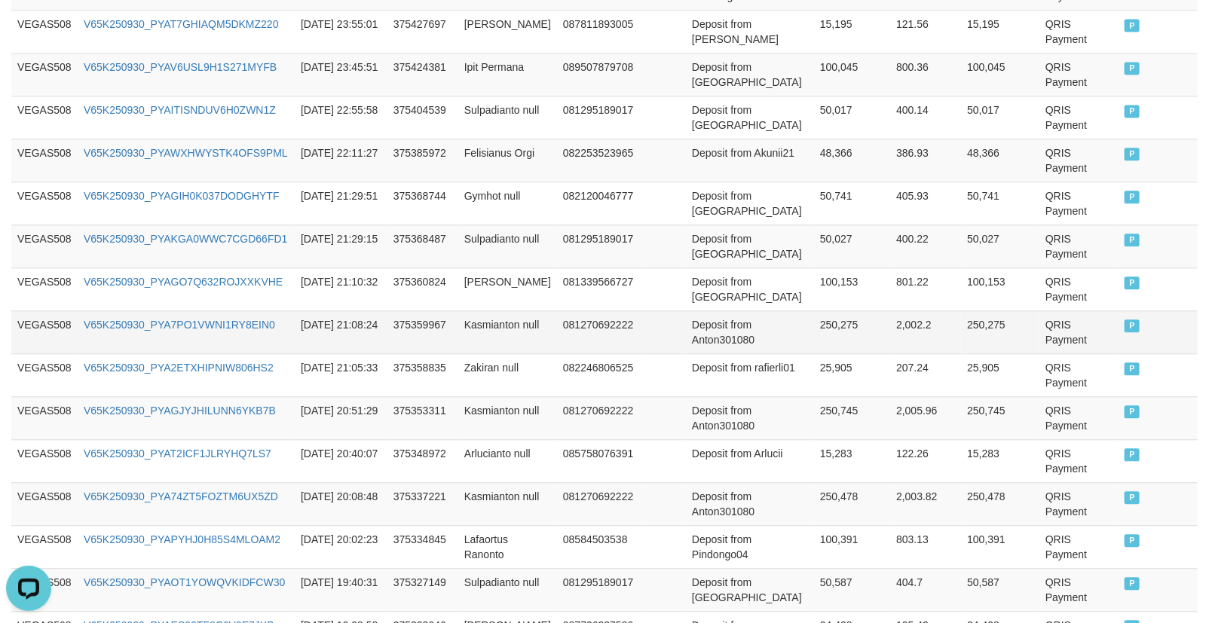
click at [816, 327] on td "250,275" at bounding box center [852, 331] width 76 height 43
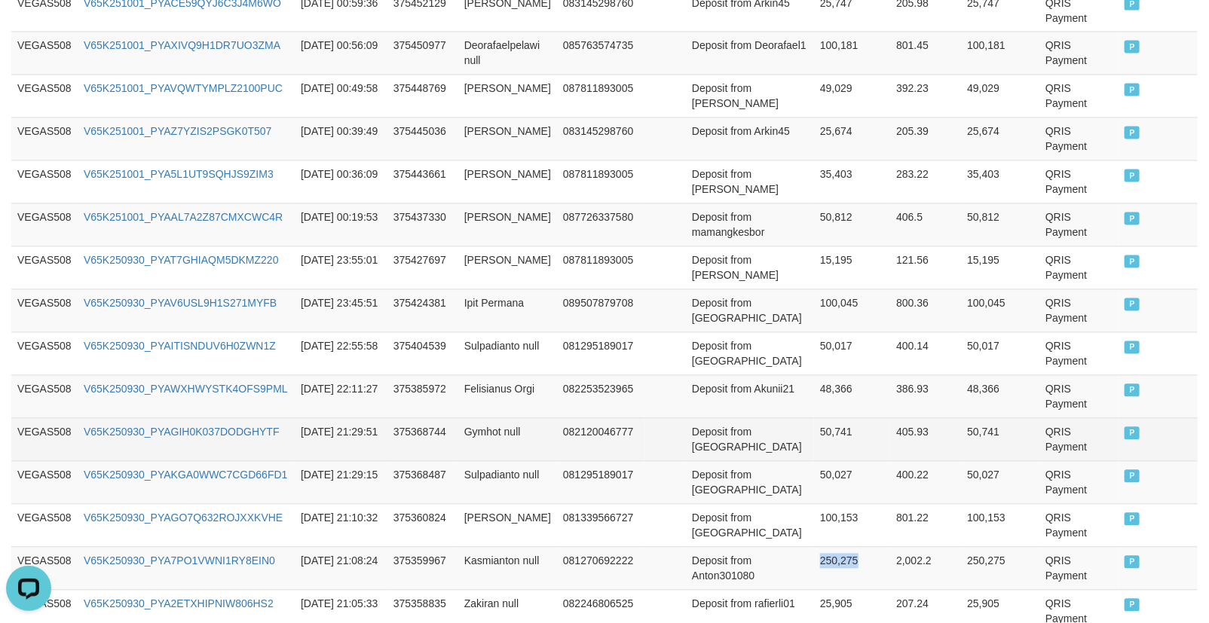
scroll to position [1315, 0]
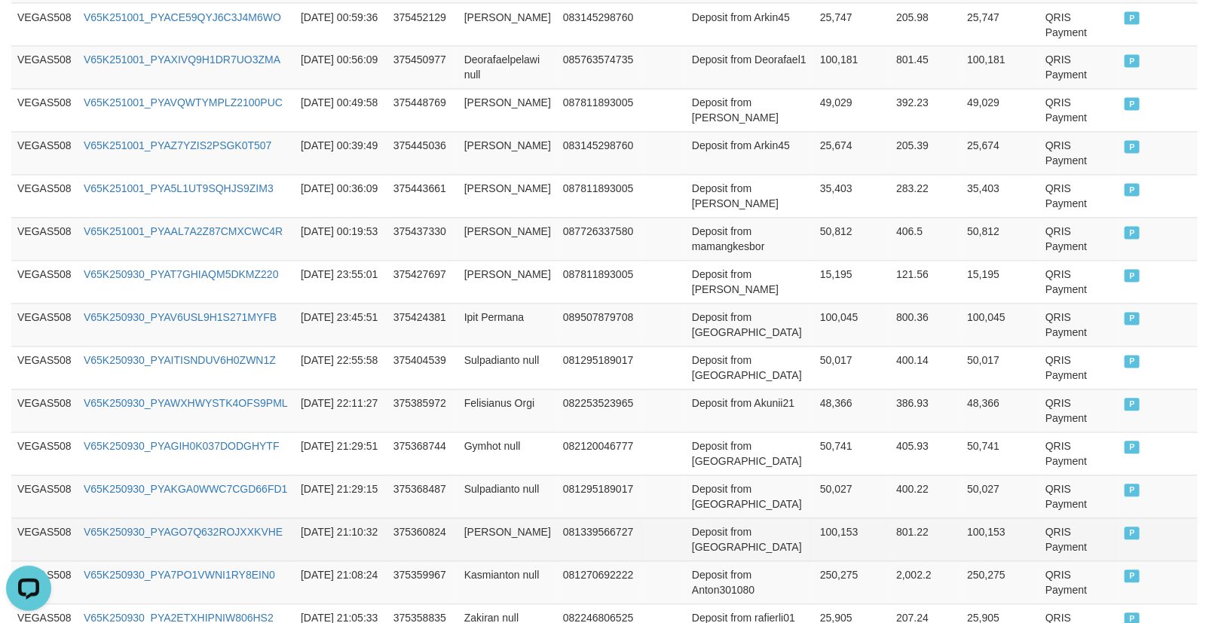
click at [814, 531] on td "100,153" at bounding box center [852, 539] width 76 height 43
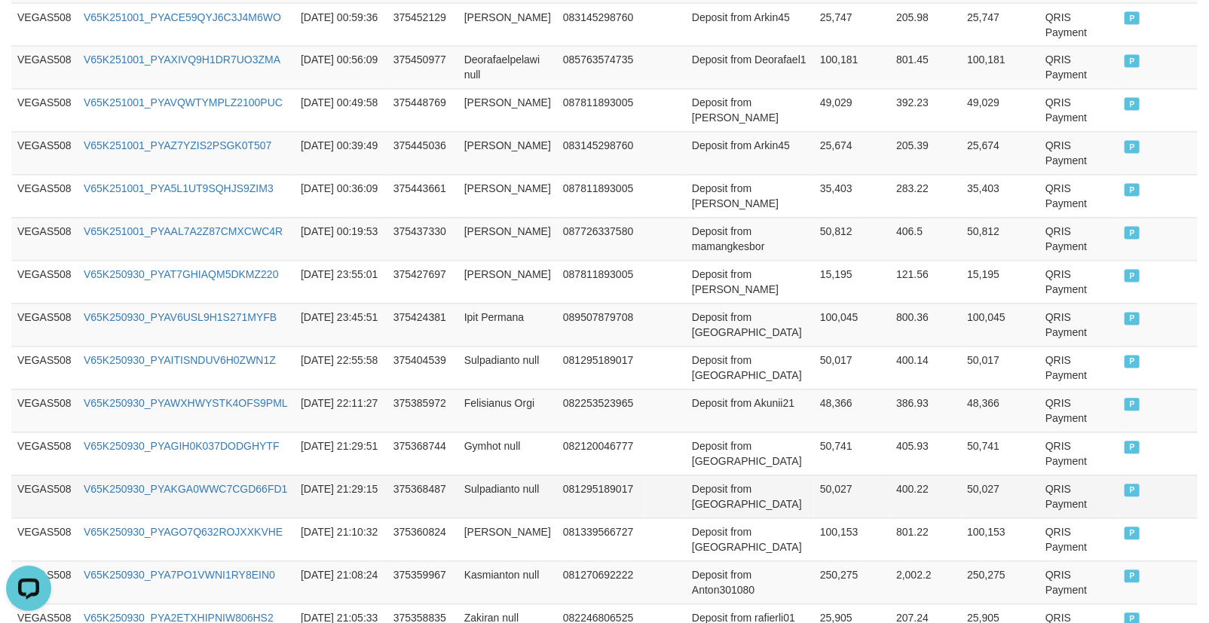
click at [821, 494] on td "50,027" at bounding box center [852, 497] width 76 height 43
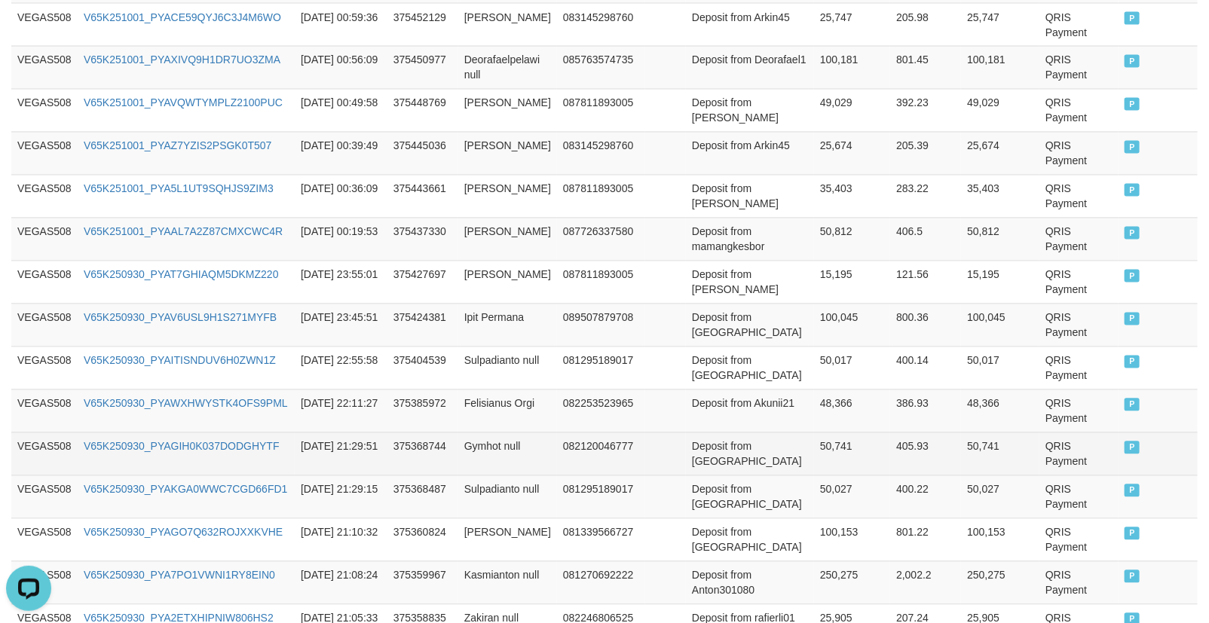
click at [814, 454] on td "50,741" at bounding box center [852, 454] width 76 height 43
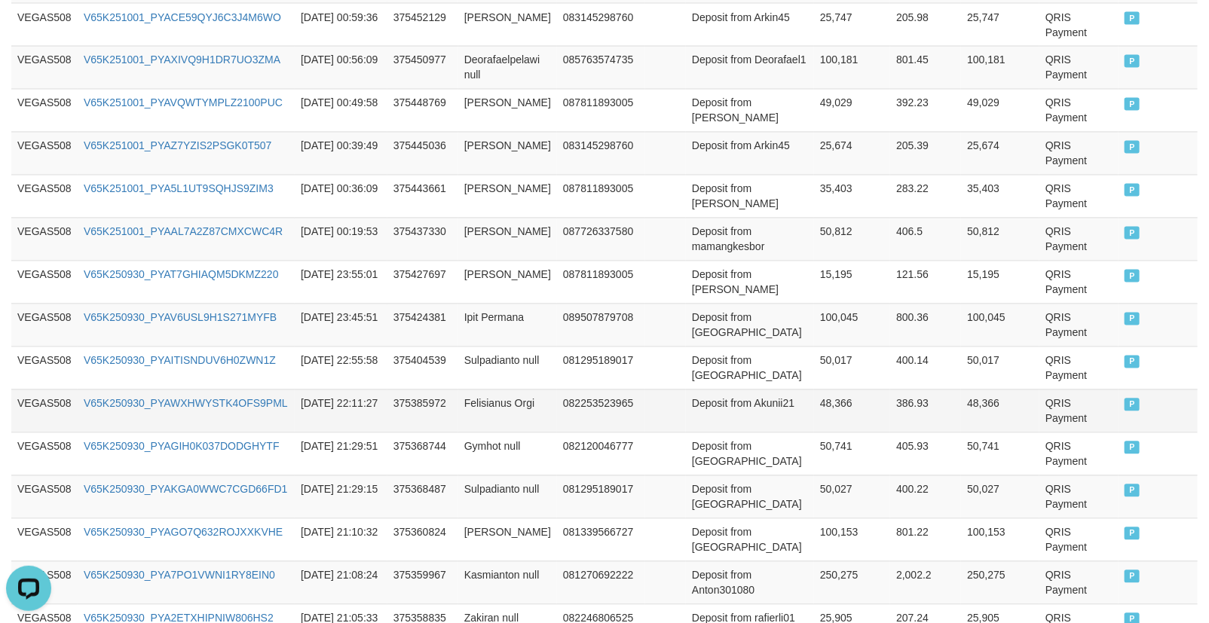
click at [819, 419] on td "48,366" at bounding box center [852, 411] width 76 height 43
drag, startPoint x: 819, startPoint y: 419, endPoint x: 816, endPoint y: 428, distance: 9.5
click at [818, 419] on td "48,366" at bounding box center [852, 411] width 76 height 43
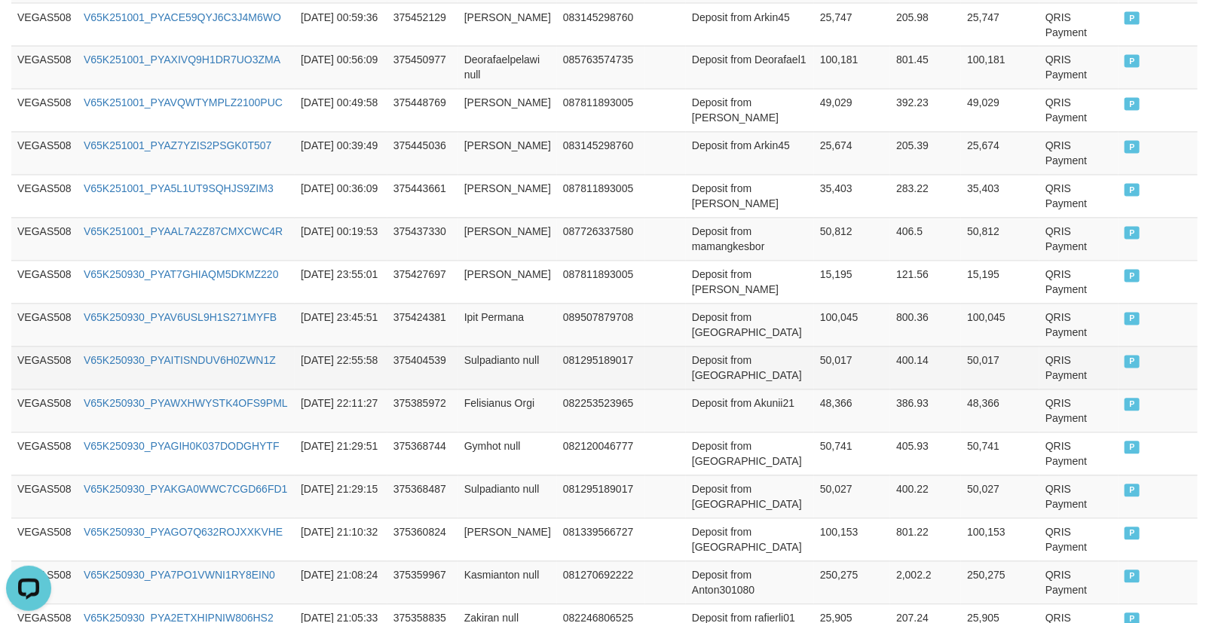
click at [819, 354] on td "50,017" at bounding box center [852, 368] width 76 height 43
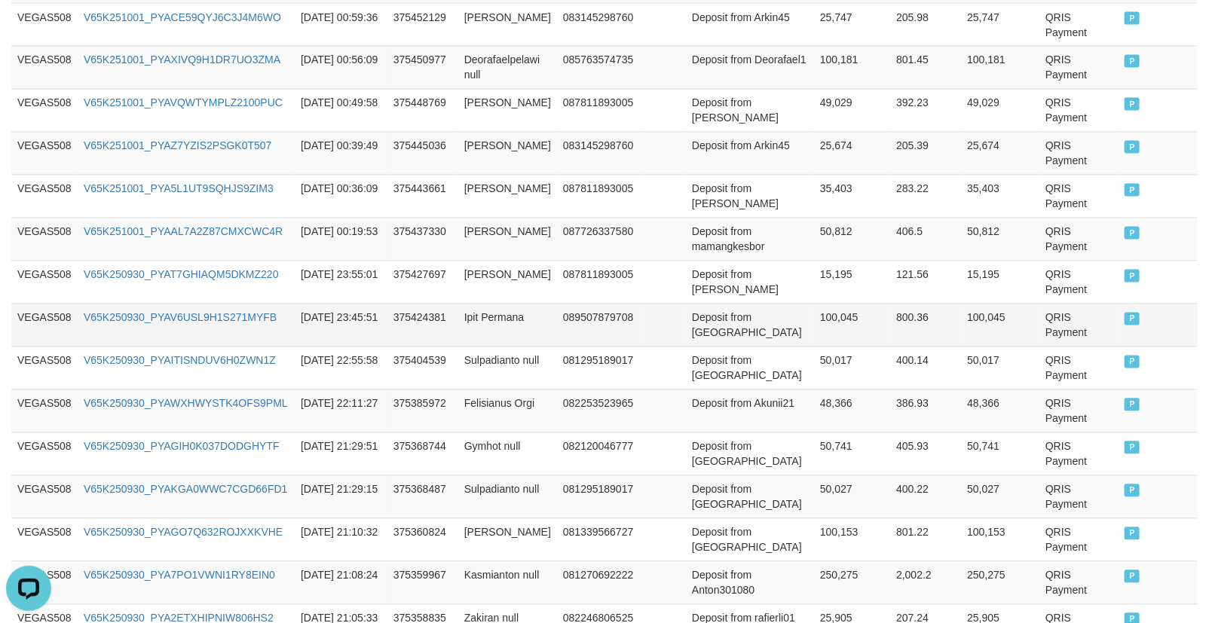
click at [824, 314] on td "100,045" at bounding box center [852, 325] width 76 height 43
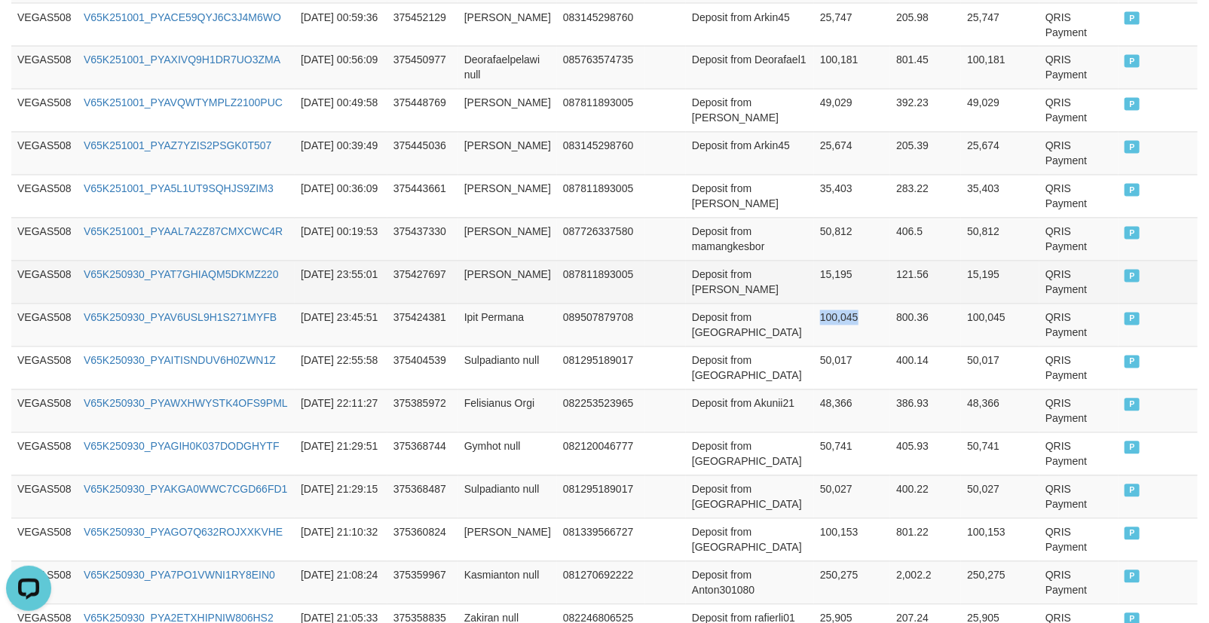
click at [826, 274] on td "15,195" at bounding box center [852, 282] width 76 height 43
click at [821, 274] on td "15,195" at bounding box center [852, 282] width 76 height 43
click at [818, 276] on td "15,195" at bounding box center [852, 282] width 76 height 43
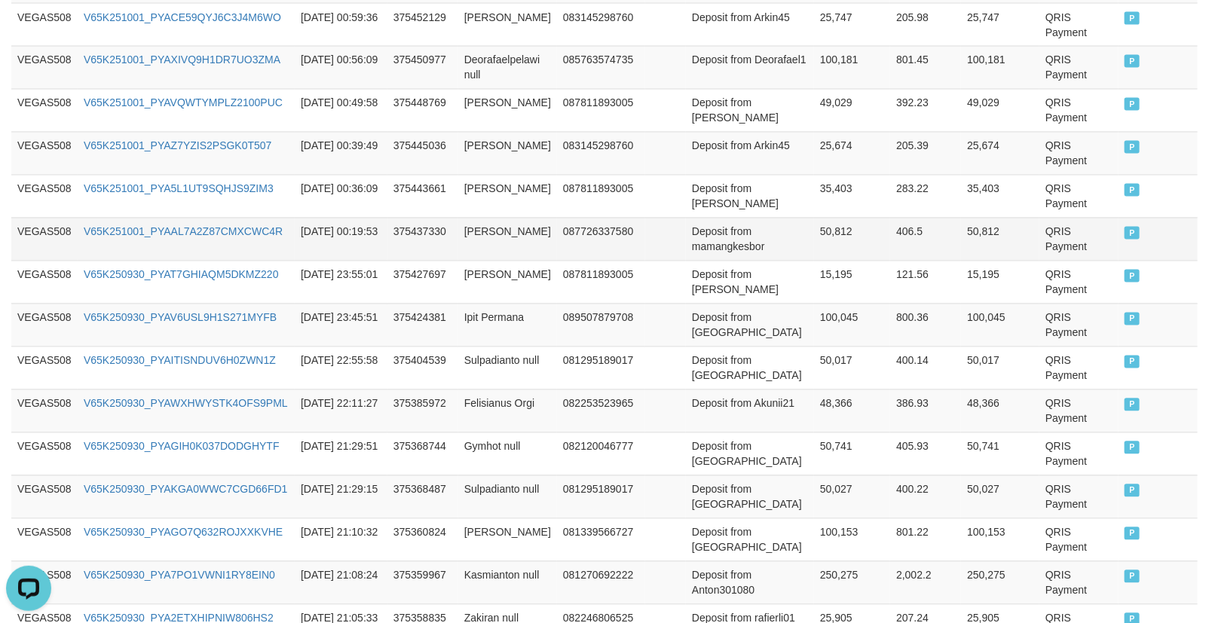
click at [814, 234] on td "50,812" at bounding box center [852, 239] width 76 height 43
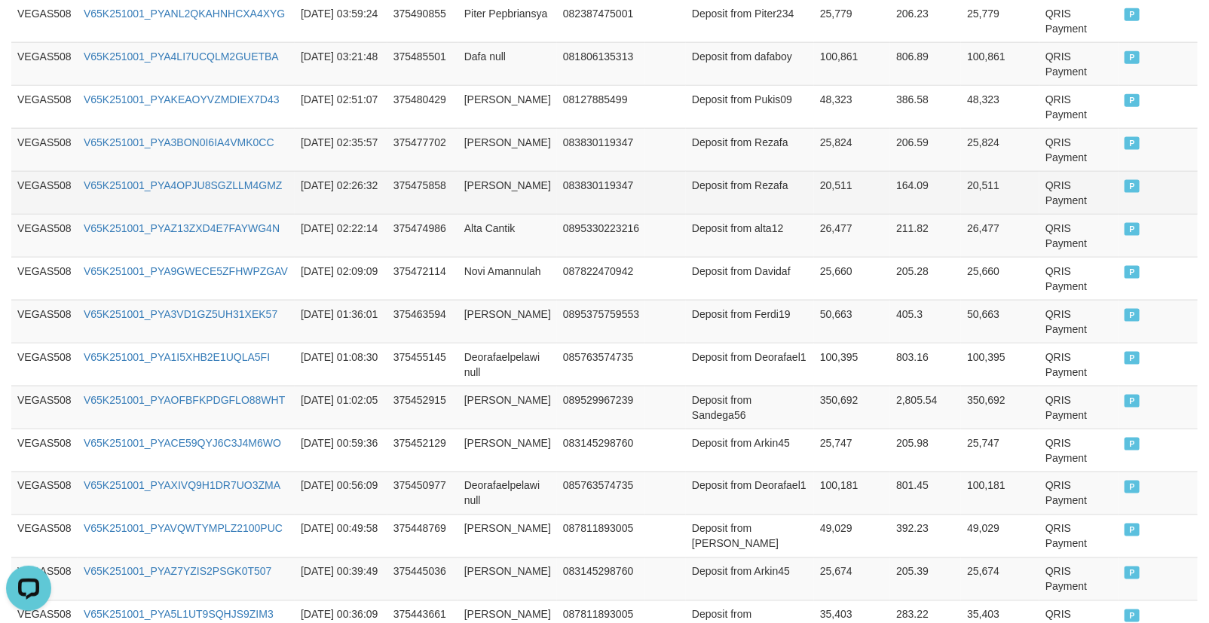
scroll to position [1255, 0]
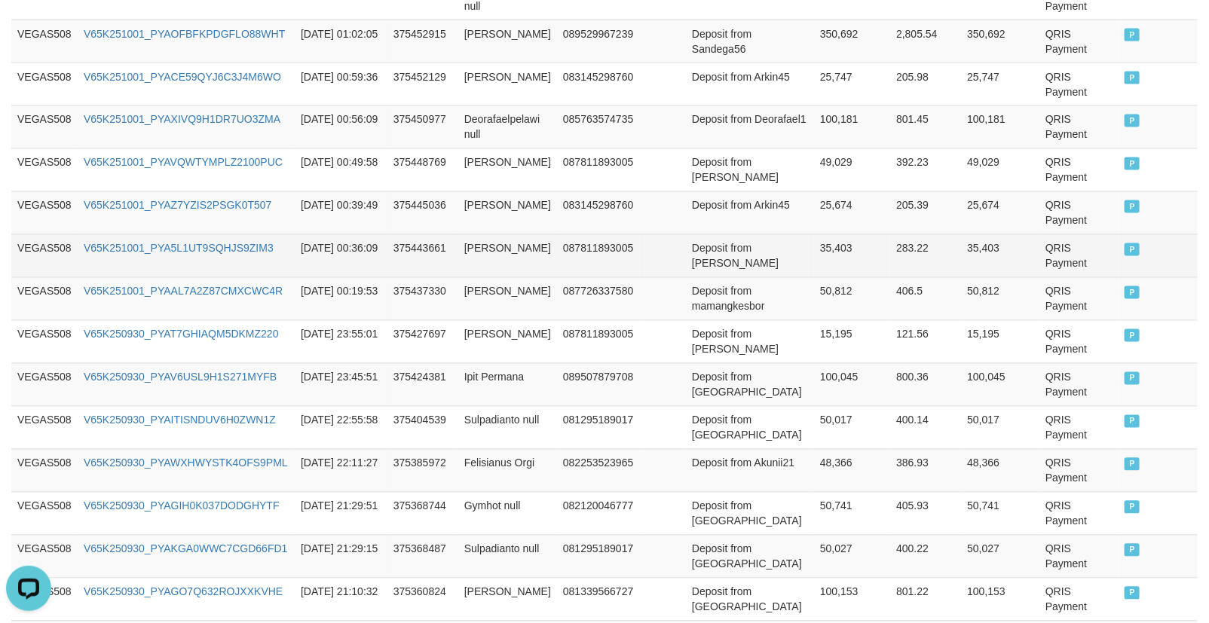
click at [833, 235] on td "35,403" at bounding box center [852, 255] width 76 height 43
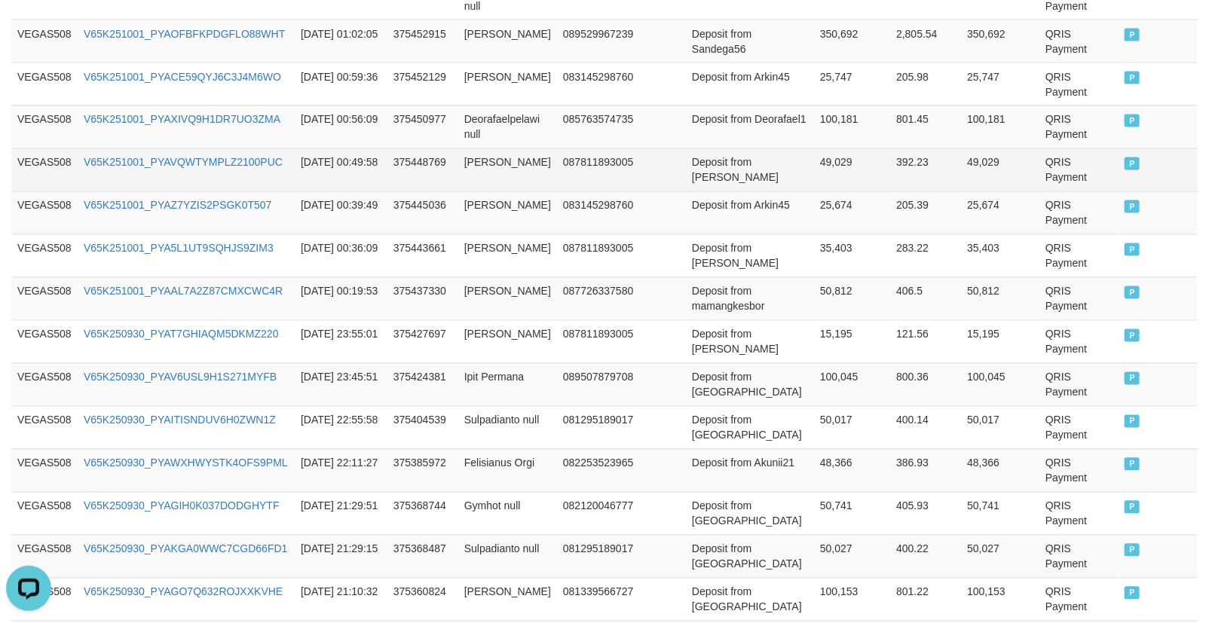
click at [818, 167] on td "49,029" at bounding box center [852, 169] width 76 height 43
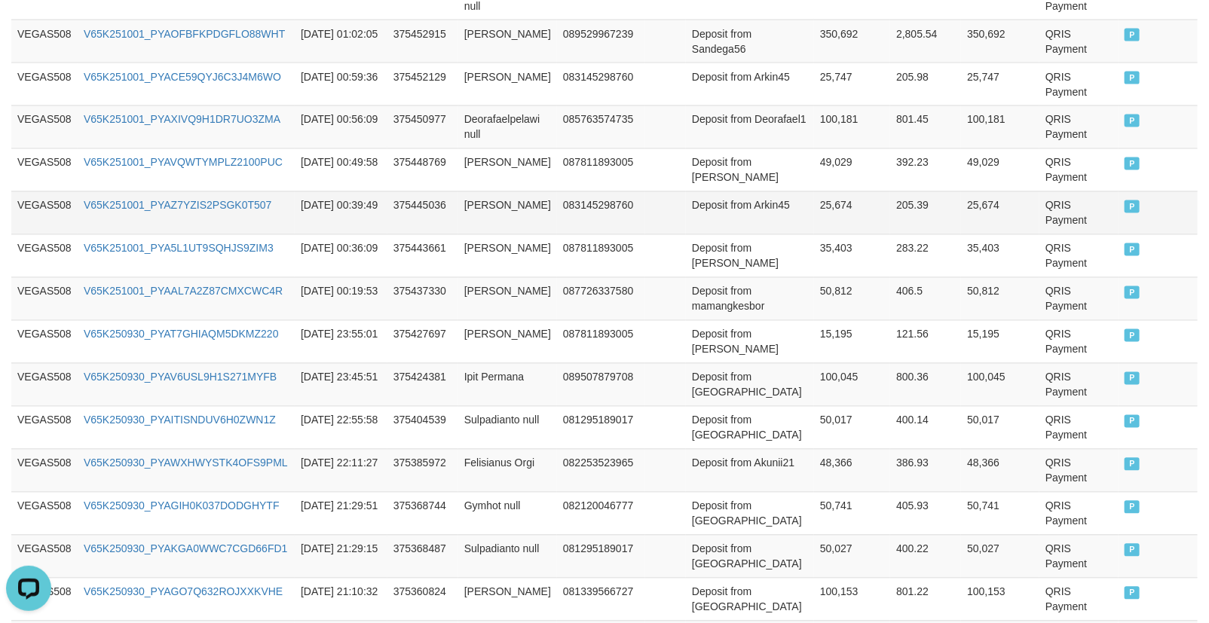
click at [814, 203] on td "25,674" at bounding box center [852, 212] width 76 height 43
click at [820, 219] on td "25,674" at bounding box center [852, 212] width 76 height 43
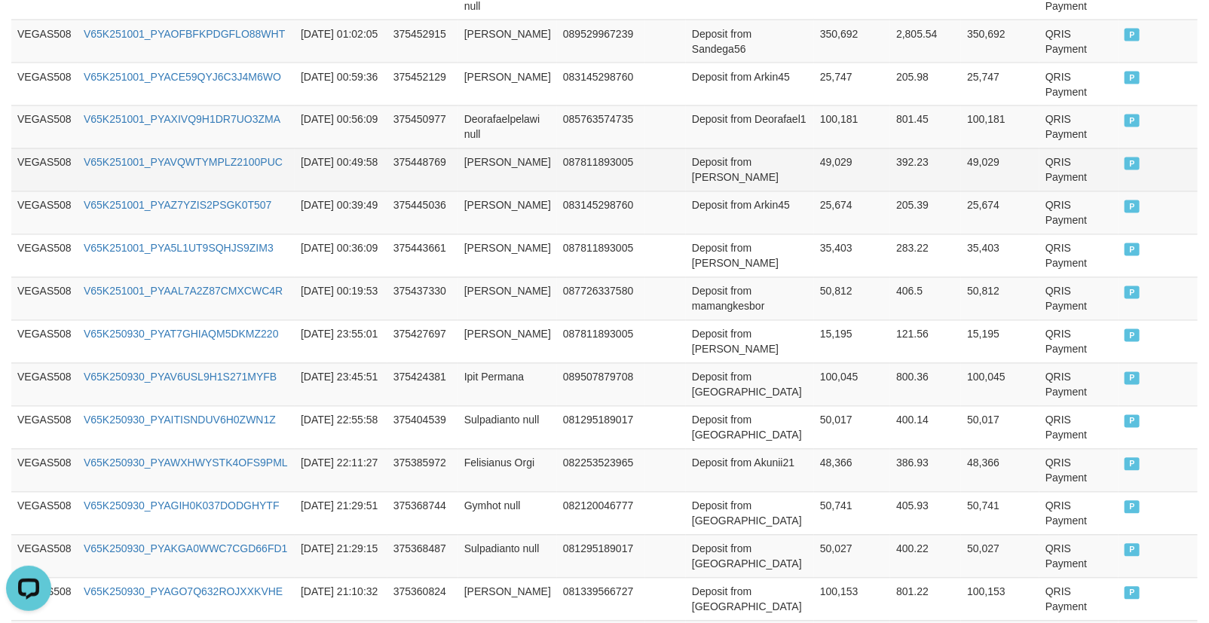
click at [815, 152] on td "49,029" at bounding box center [852, 169] width 76 height 43
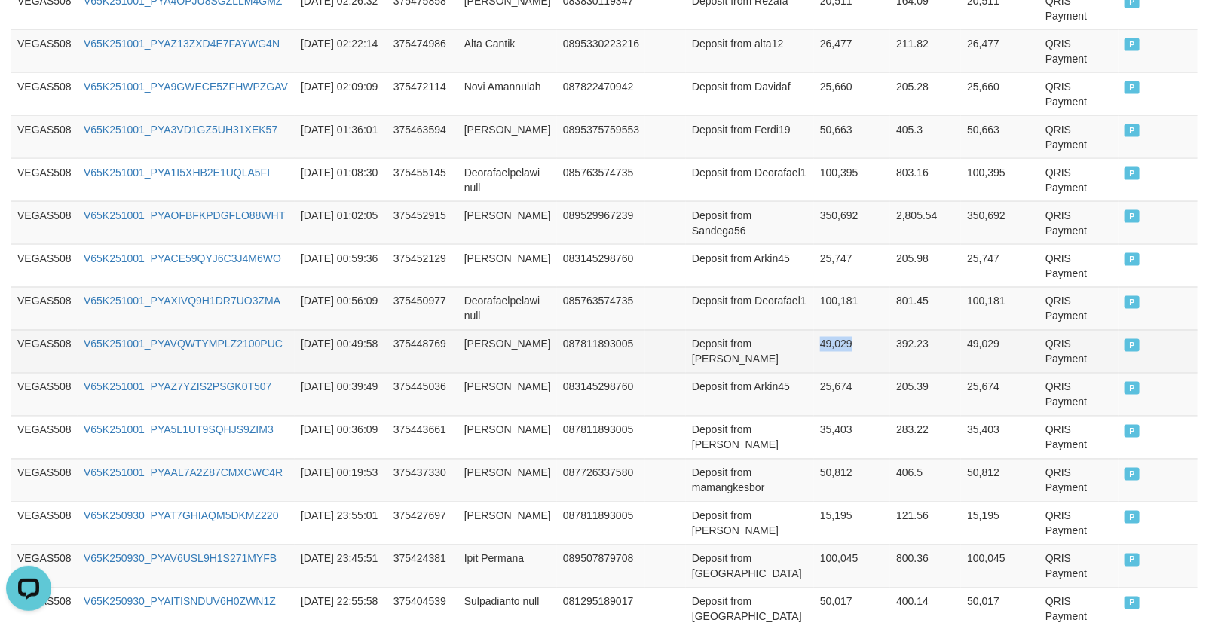
scroll to position [921, 0]
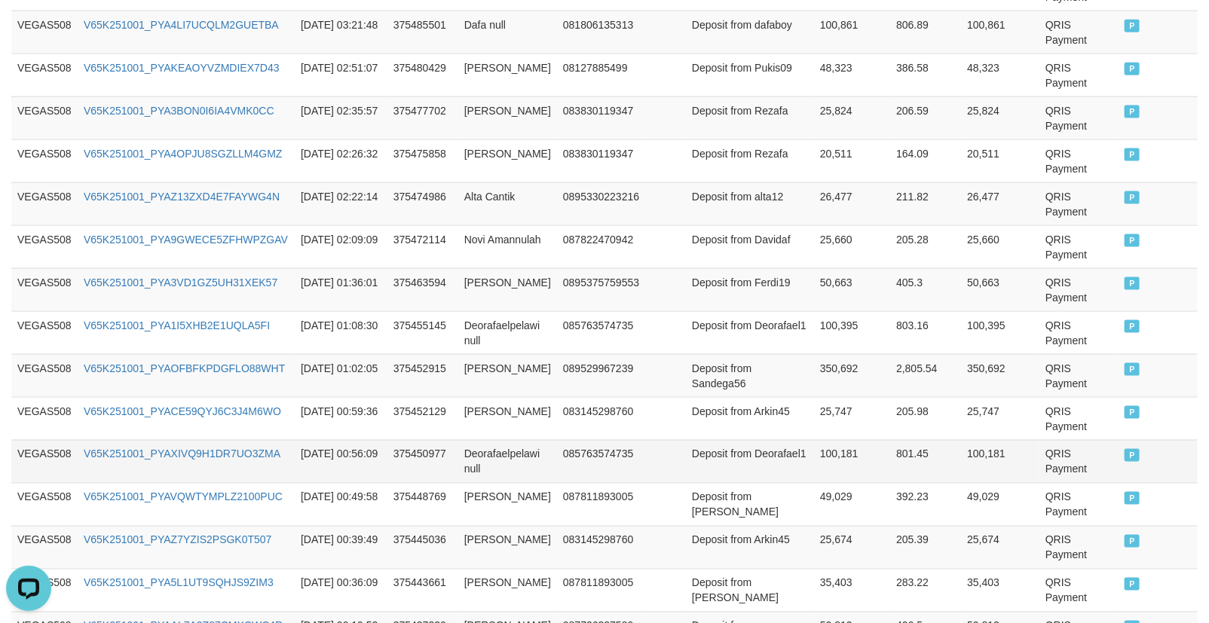
click at [820, 460] on td "100,181" at bounding box center [852, 461] width 76 height 43
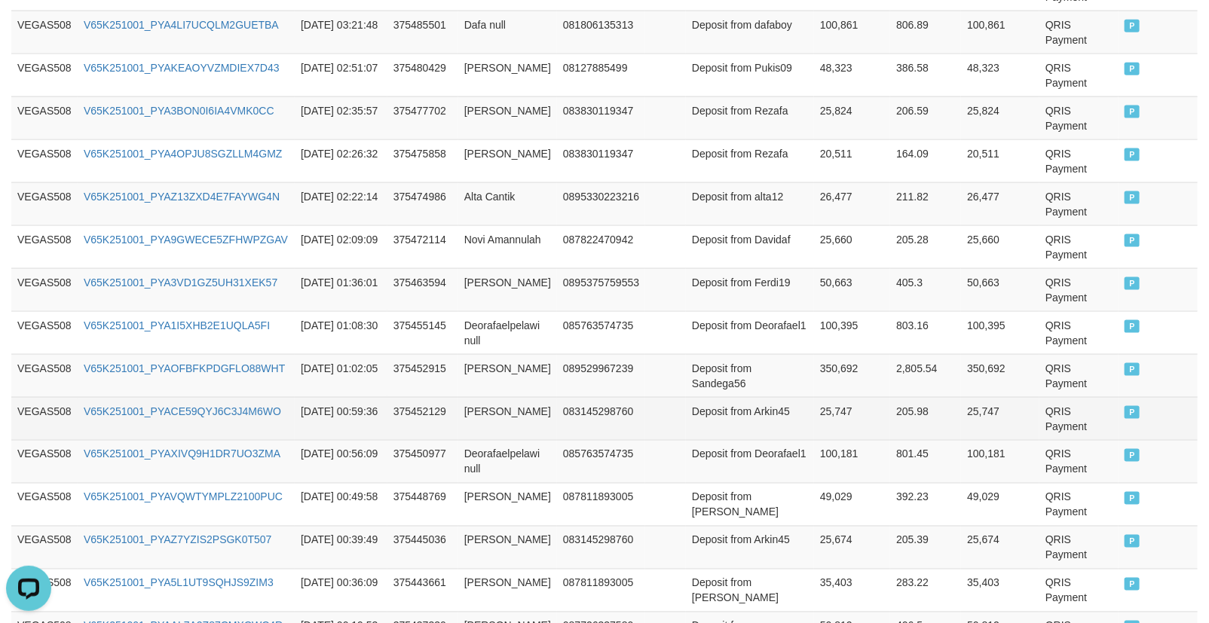
click at [836, 417] on td "25,747" at bounding box center [852, 418] width 76 height 43
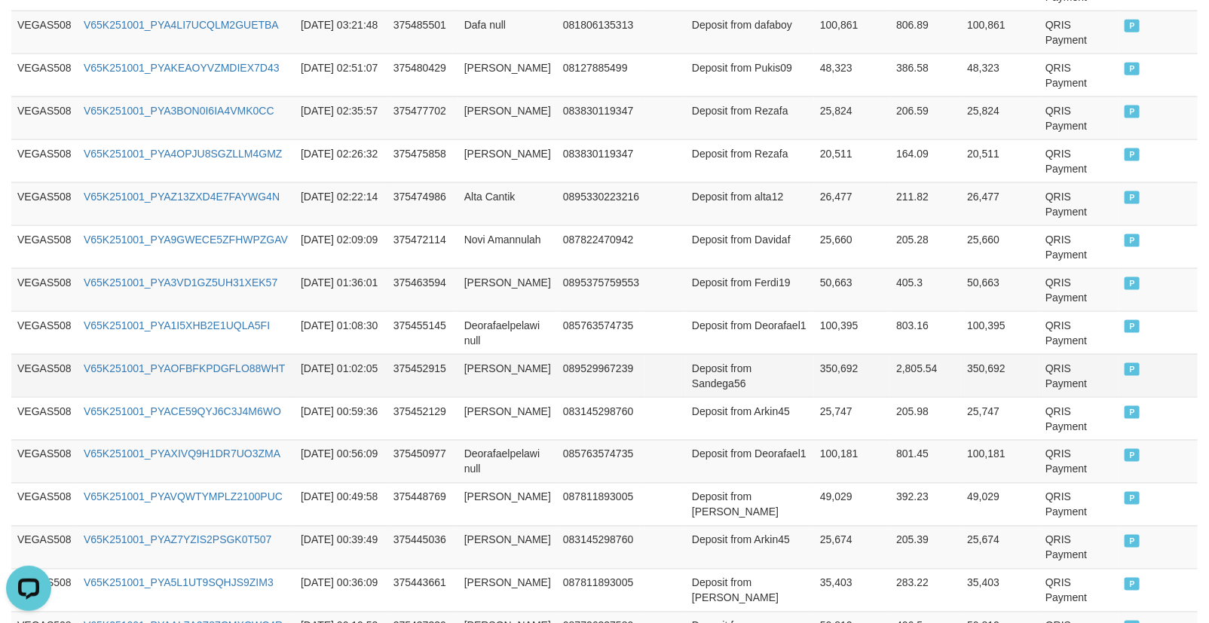
click at [818, 378] on td "350,692" at bounding box center [852, 375] width 76 height 43
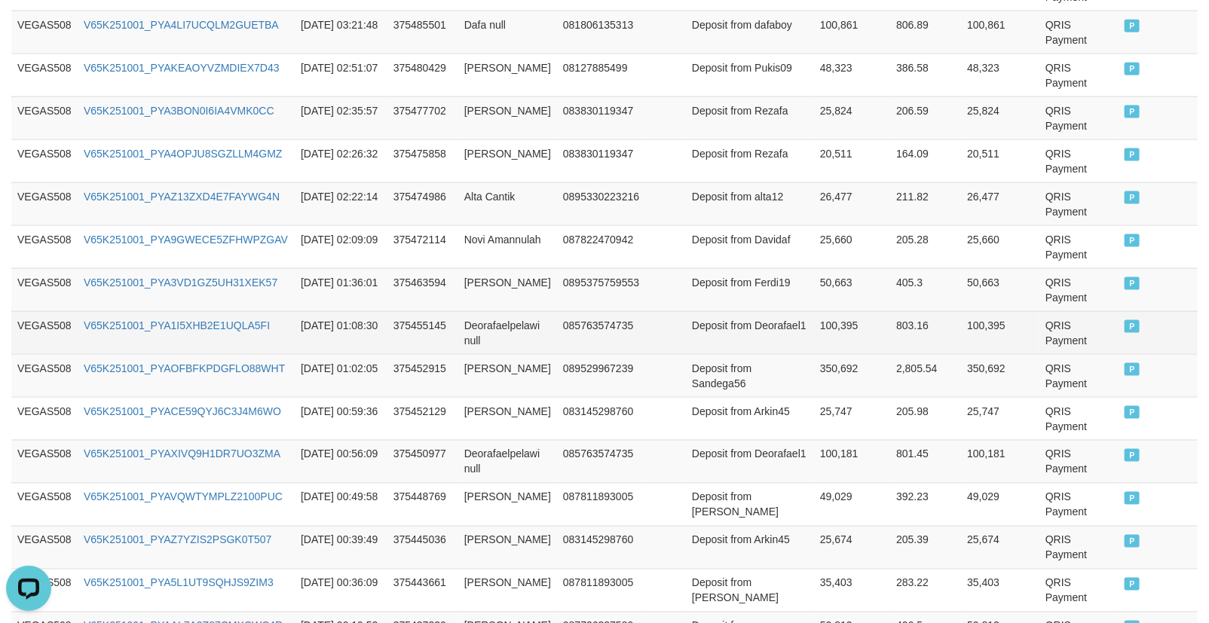
click at [816, 321] on td "100,395" at bounding box center [852, 332] width 76 height 43
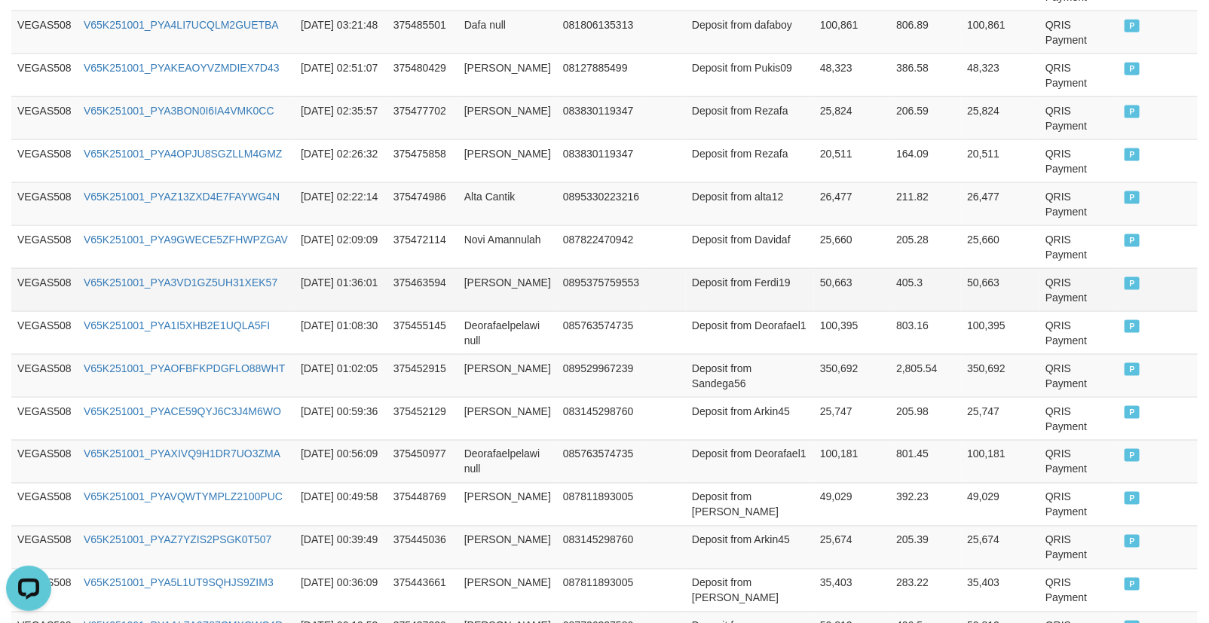
click at [816, 289] on td "50,663" at bounding box center [852, 289] width 76 height 43
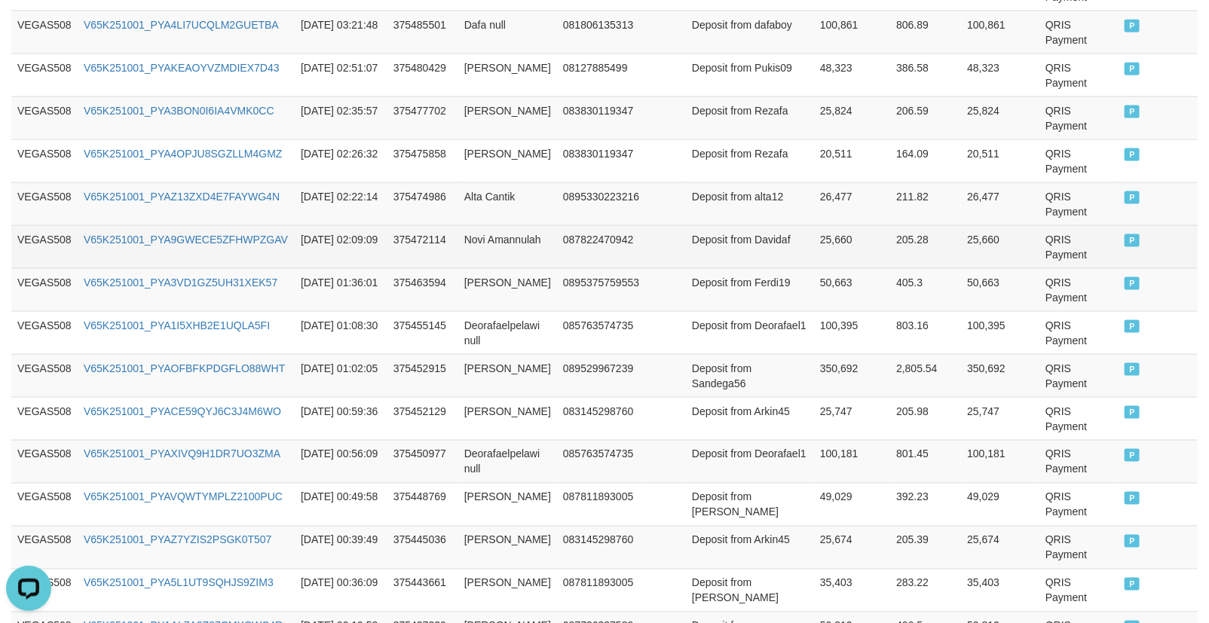
click at [814, 236] on td "25,660" at bounding box center [852, 246] width 76 height 43
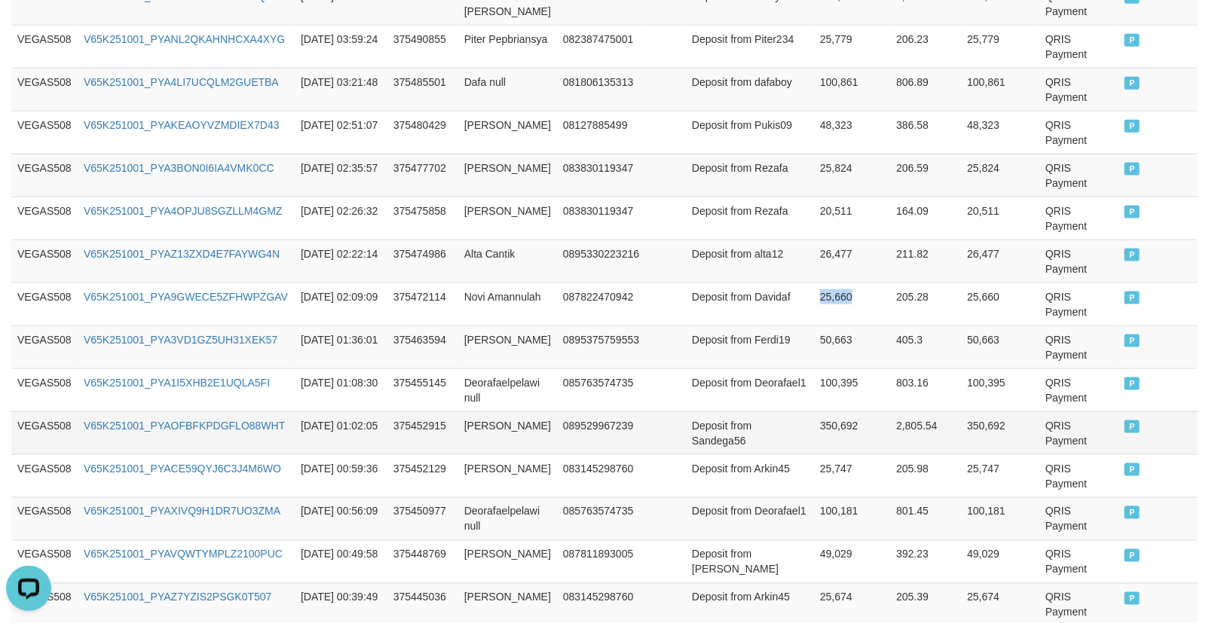
scroll to position [754, 0]
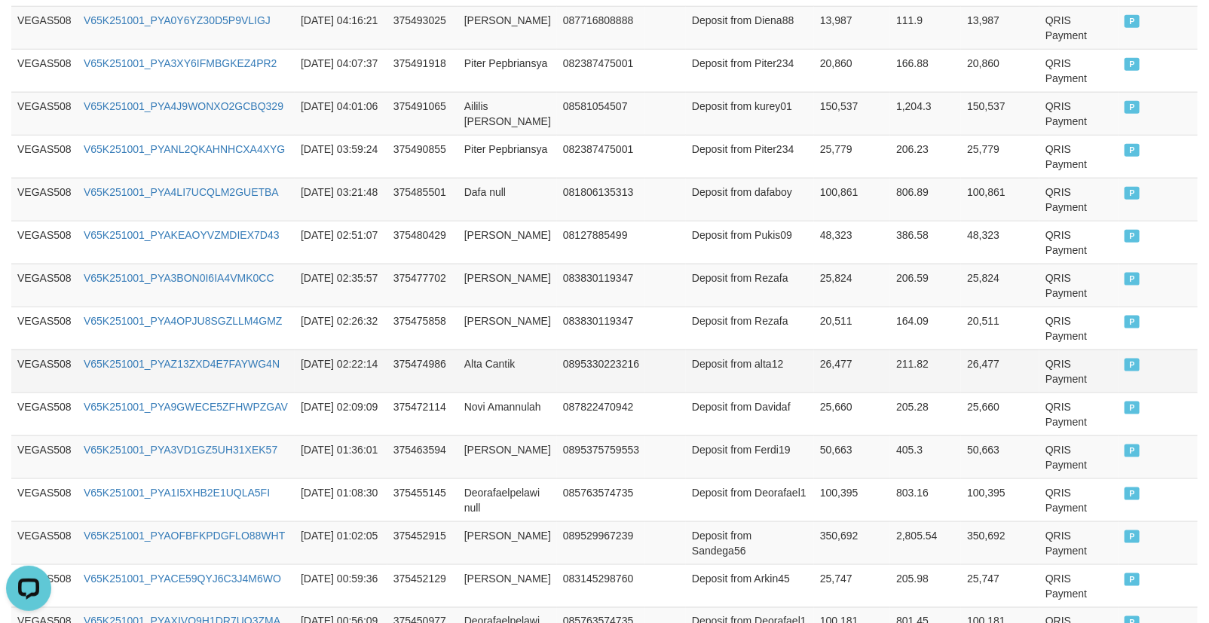
click at [826, 358] on td "26,477" at bounding box center [852, 371] width 76 height 43
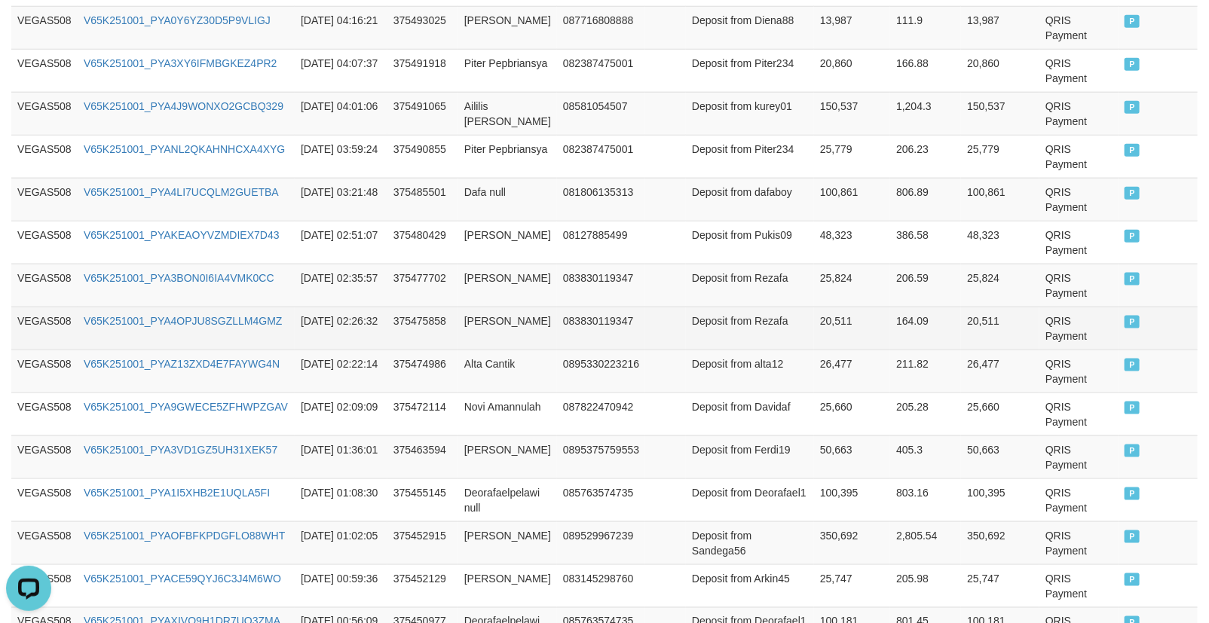
click at [817, 323] on td "20,511" at bounding box center [852, 328] width 76 height 43
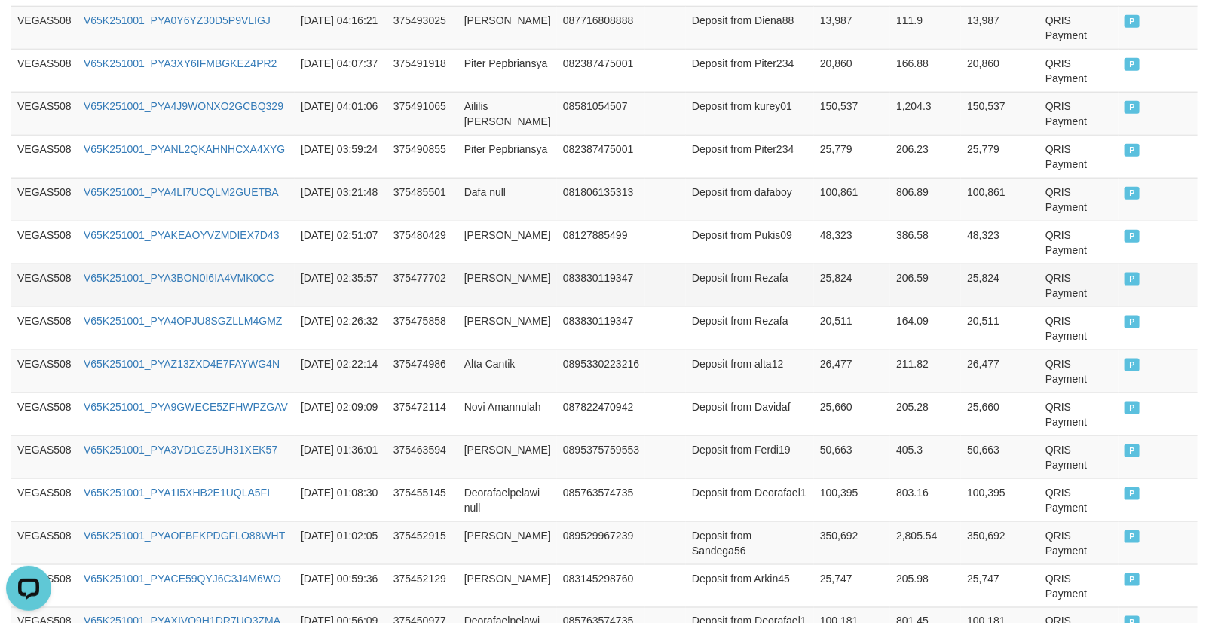
click at [814, 288] on td "25,824" at bounding box center [852, 285] width 76 height 43
click at [815, 276] on td "25,824" at bounding box center [852, 285] width 76 height 43
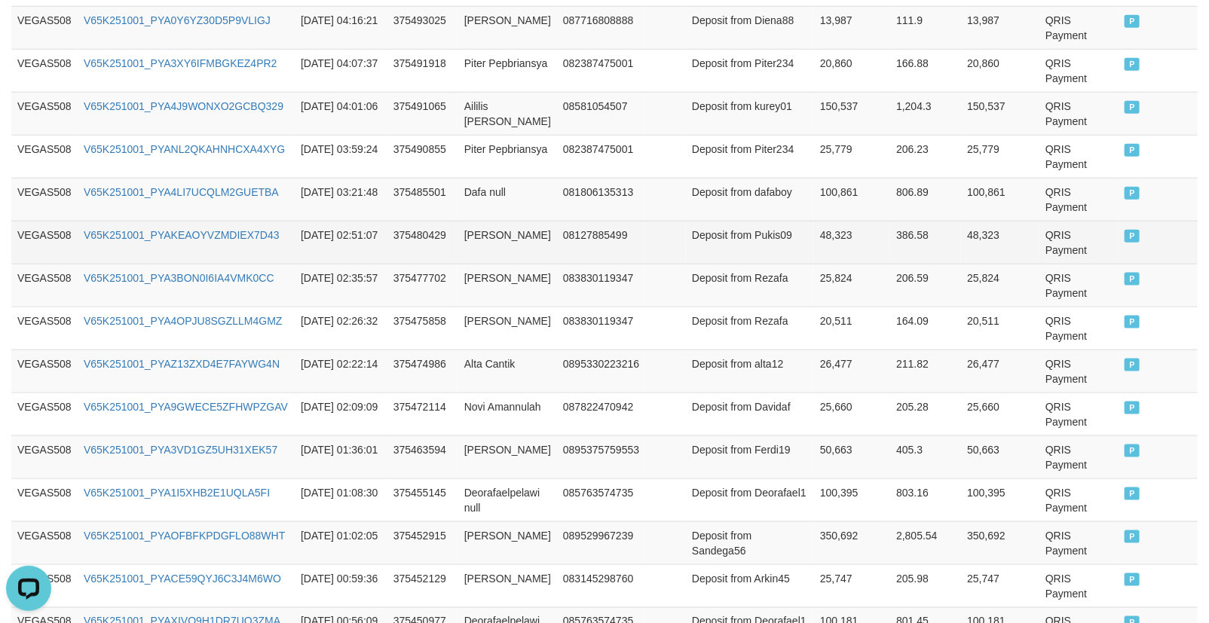
click at [814, 260] on td "48,323" at bounding box center [852, 242] width 76 height 43
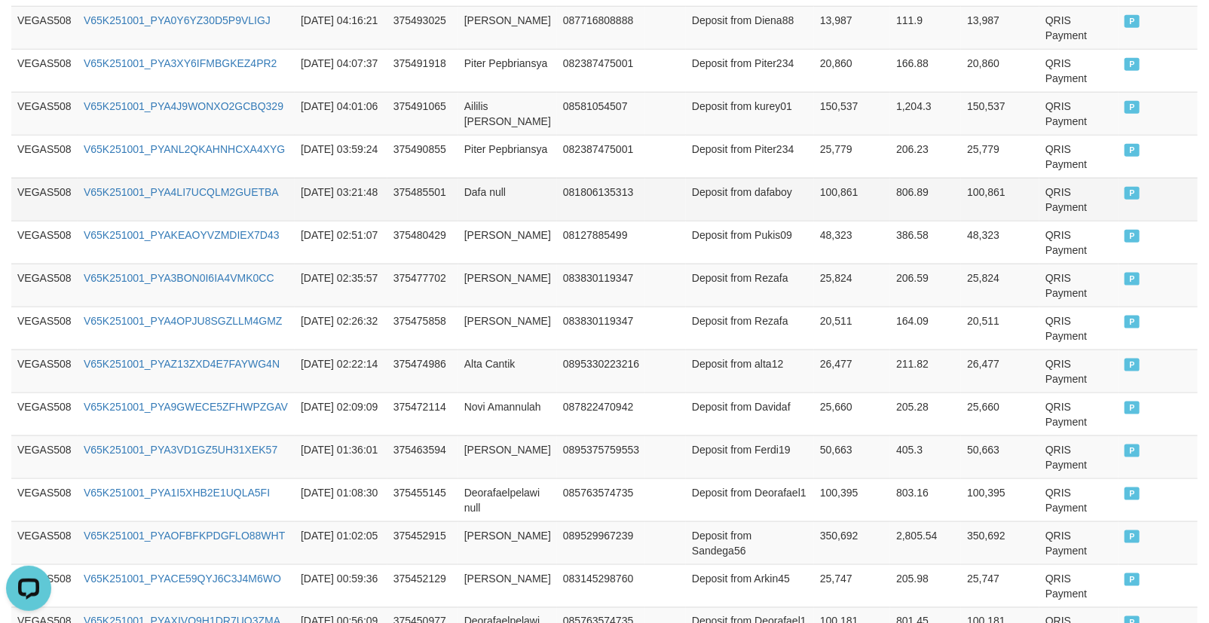
click at [834, 184] on td "100,861" at bounding box center [852, 199] width 76 height 43
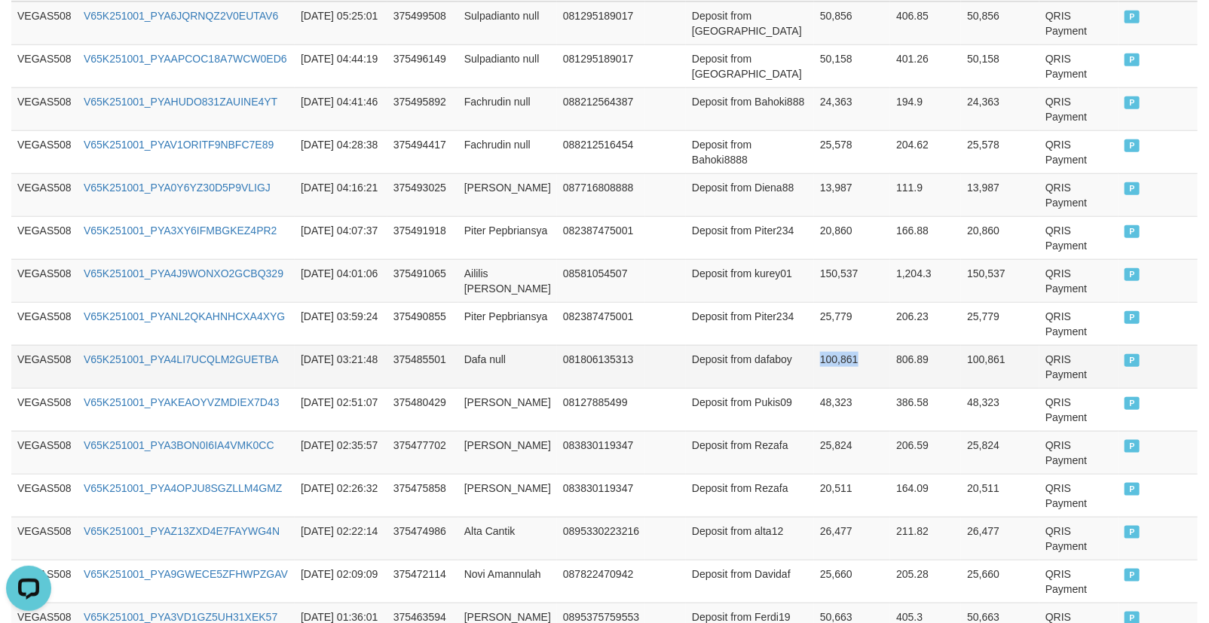
scroll to position [586, 0]
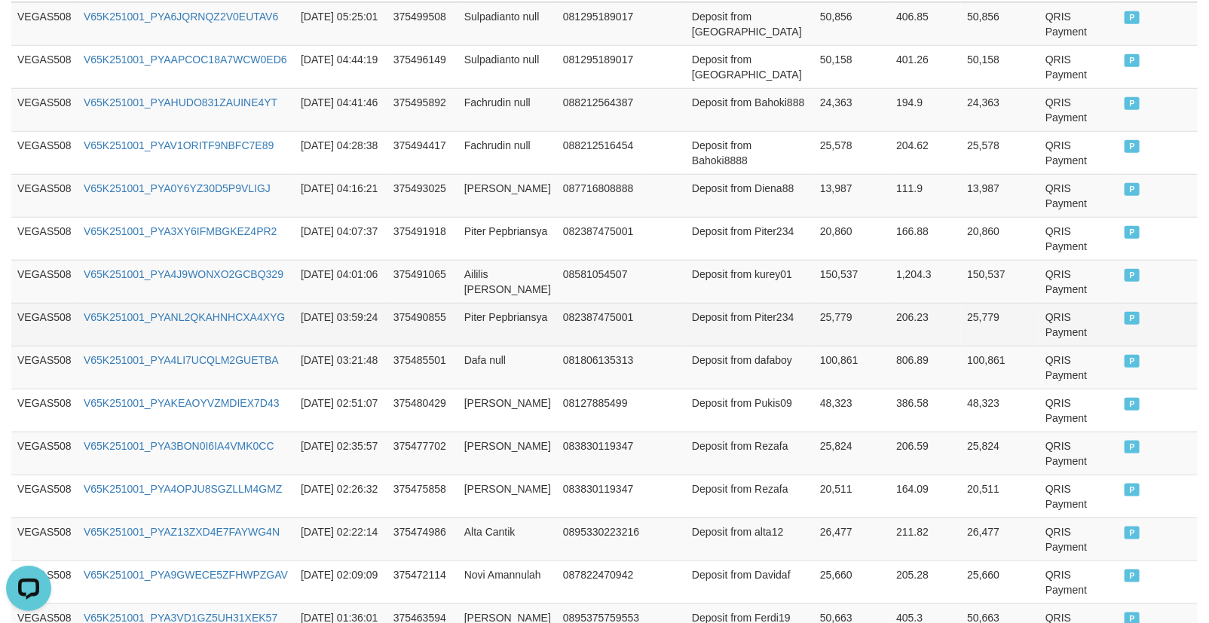
click at [814, 323] on td "25,779" at bounding box center [852, 324] width 76 height 43
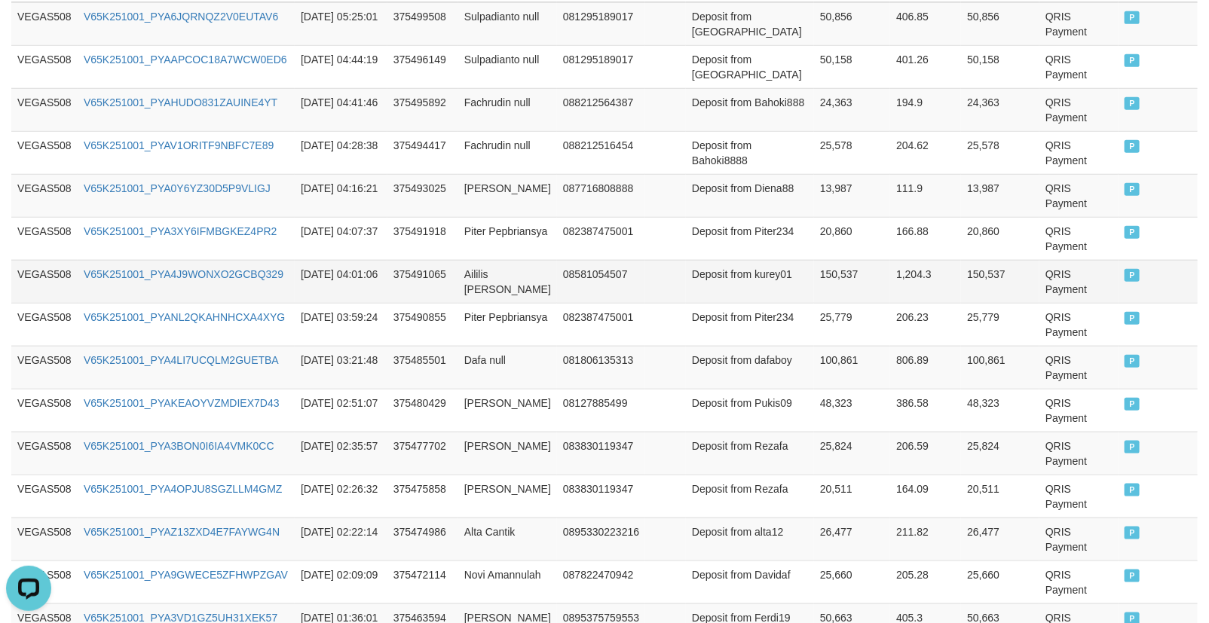
click at [822, 297] on td "150,537" at bounding box center [852, 281] width 76 height 43
click at [821, 296] on td "150,537" at bounding box center [852, 281] width 76 height 43
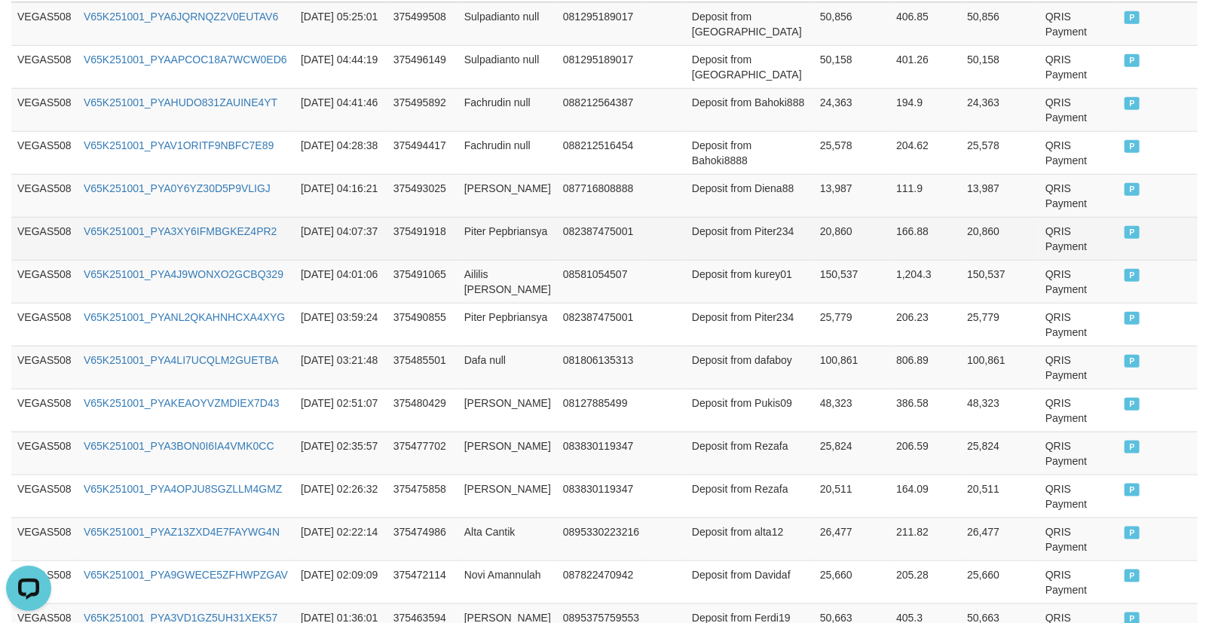
click at [818, 222] on td "20,860" at bounding box center [852, 238] width 76 height 43
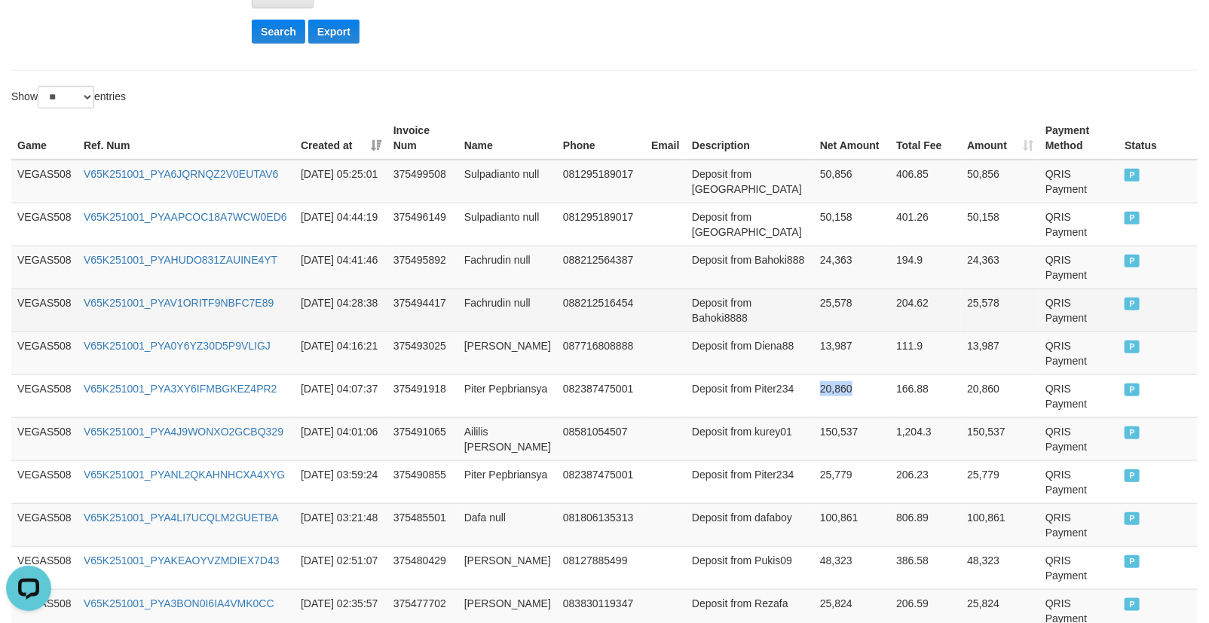
scroll to position [418, 0]
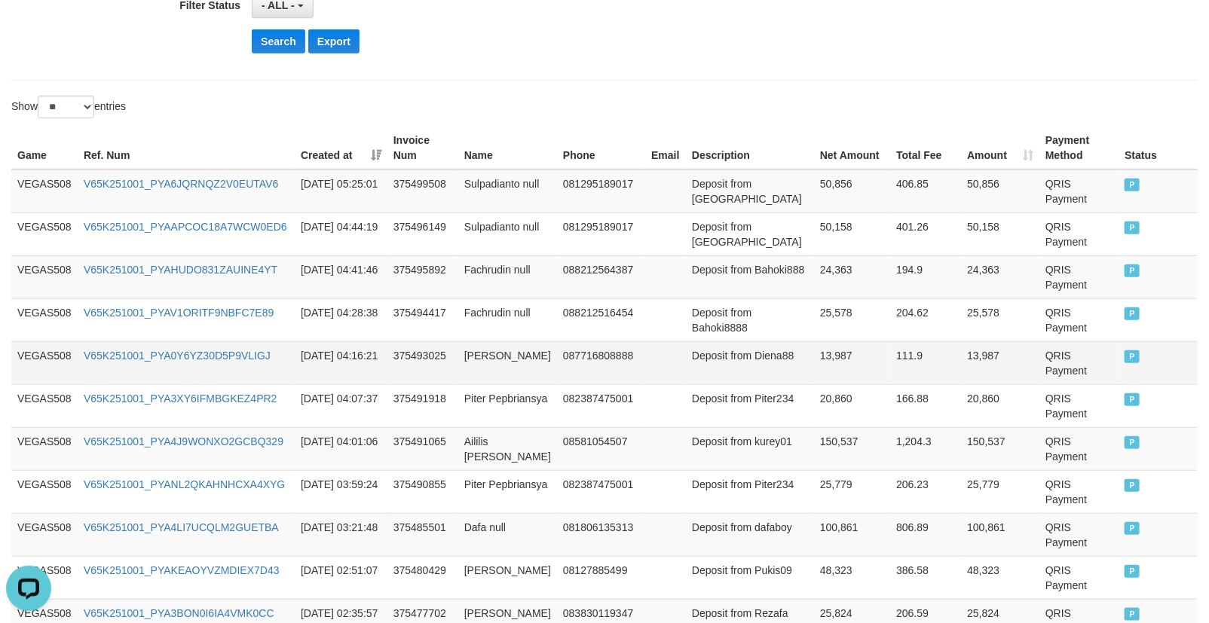
click at [814, 357] on td "13,987" at bounding box center [852, 362] width 76 height 43
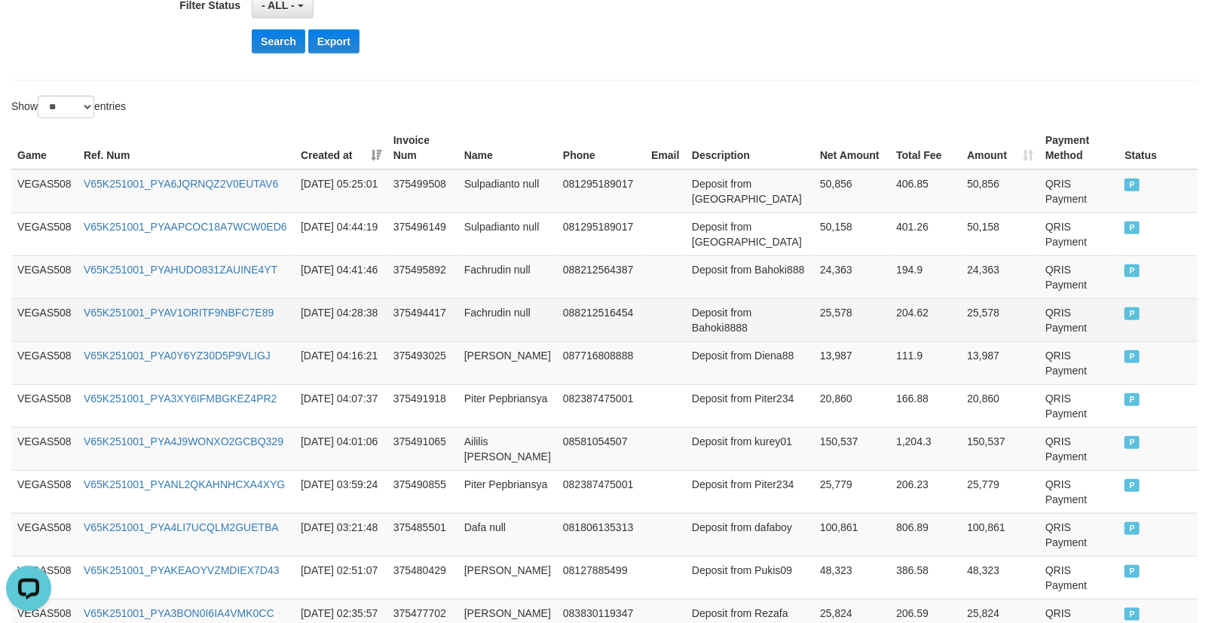
click at [818, 305] on td "25,578" at bounding box center [852, 319] width 76 height 43
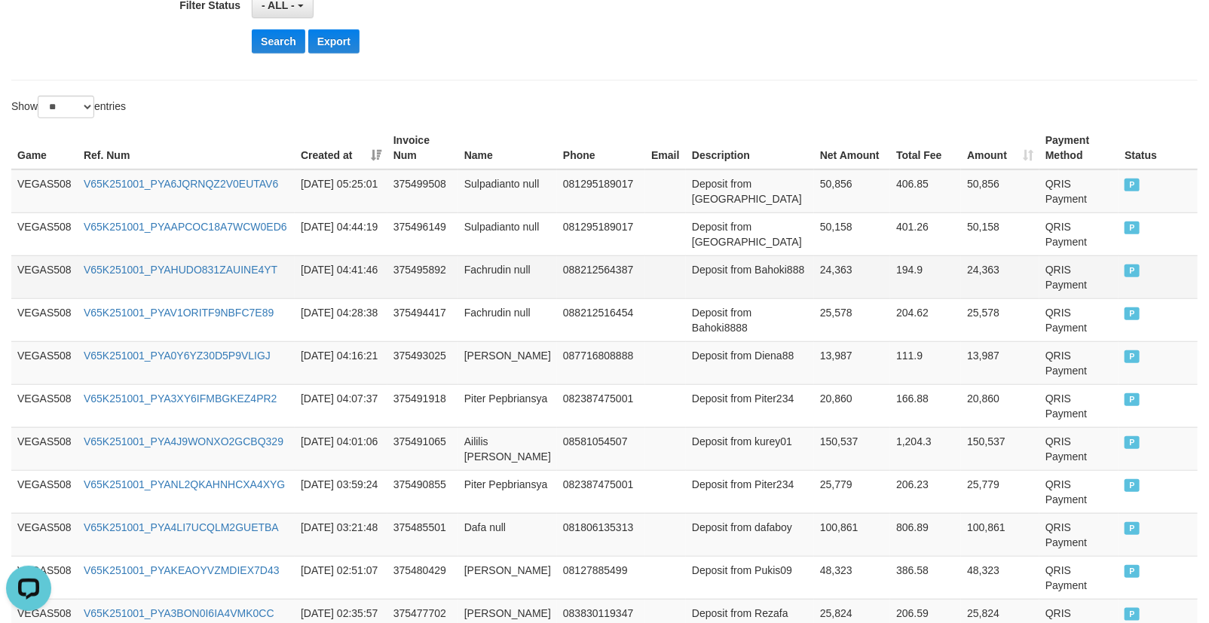
click at [815, 286] on td "24,363" at bounding box center [852, 276] width 76 height 43
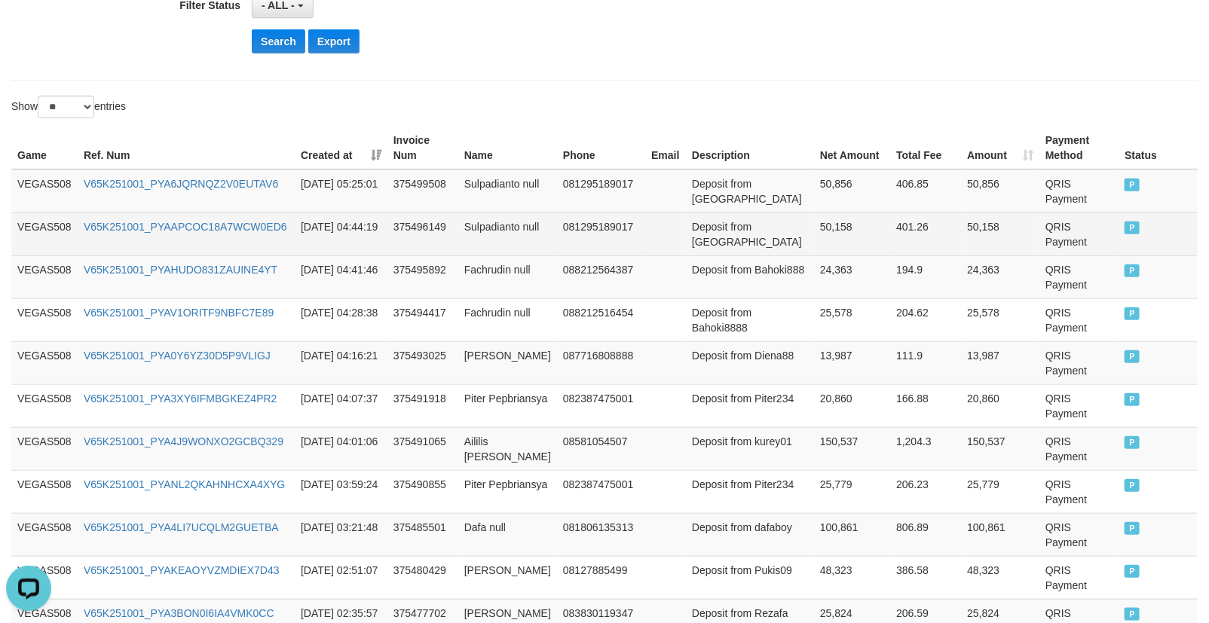
click at [819, 245] on td "50,158" at bounding box center [852, 234] width 76 height 43
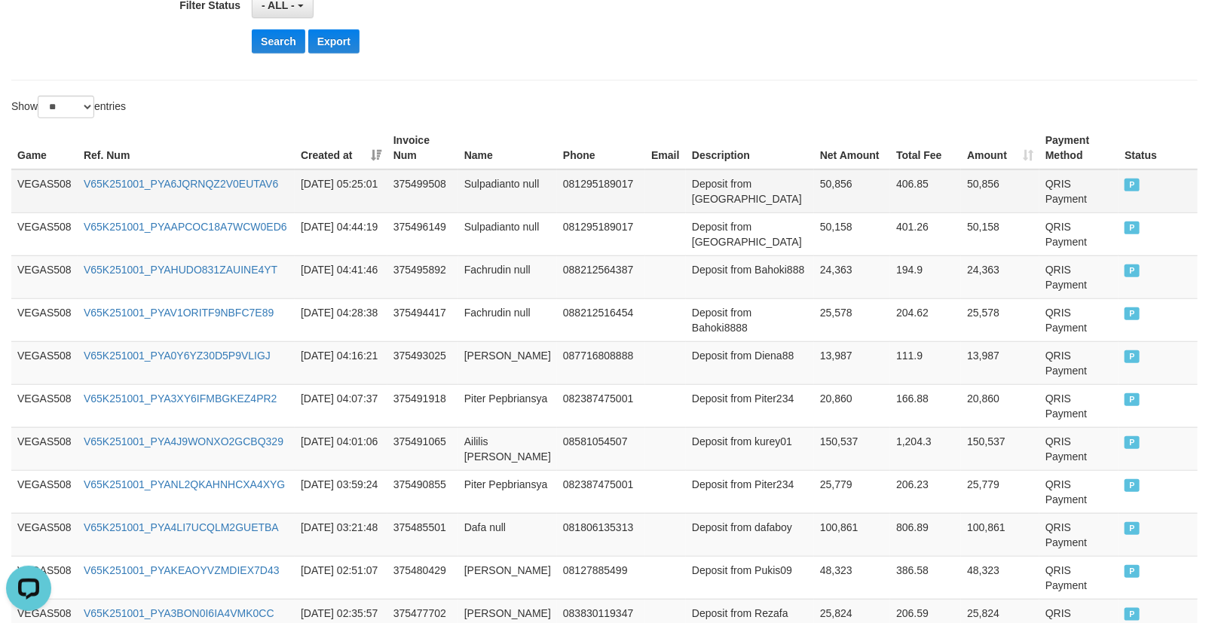
click at [816, 192] on td "50,856" at bounding box center [852, 192] width 76 height 44
